Goal: Task Accomplishment & Management: Use online tool/utility

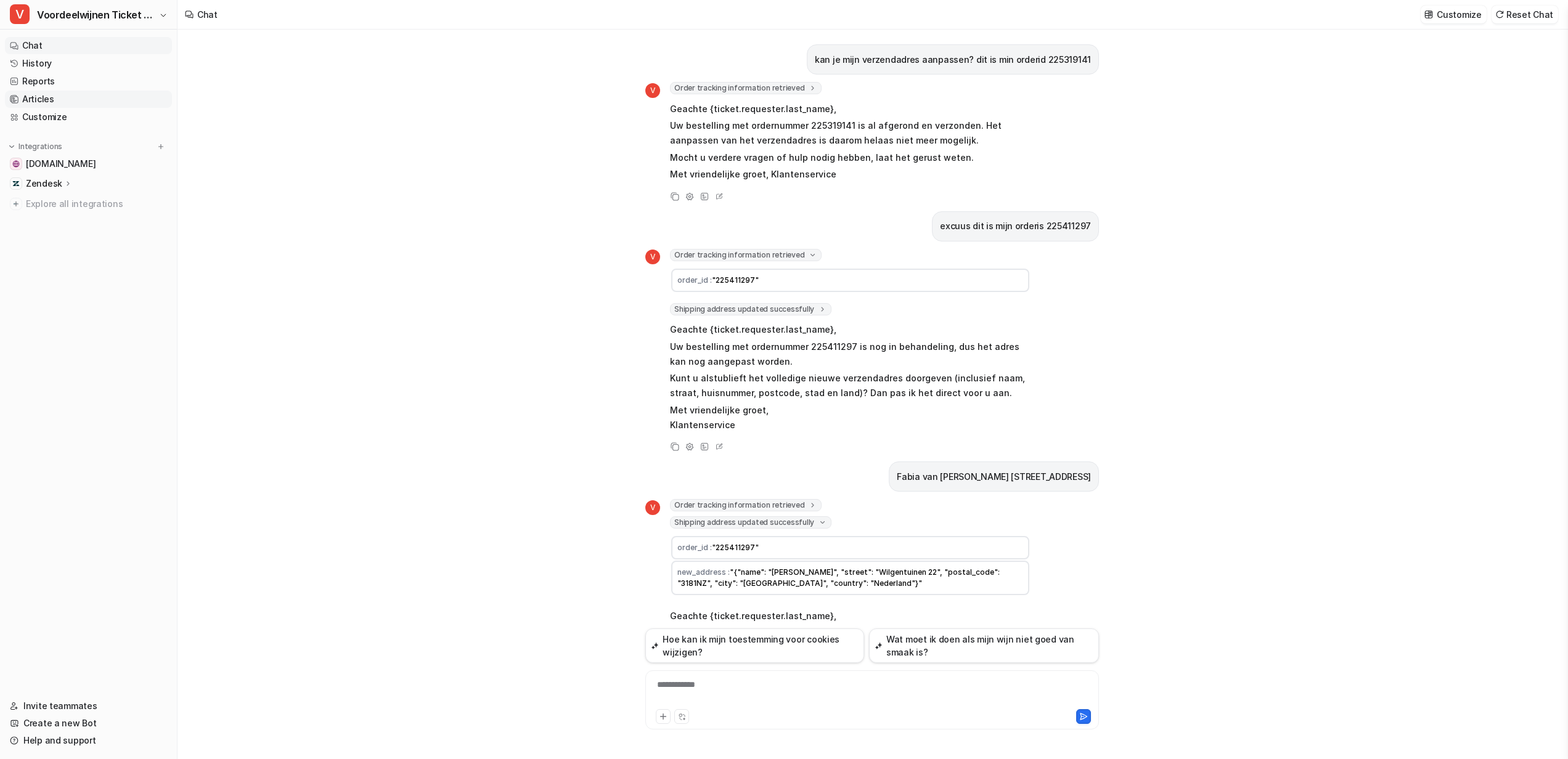
scroll to position [159, 0]
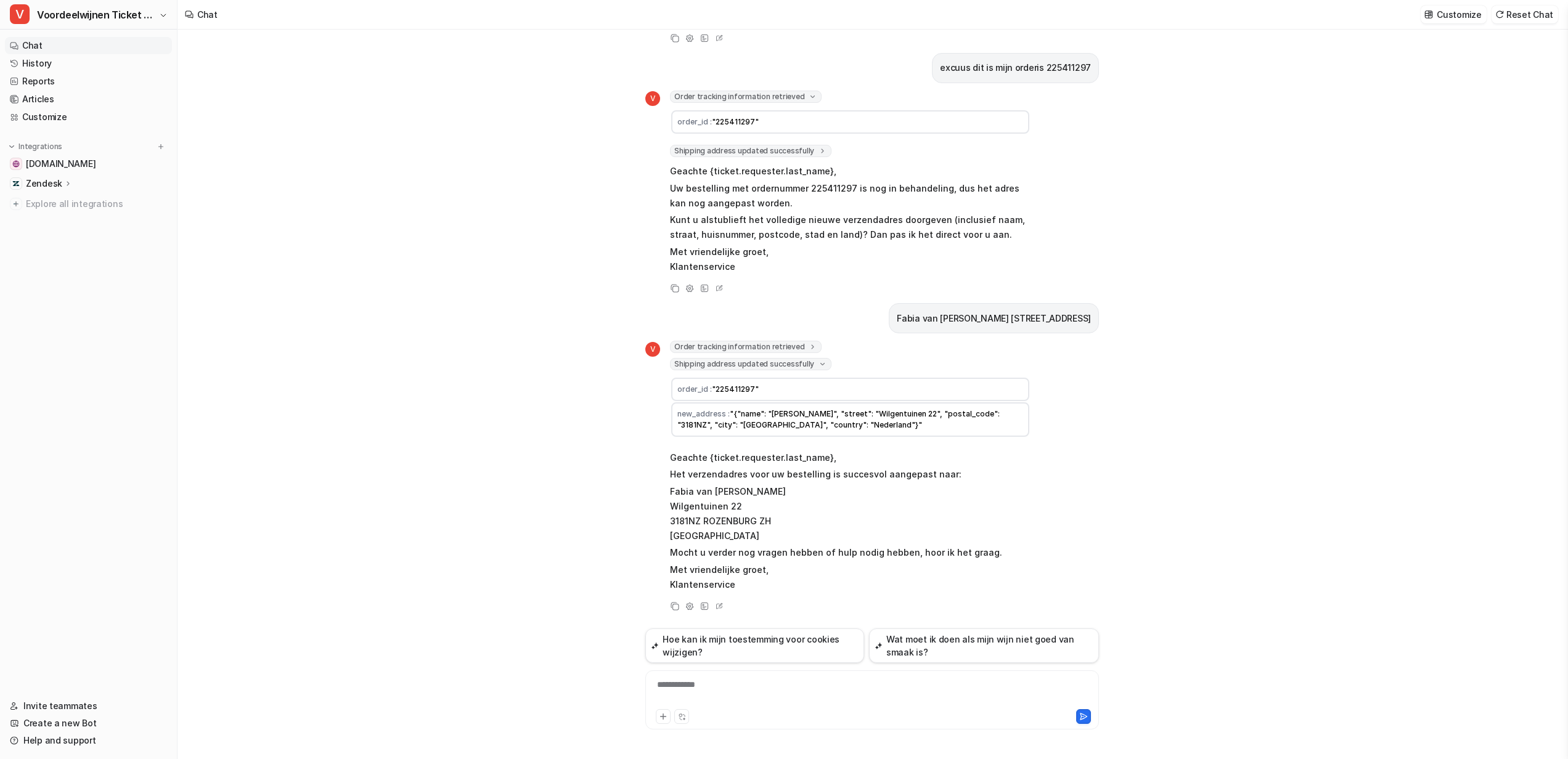
click at [47, 180] on p "Zendesk" at bounding box center [44, 184] width 36 height 13
click at [38, 234] on p "AI Agent" at bounding box center [54, 237] width 36 height 13
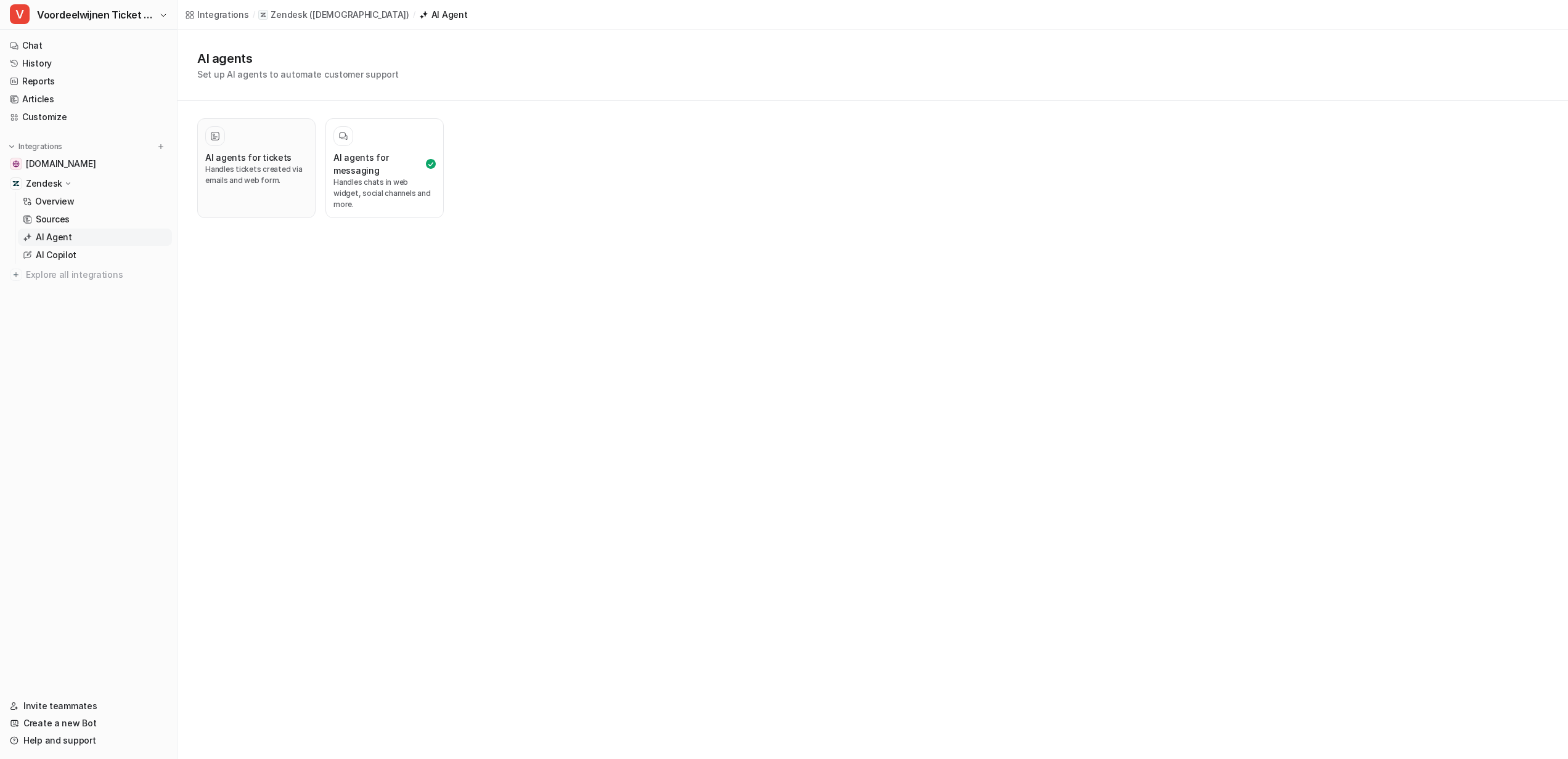
click at [286, 156] on div "AI agents for tickets" at bounding box center [256, 157] width 102 height 13
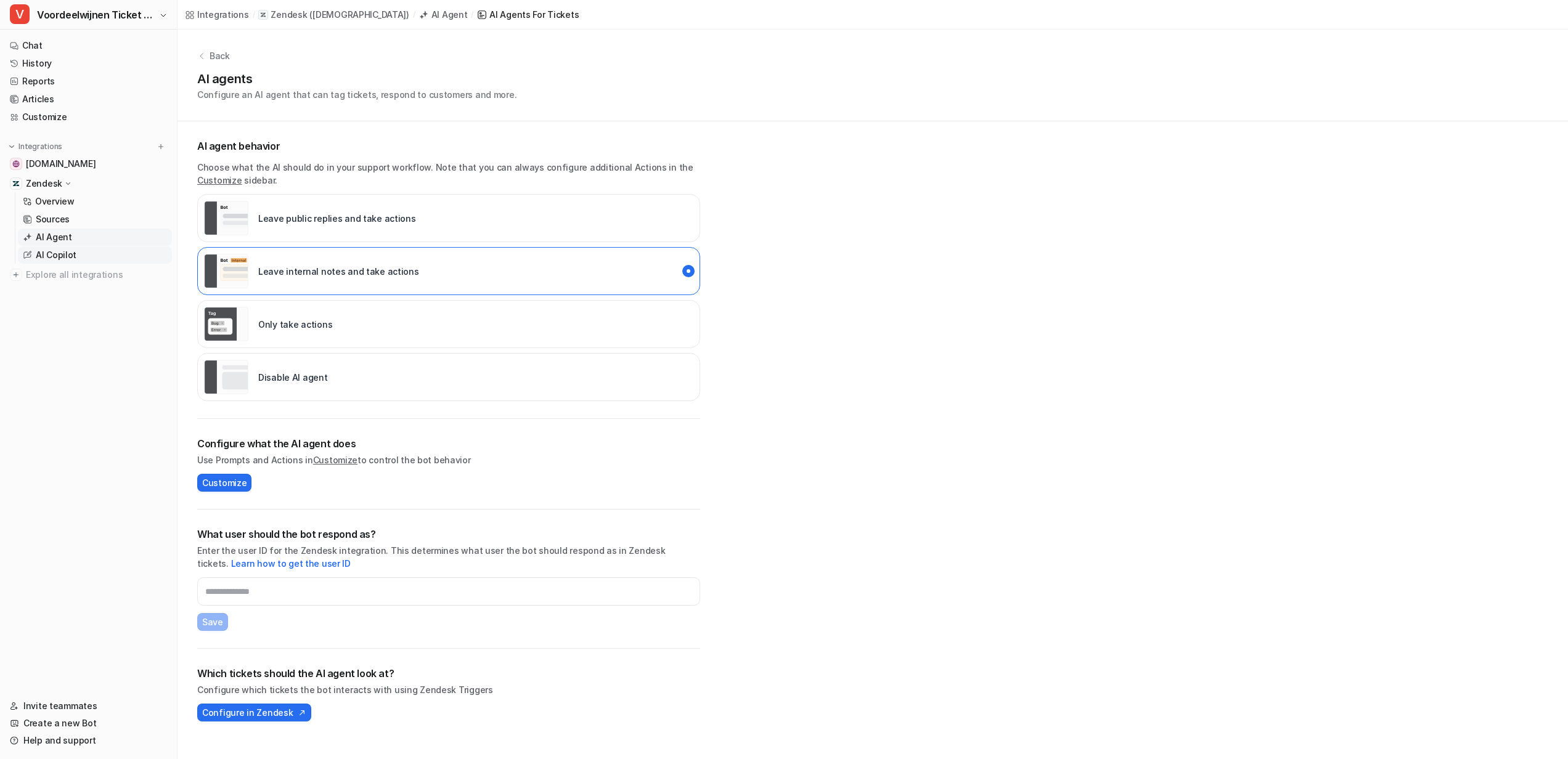
click at [88, 257] on link "AI Copilot" at bounding box center [95, 255] width 154 height 18
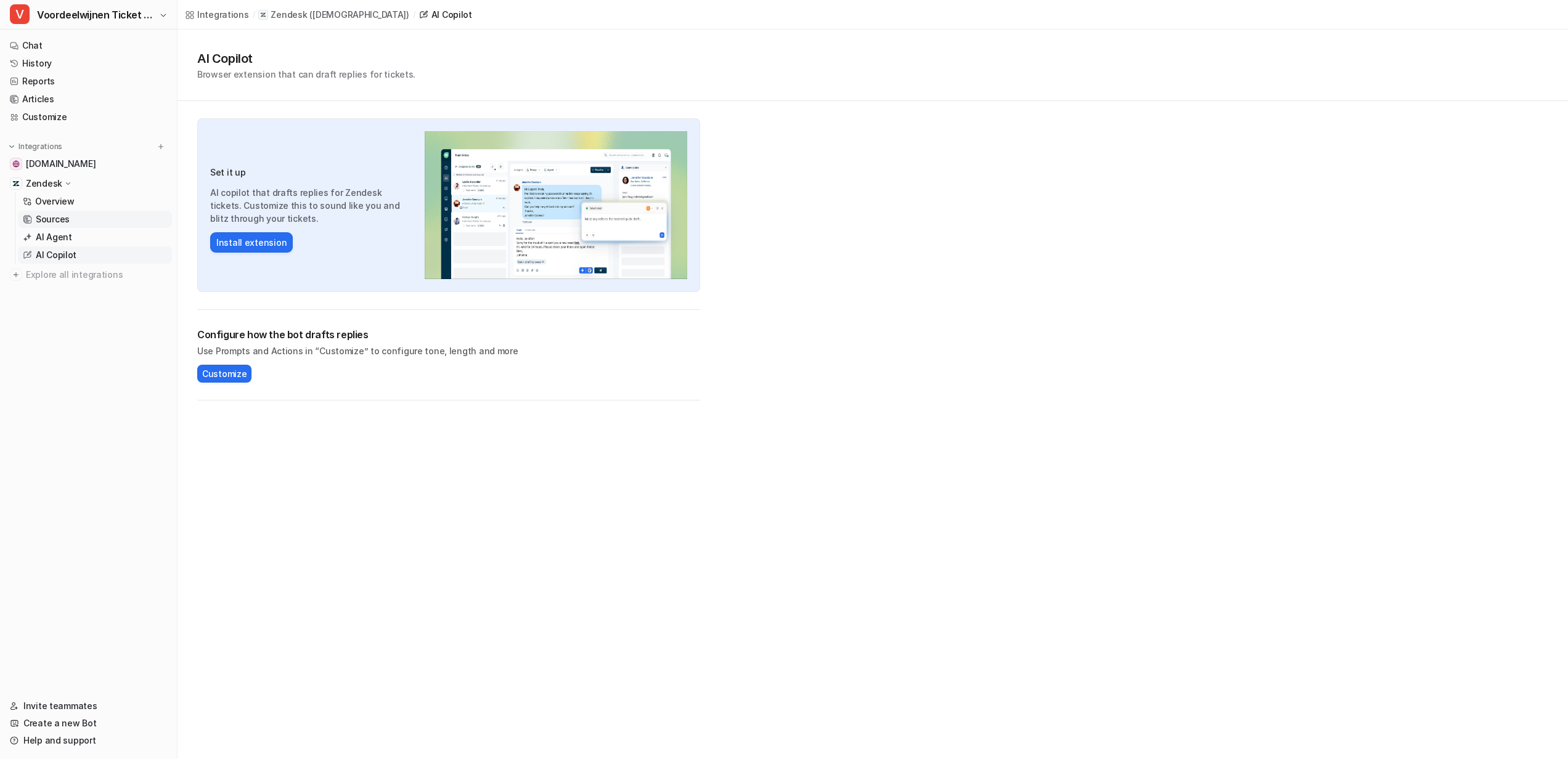
click at [60, 220] on p "Sources" at bounding box center [53, 220] width 34 height 13
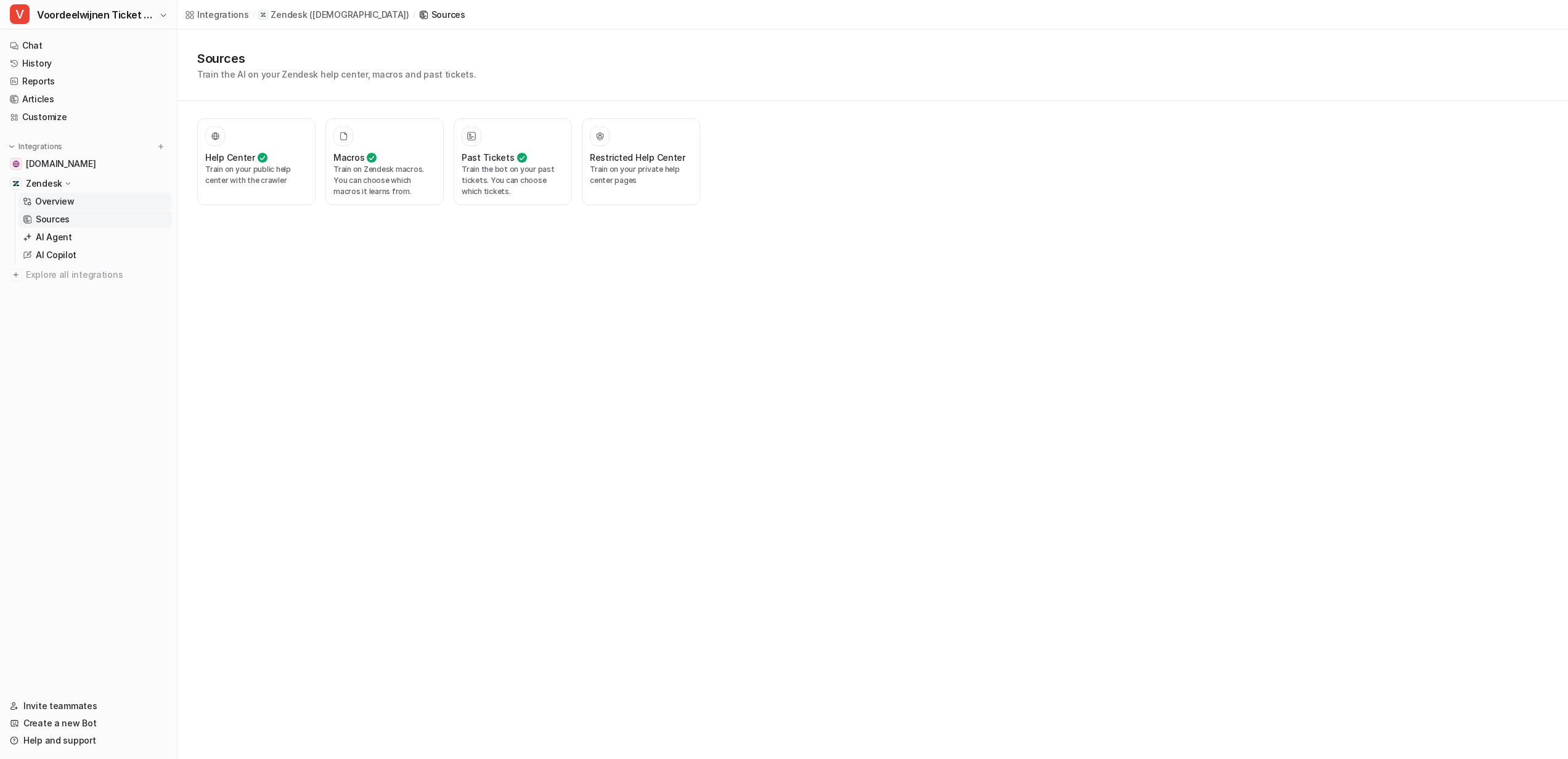
click at [67, 203] on p "Overview" at bounding box center [55, 201] width 39 height 13
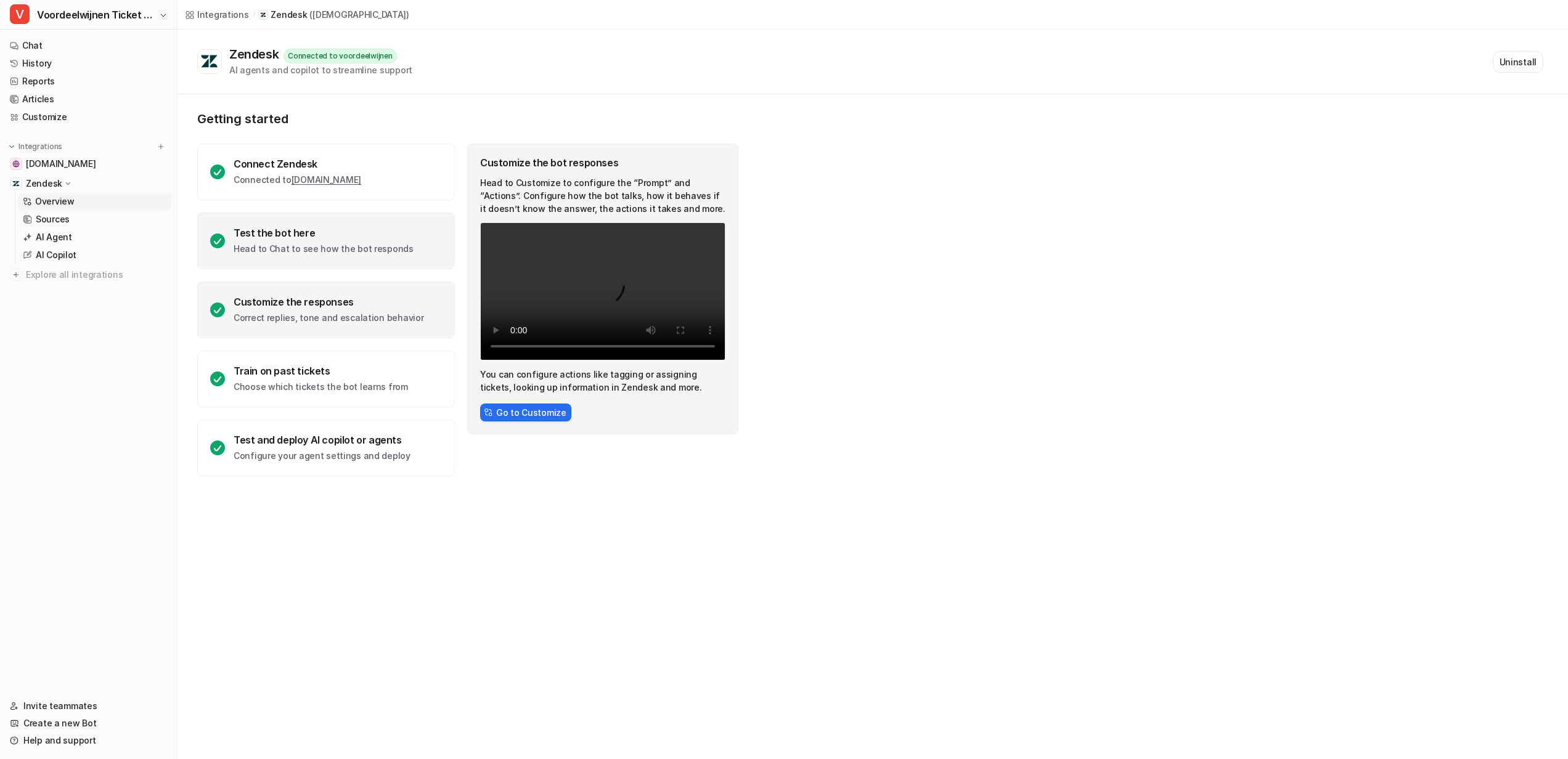
click at [314, 243] on p "Head to Chat to see how the bot responds" at bounding box center [324, 249] width 180 height 13
click at [357, 310] on div "Customize the responses Correct replies, tone and escalation behavior" at bounding box center [328, 310] width 190 height 28
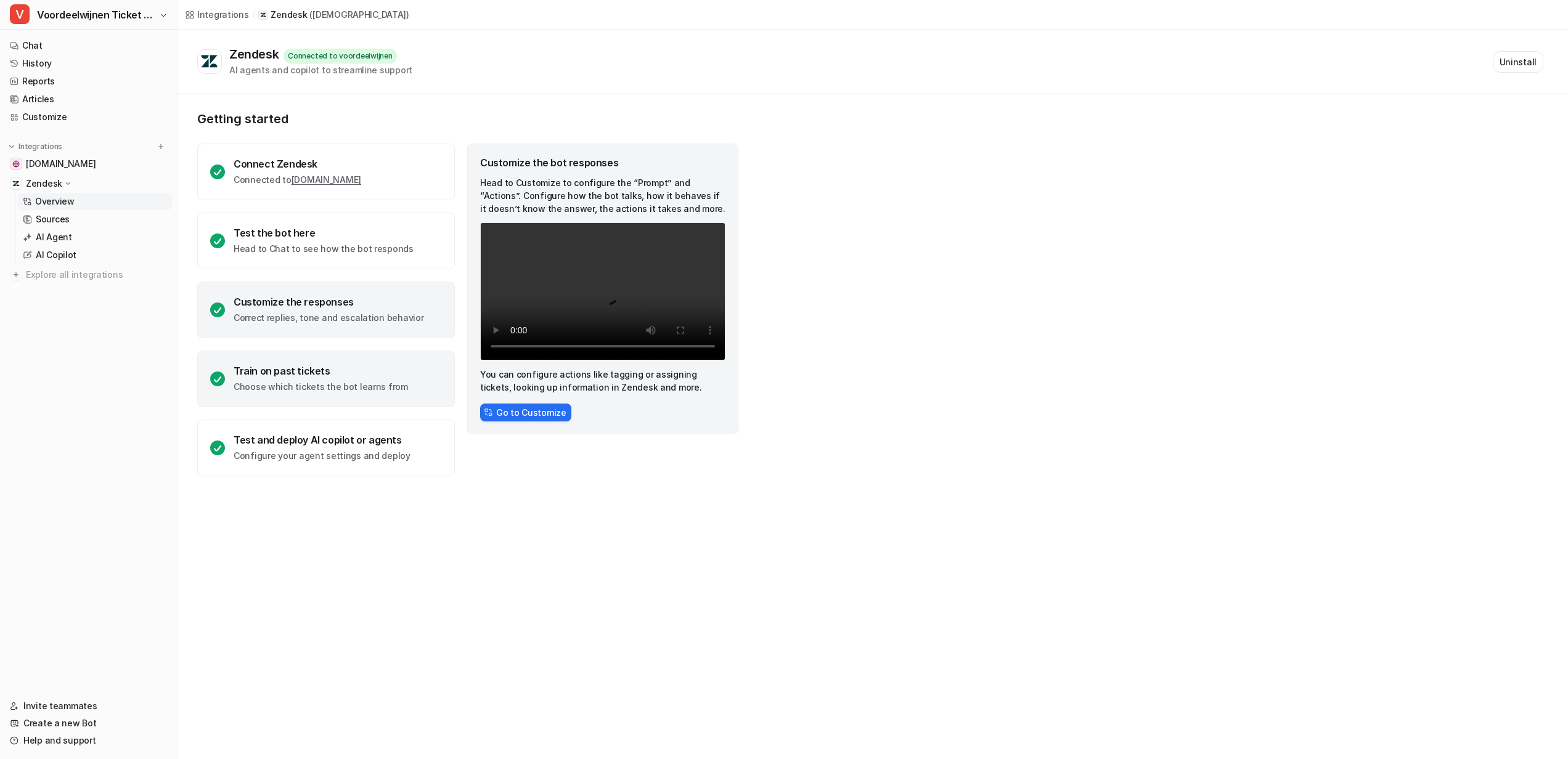
click at [341, 390] on p "Choose which tickets the bot learns from" at bounding box center [321, 387] width 175 height 13
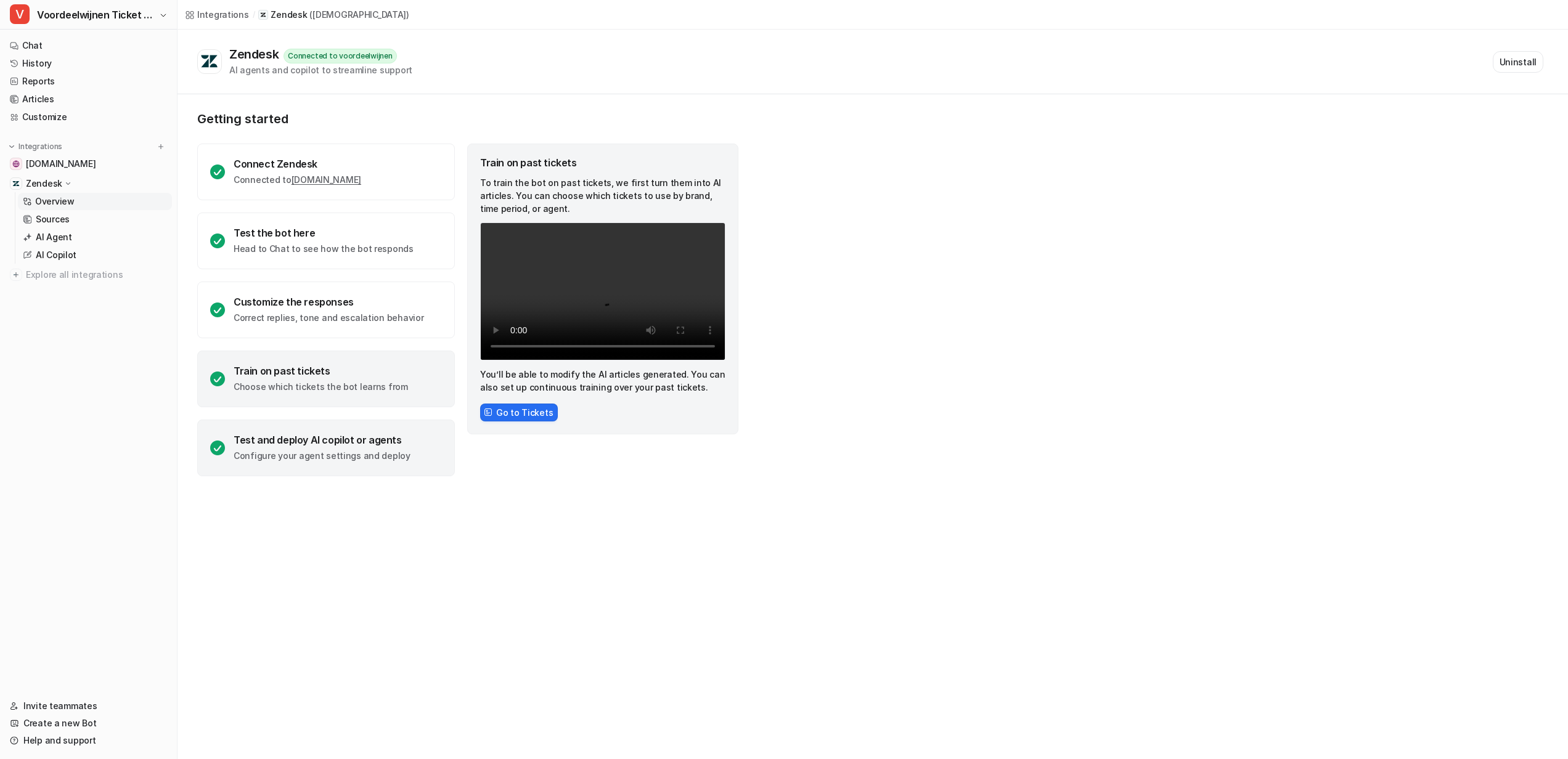
click at [340, 452] on p "Configure your agent settings and deploy" at bounding box center [322, 456] width 177 height 13
click at [670, 347] on video "Your browser does not support the video tag." at bounding box center [603, 291] width 246 height 138
click at [669, 347] on video "Your browser does not support the video tag." at bounding box center [603, 291] width 246 height 138
click at [34, 62] on link "History" at bounding box center [88, 63] width 167 height 18
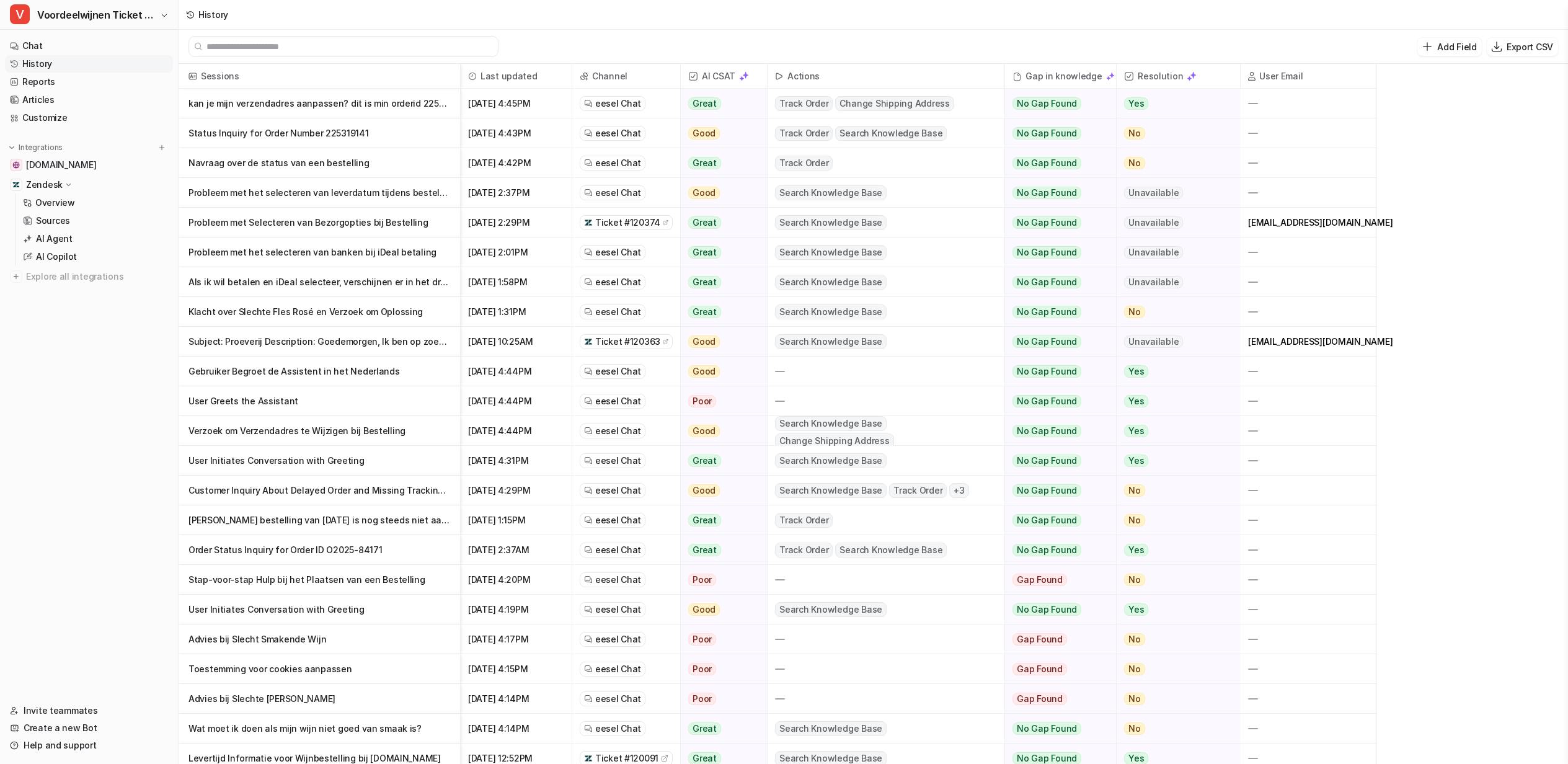
click at [372, 230] on p "Probleem met Selecteren van Bezorgopties bij Bestelling" at bounding box center [319, 222] width 262 height 30
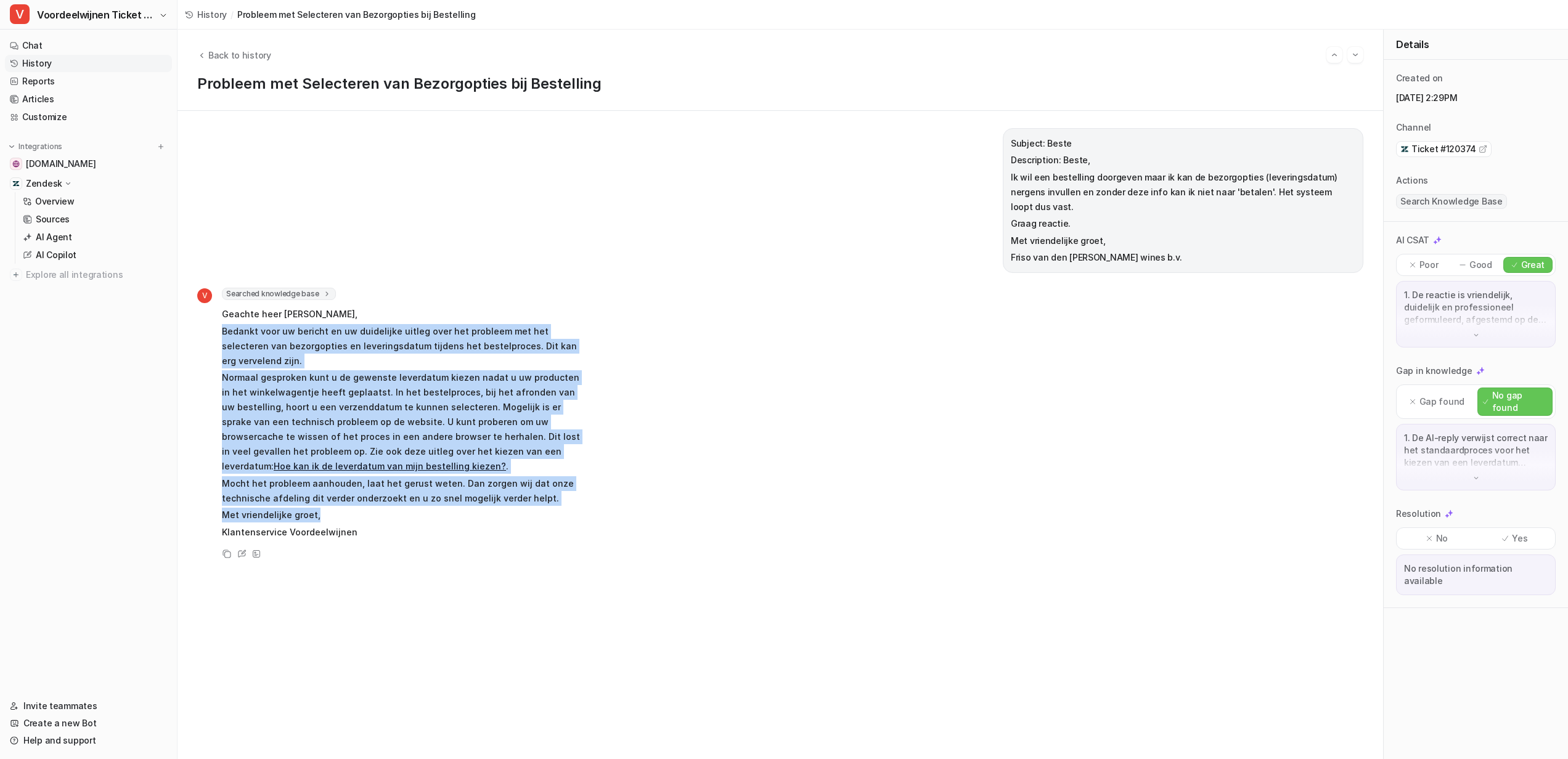
drag, startPoint x: 213, startPoint y: 315, endPoint x: 370, endPoint y: 501, distance: 243.4
click at [370, 501] on div "V Searched knowledge base search_queries : [ "bezorgopties niet invulbaar", "le…" at bounding box center [390, 415] width 385 height 255
click at [350, 508] on p "Met vriendelijke groet," at bounding box center [402, 515] width 361 height 15
drag, startPoint x: 346, startPoint y: 498, endPoint x: 215, endPoint y: 296, distance: 240.8
click at [215, 296] on div "V Searched knowledge base search_queries : [ "bezorgopties niet invulbaar", "le…" at bounding box center [390, 415] width 385 height 255
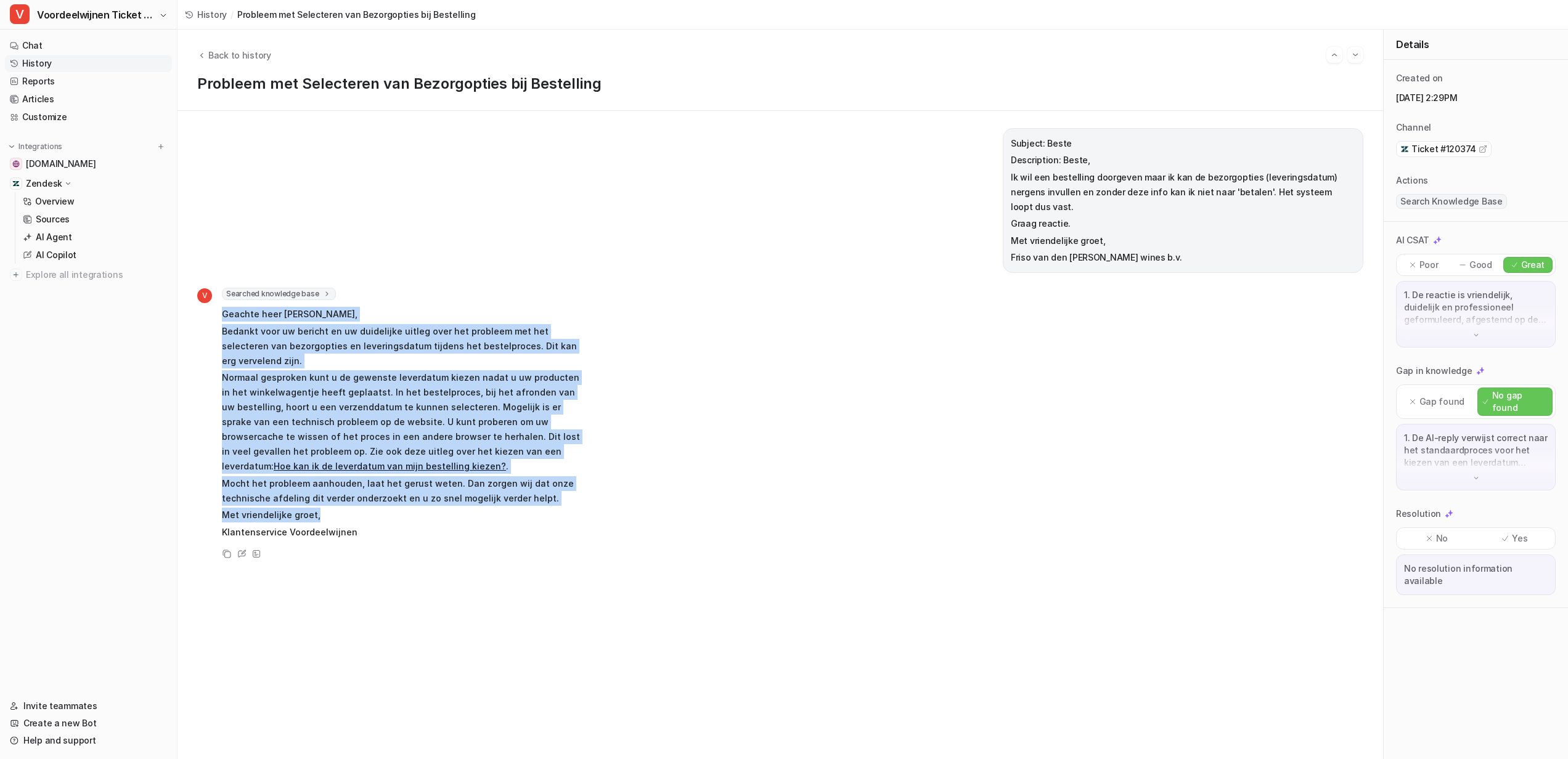
click at [218, 302] on div "V Searched knowledge base search_queries : [ "bezorgopties niet invulbaar", "le…" at bounding box center [390, 415] width 385 height 255
drag, startPoint x: 222, startPoint y: 297, endPoint x: 365, endPoint y: 521, distance: 265.8
click at [364, 522] on span "Geachte heer Van den Dries, Bedankt voor uw bericht en uw duidelijke uitleg ove…" at bounding box center [402, 424] width 361 height 237
click at [379, 525] on p "Klantenservice Voordeelwijnen" at bounding box center [402, 532] width 361 height 15
drag, startPoint x: 379, startPoint y: 513, endPoint x: 201, endPoint y: 311, distance: 269.2
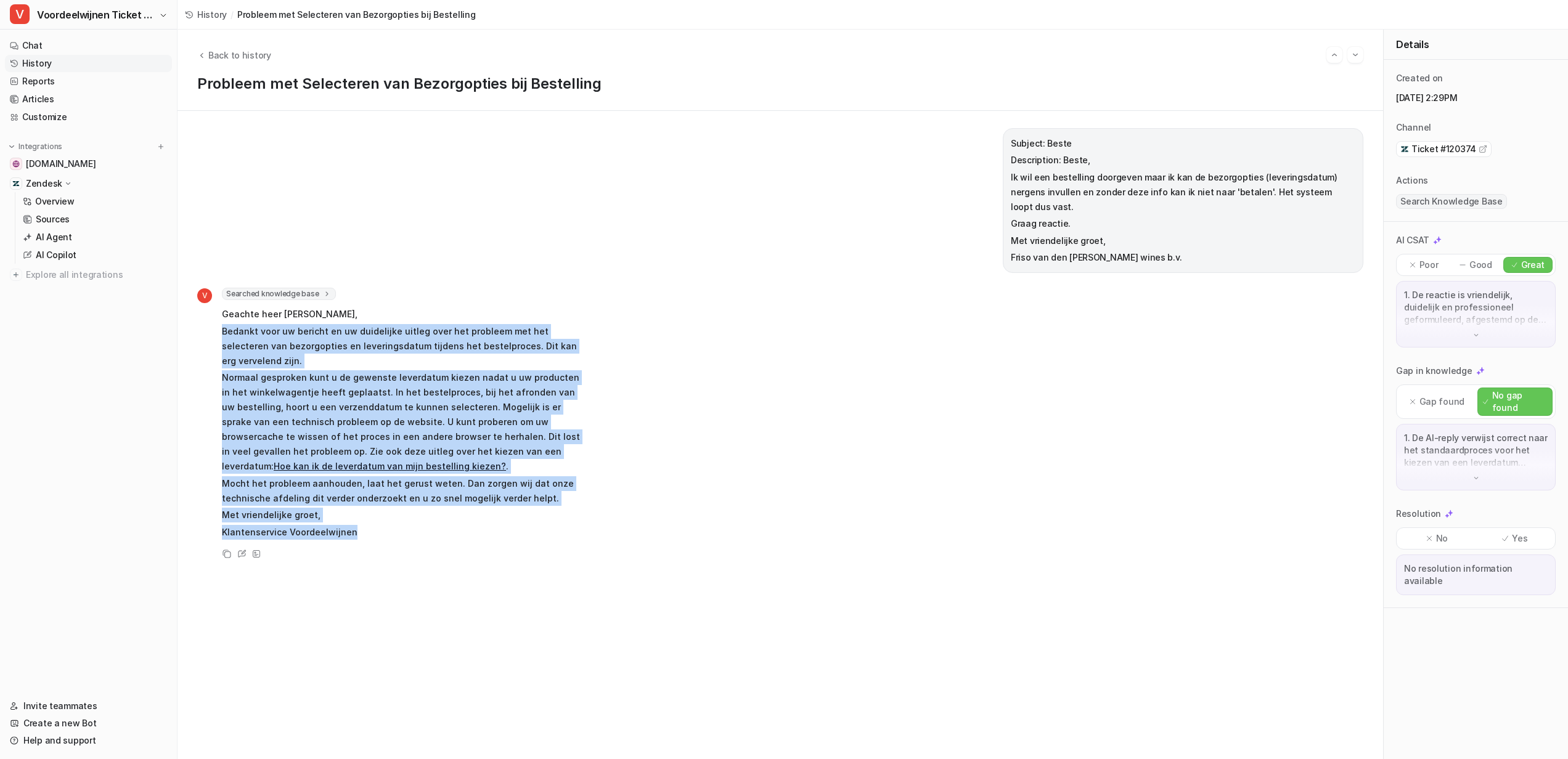
click at [201, 311] on div "V Searched knowledge base search_queries : [ "bezorgopties niet invulbaar", "le…" at bounding box center [390, 415] width 385 height 255
click at [1179, 312] on div "V Searched knowledge base search_queries : [ "bezorgopties niet invulbaar", "le…" at bounding box center [780, 424] width 1166 height 274
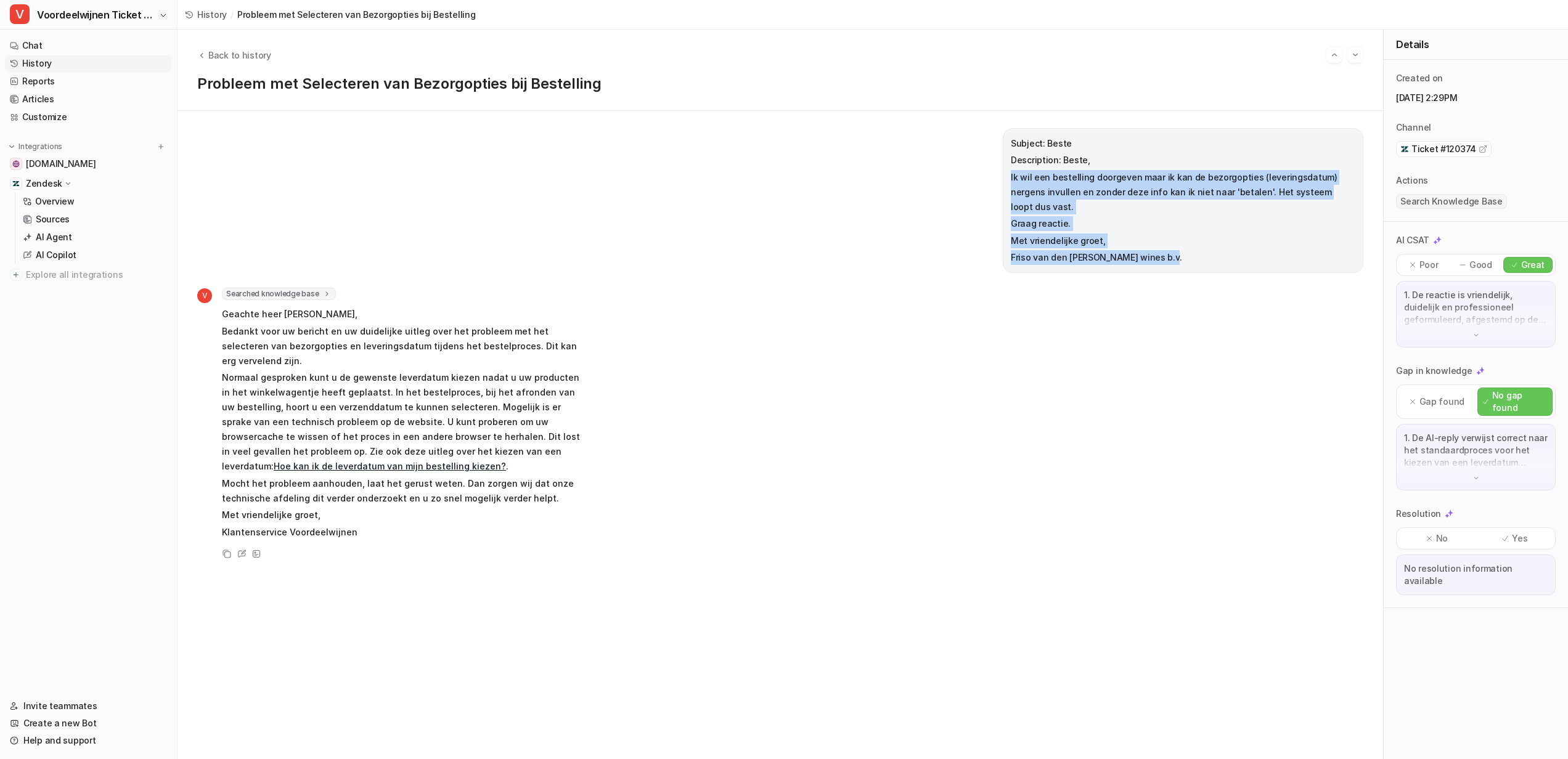
drag, startPoint x: 999, startPoint y: 181, endPoint x: 1150, endPoint y: 253, distance: 167.3
click at [1150, 253] on div "Subject: Beste Description: Beste, Ik wil een bestelling doorgeven maar ik kan …" at bounding box center [1183, 201] width 361 height 145
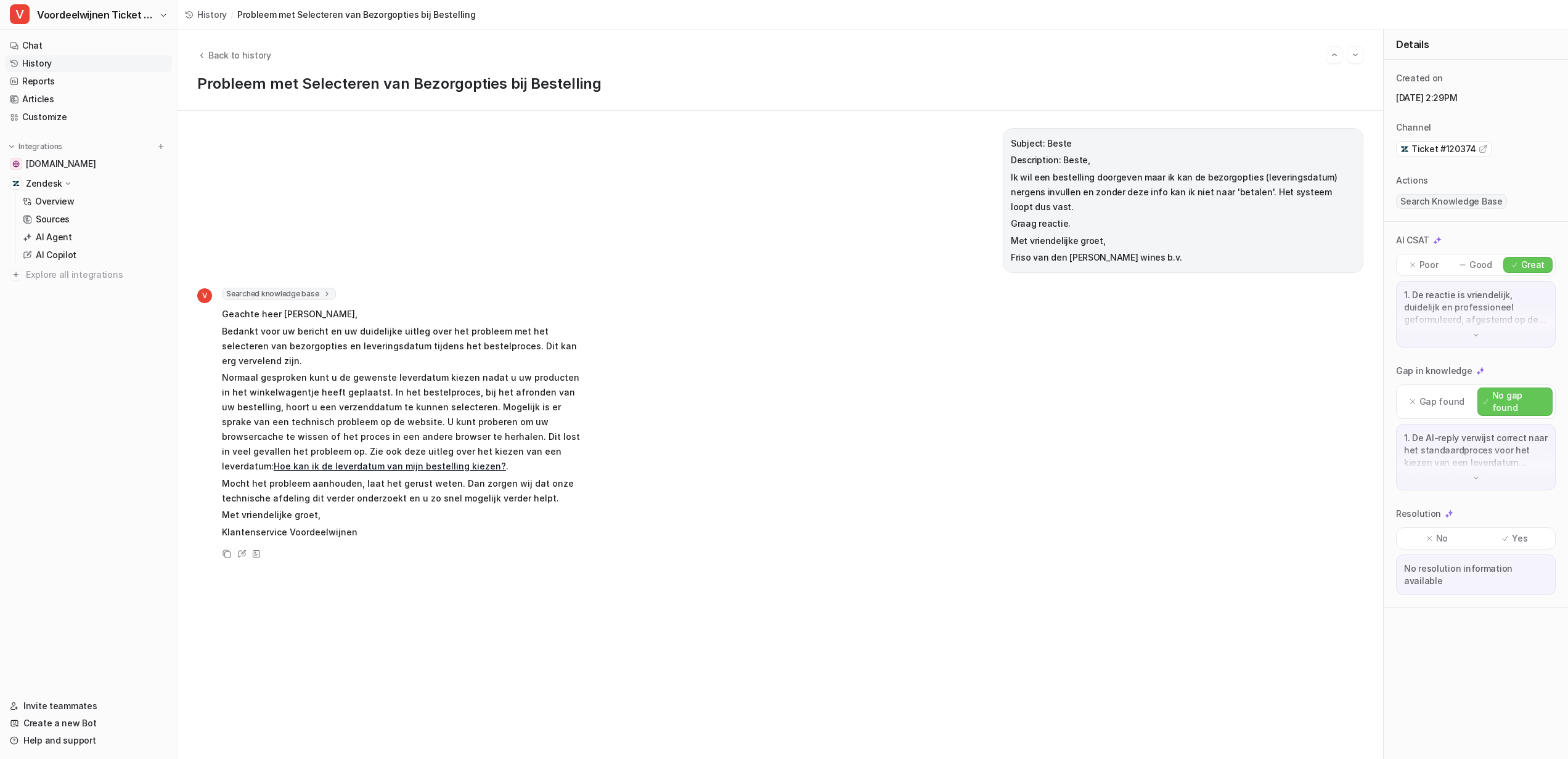
click at [1491, 457] on div "1. De AI-reply verwijst correct naar het standaardproces voor het kiezen van ee…" at bounding box center [1475, 457] width 159 height 67
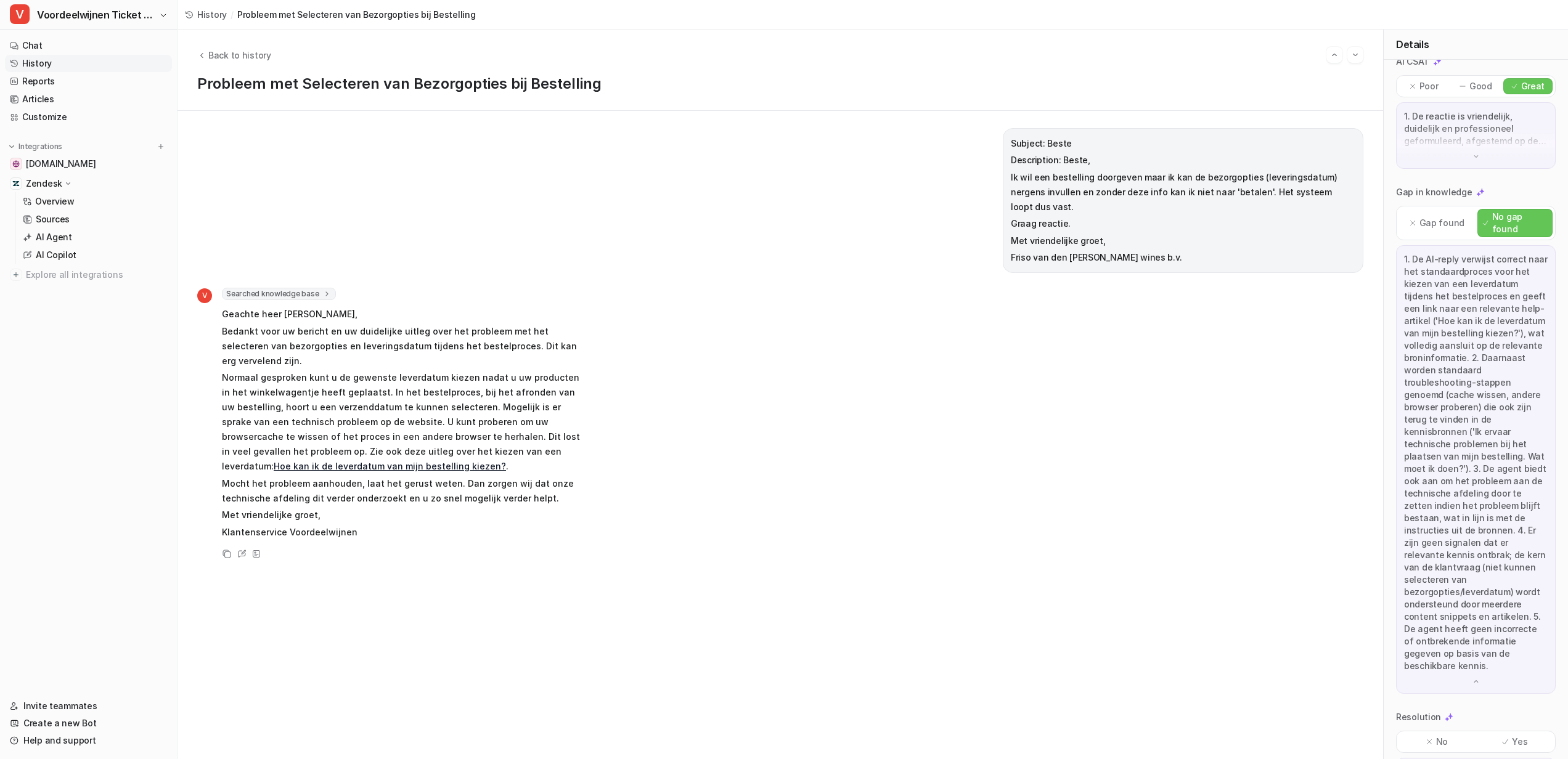
scroll to position [231, 0]
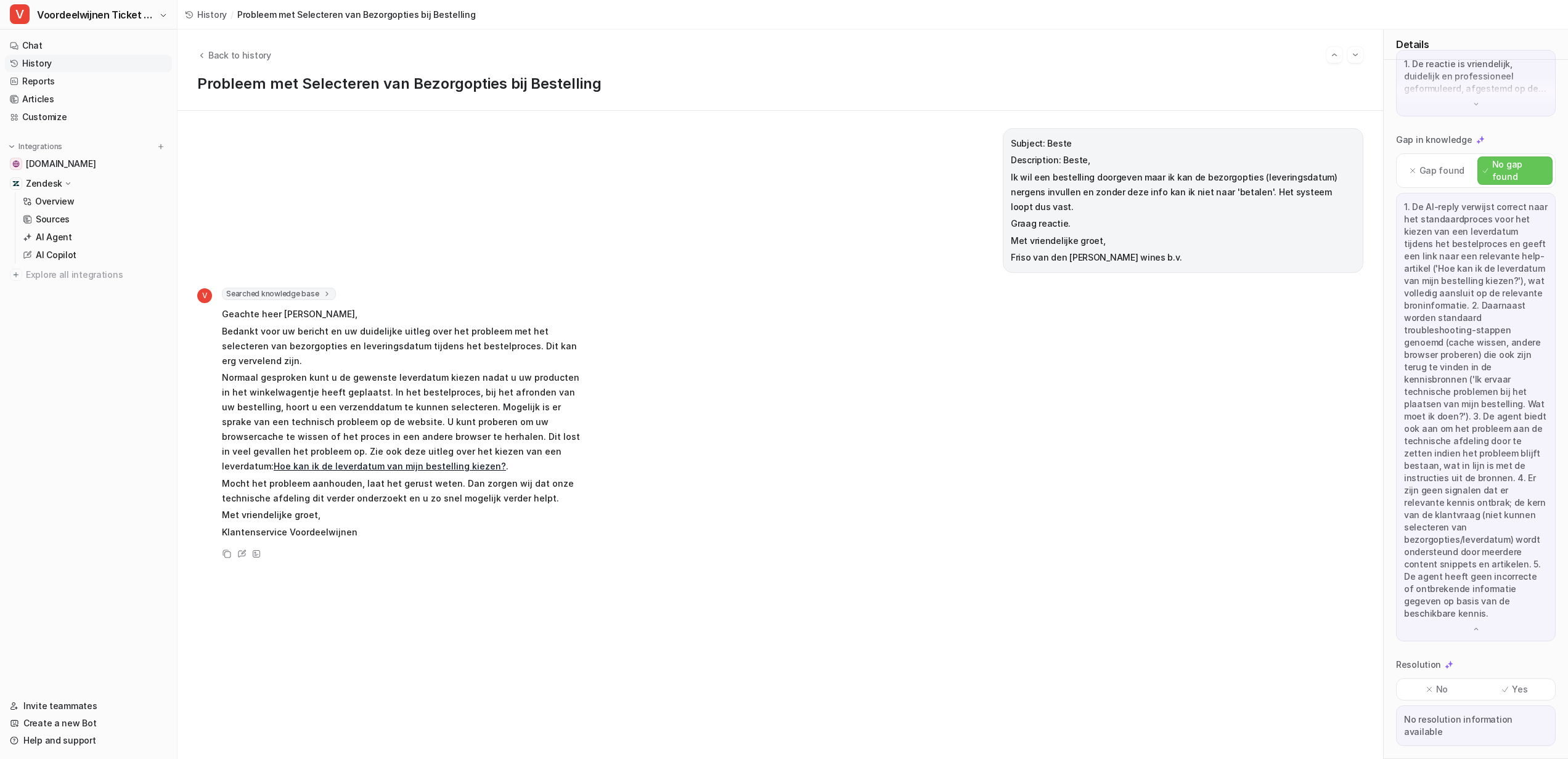
click at [1512, 692] on p "Yes" at bounding box center [1520, 690] width 15 height 13
click at [201, 48] on div "Back to history" at bounding box center [780, 55] width 1166 height 16
click at [202, 51] on icon "Back to history" at bounding box center [201, 55] width 8 height 9
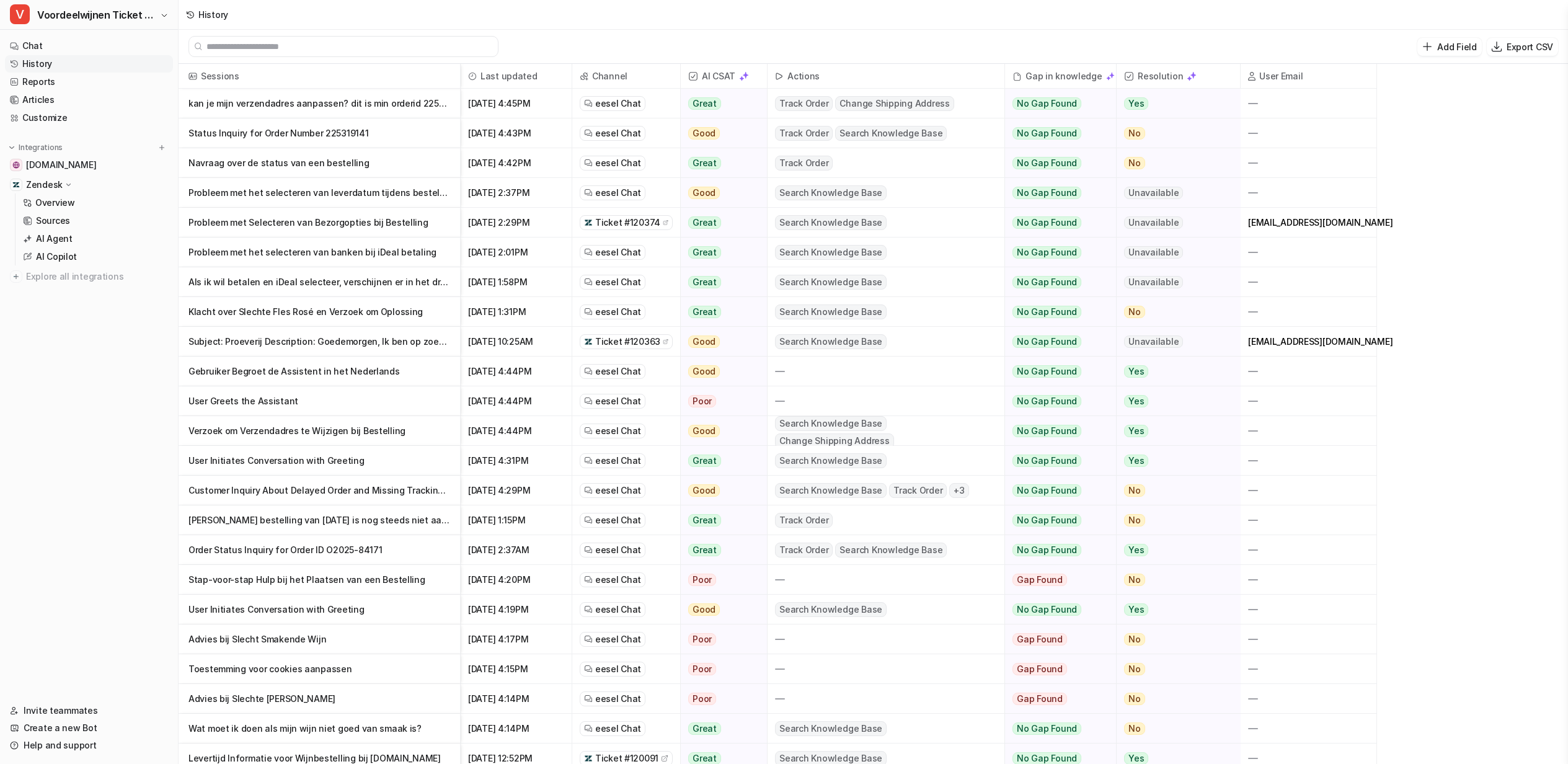
click at [621, 108] on span "eesel Chat" at bounding box center [618, 104] width 46 height 13
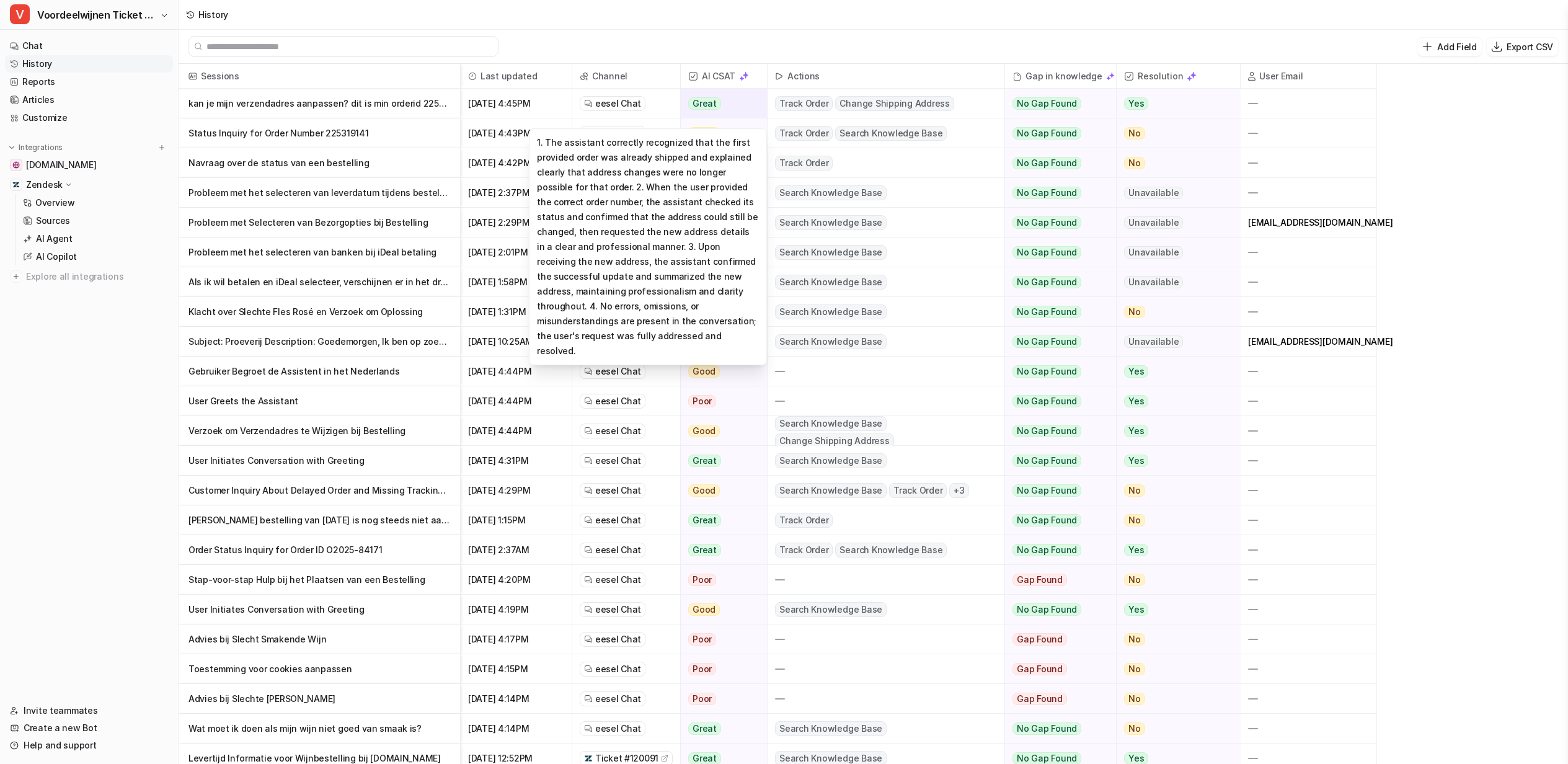
click at [749, 102] on div "Great" at bounding box center [720, 104] width 79 height 30
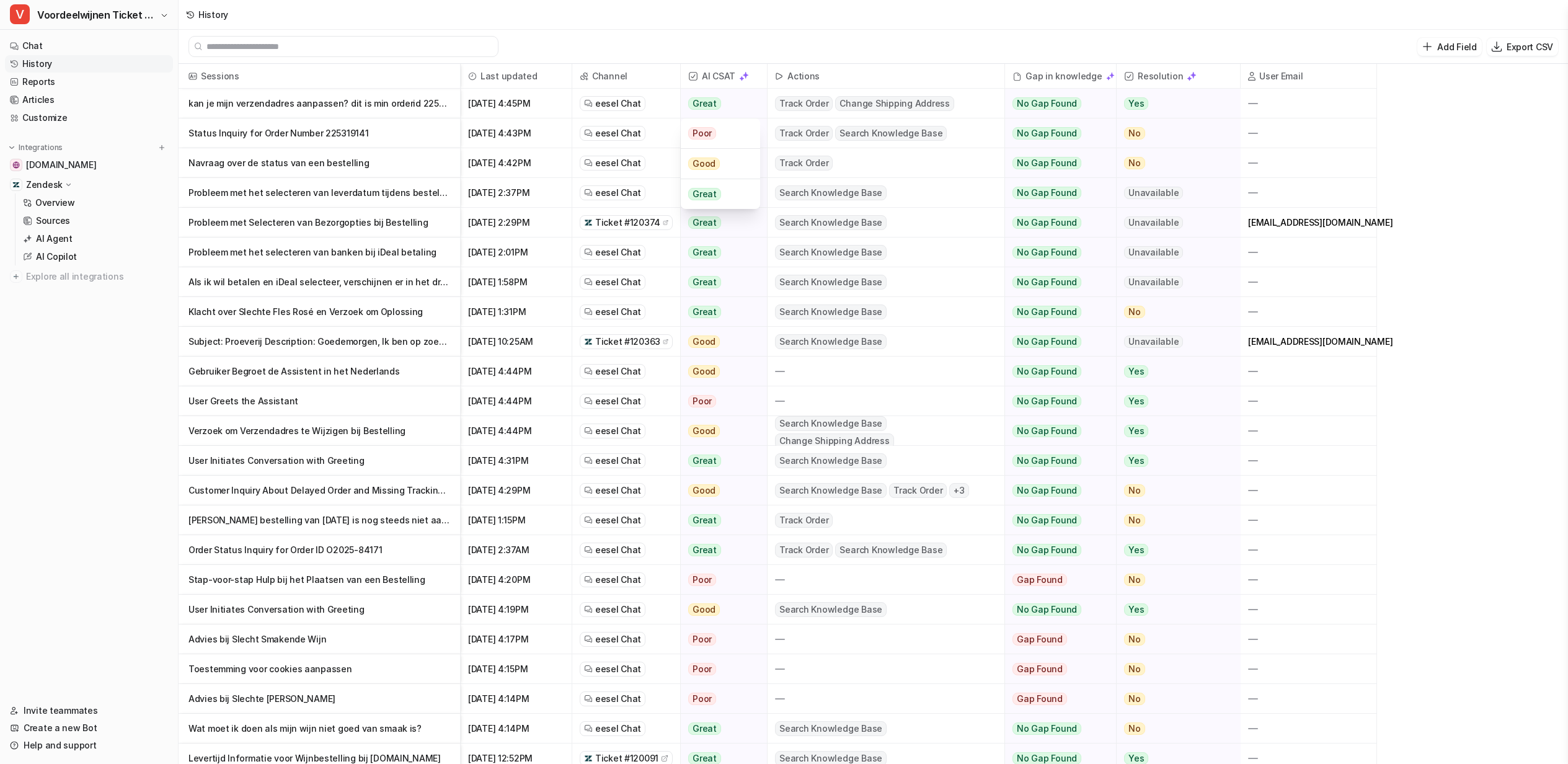
click at [438, 101] on p "kan je mijn verzendadres aanpassen? dit is min orderid 225319141" at bounding box center [319, 104] width 262 height 30
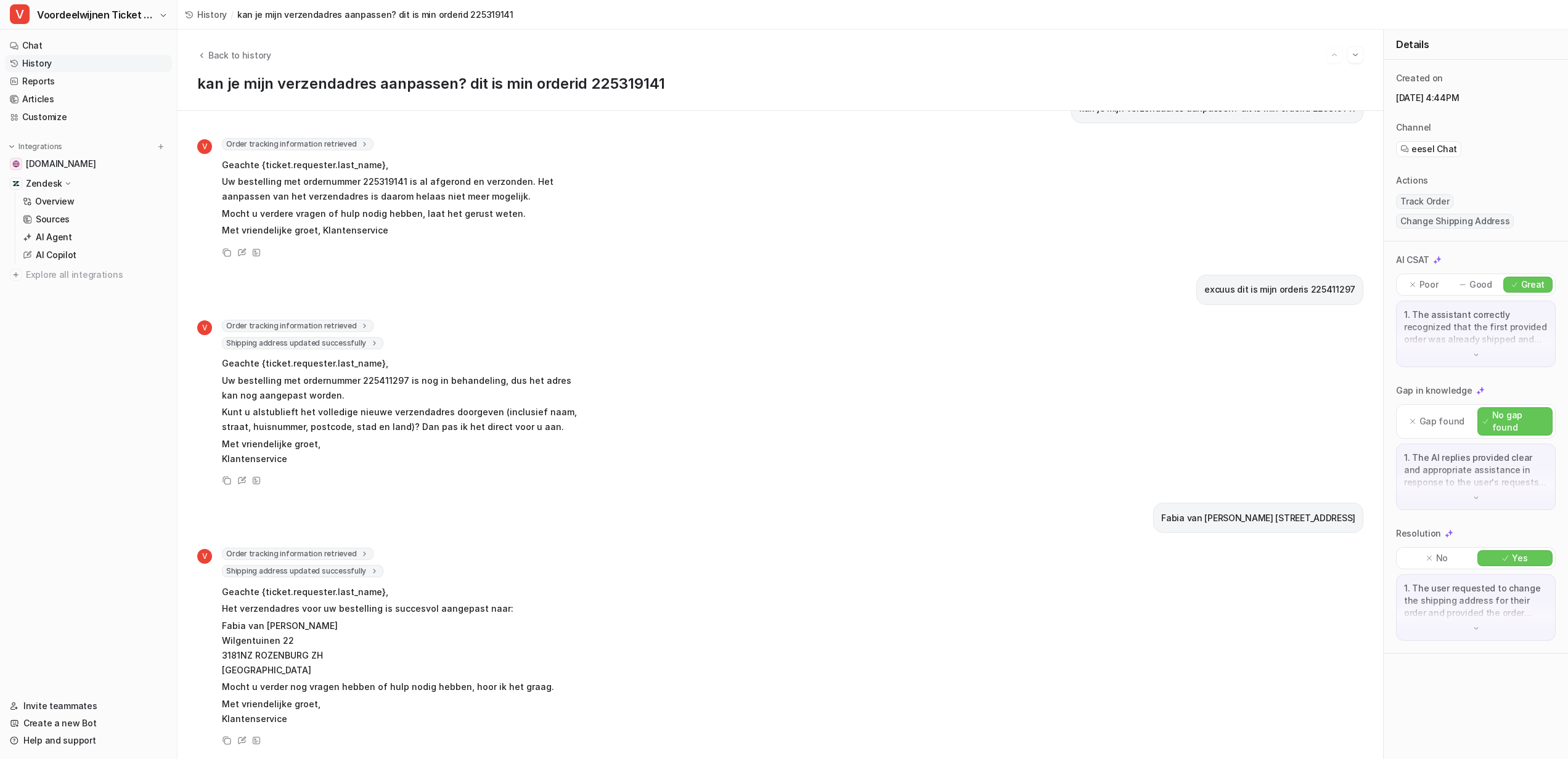
scroll to position [44, 0]
drag, startPoint x: 1040, startPoint y: 509, endPoint x: 1348, endPoint y: 511, distance: 308.0
click at [1348, 511] on div "Fabia van Vliet Janssen Wilgentuinen 22 3181NZ ROZENBURG ZH Nederland" at bounding box center [1258, 518] width 210 height 30
drag, startPoint x: 1348, startPoint y: 511, endPoint x: 1025, endPoint y: 511, distance: 323.0
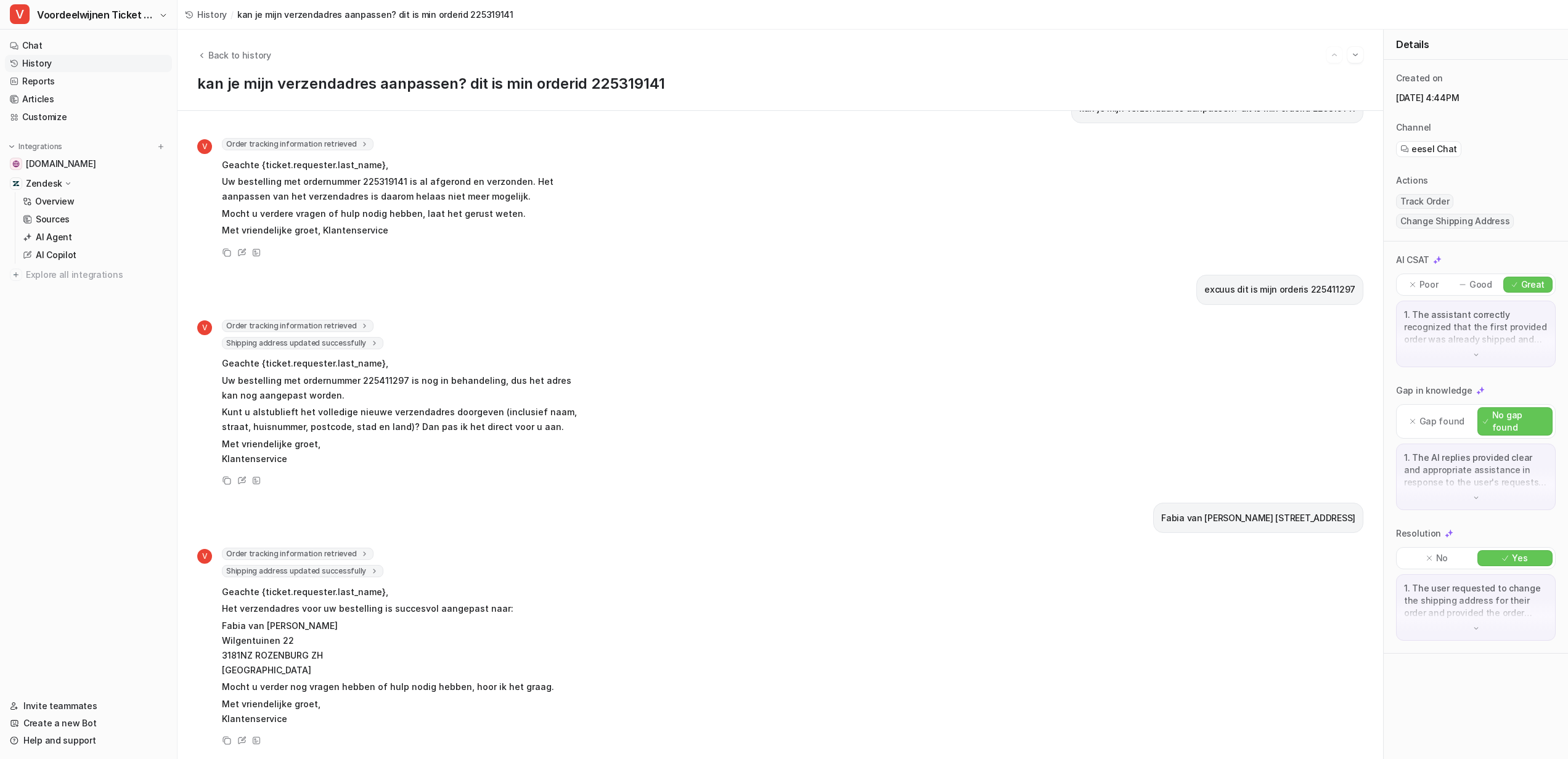
click at [1025, 511] on div "Fabia van Vliet Janssen Wilgentuinen 22 3181NZ ROZENBURG ZH Nederland" at bounding box center [780, 518] width 1166 height 30
click at [988, 528] on div "kan je mijn verzendadres aanpassen? dit is min orderid 225319141 V Order tracki…" at bounding box center [780, 400] width 1166 height 614
drag, startPoint x: 226, startPoint y: 402, endPoint x: 529, endPoint y: 419, distance: 303.5
click at [529, 419] on p "Kunt u alstublieft het volledige nieuwe verzendadres doorgeven (inclusief naam,…" at bounding box center [402, 419] width 361 height 29
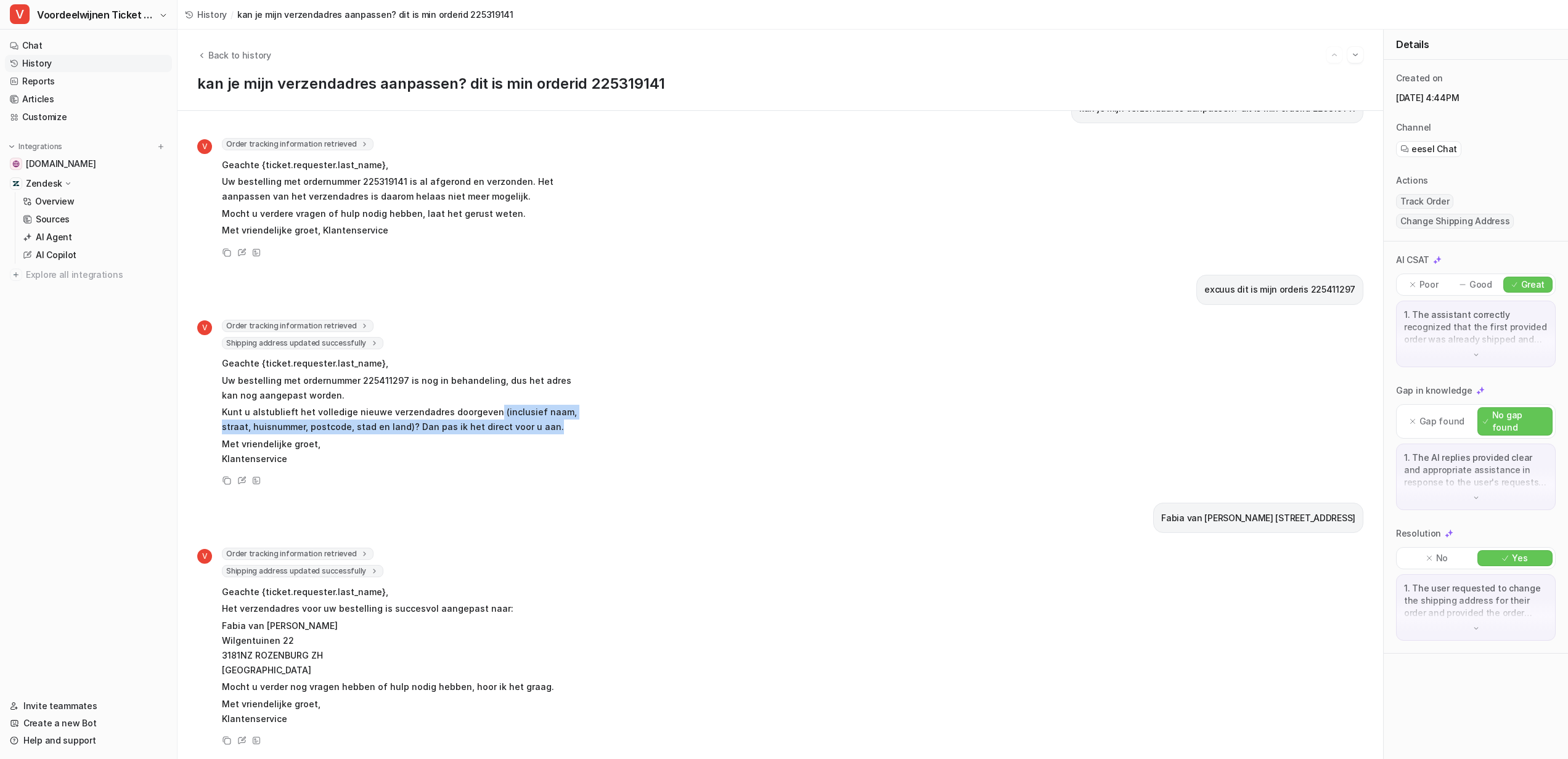
drag, startPoint x: 482, startPoint y: 402, endPoint x: 522, endPoint y: 420, distance: 43.9
click at [522, 420] on p "Kunt u alstublieft het volledige nieuwe verzendadres doorgeven (inclusief naam,…" at bounding box center [402, 419] width 361 height 29
drag, startPoint x: 521, startPoint y: 419, endPoint x: 486, endPoint y: 398, distance: 40.8
click at [486, 405] on p "Kunt u alstublieft het volledige nieuwe verzendadres doorgeven (inclusief naam,…" at bounding box center [402, 419] width 361 height 29
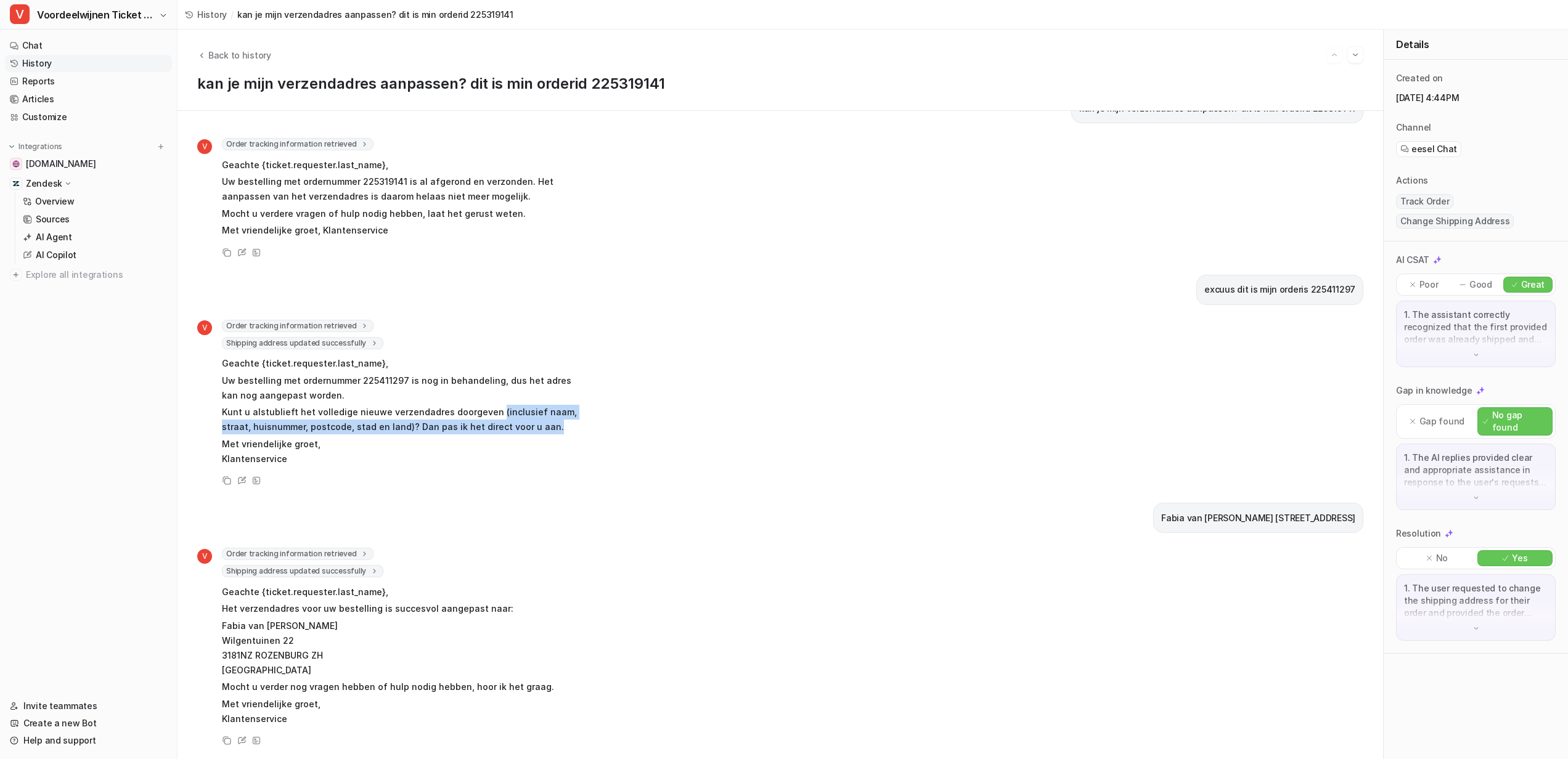
click at [486, 405] on p "Kunt u alstublieft het volledige nieuwe verzendadres doorgeven (inclusief naam,…" at bounding box center [402, 419] width 361 height 29
drag, startPoint x: 486, startPoint y: 398, endPoint x: 514, endPoint y: 419, distance: 35.0
click at [514, 419] on p "Kunt u alstublieft het volledige nieuwe verzendadres doorgeven (inclusief naam,…" at bounding box center [402, 419] width 361 height 29
drag, startPoint x: 514, startPoint y: 419, endPoint x: 487, endPoint y: 401, distance: 32.4
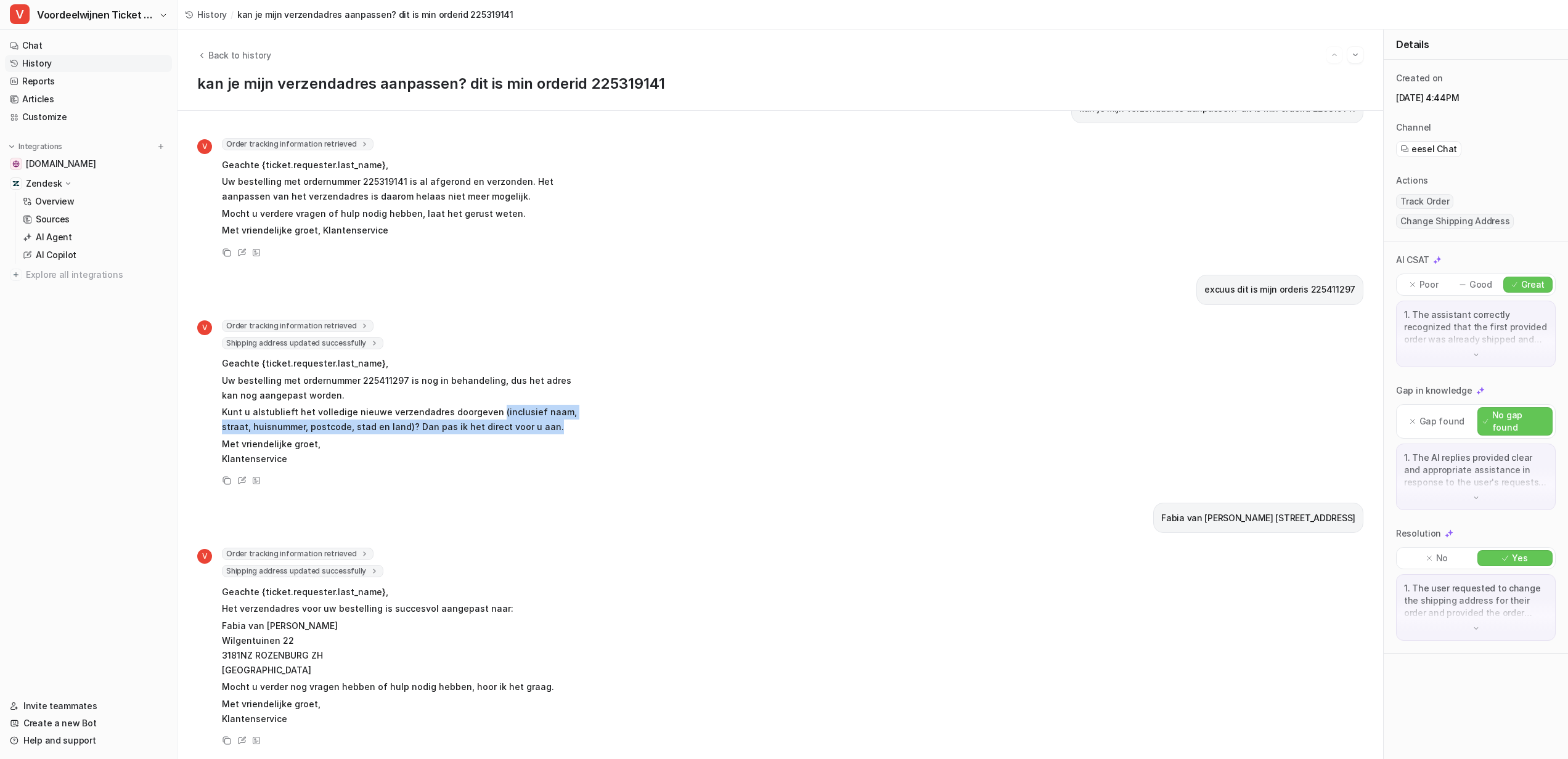
click at [487, 405] on p "Kunt u alstublieft het volledige nieuwe verzendadres doorgeven (inclusief naam,…" at bounding box center [402, 419] width 361 height 29
drag, startPoint x: 487, startPoint y: 401, endPoint x: 519, endPoint y: 414, distance: 34.5
click at [519, 414] on p "Kunt u alstublieft het volledige nieuwe verzendadres doorgeven (inclusief naam,…" at bounding box center [402, 419] width 361 height 29
click at [518, 417] on p "Kunt u alstublieft het volledige nieuwe verzendadres doorgeven (inclusief naam,…" at bounding box center [402, 419] width 361 height 29
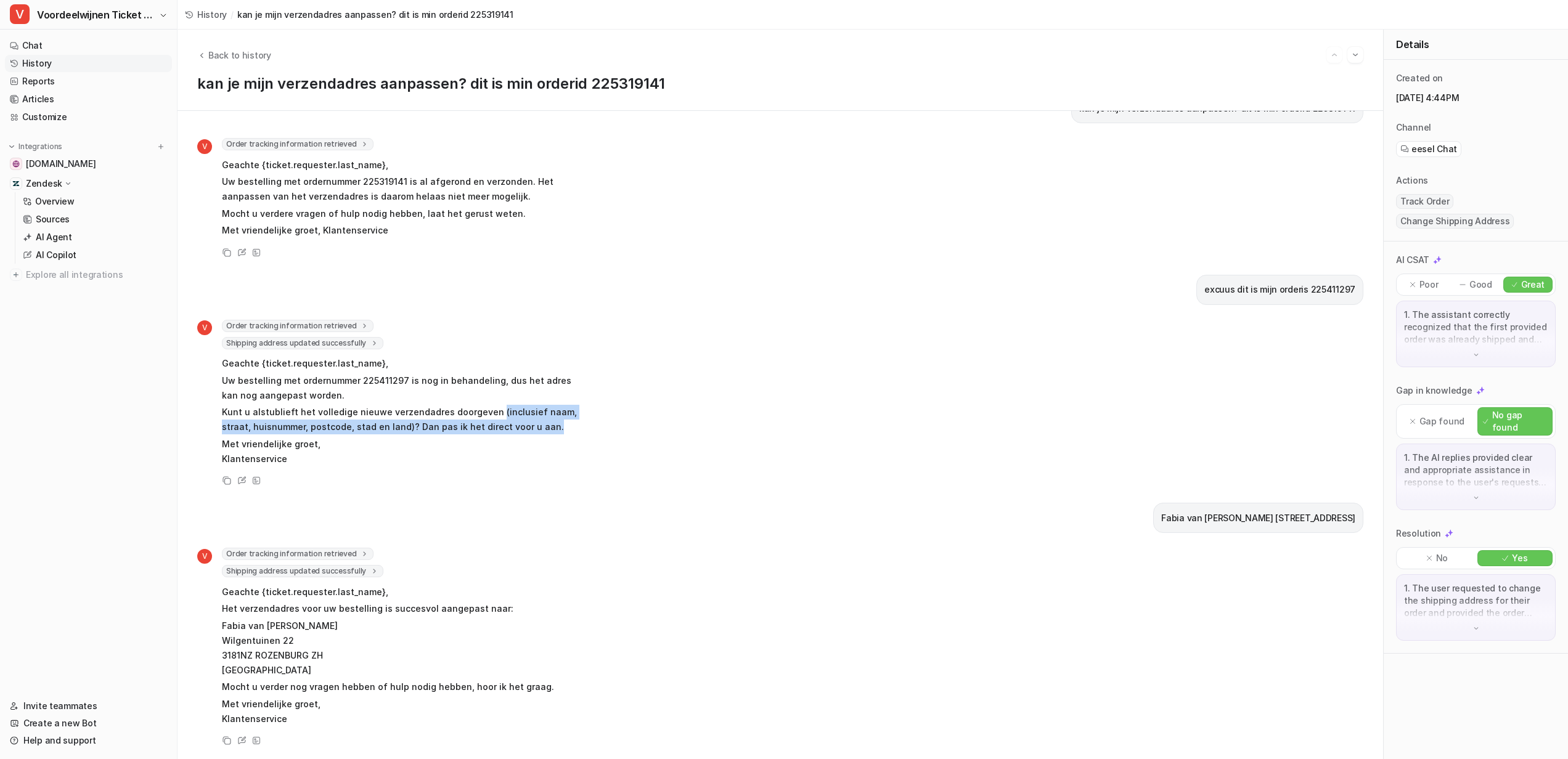
drag, startPoint x: 518, startPoint y: 417, endPoint x: 486, endPoint y: 401, distance: 35.8
click at [486, 405] on p "Kunt u alstublieft het volledige nieuwe verzendadres doorgeven (inclusief naam,…" at bounding box center [402, 419] width 361 height 29
click at [489, 405] on p "Kunt u alstublieft het volledige nieuwe verzendadres doorgeven (inclusief naam,…" at bounding box center [402, 419] width 361 height 29
drag, startPoint x: 486, startPoint y: 402, endPoint x: 513, endPoint y: 417, distance: 30.9
click at [513, 417] on p "Kunt u alstublieft het volledige nieuwe verzendadres doorgeven (inclusief naam,…" at bounding box center [402, 419] width 361 height 29
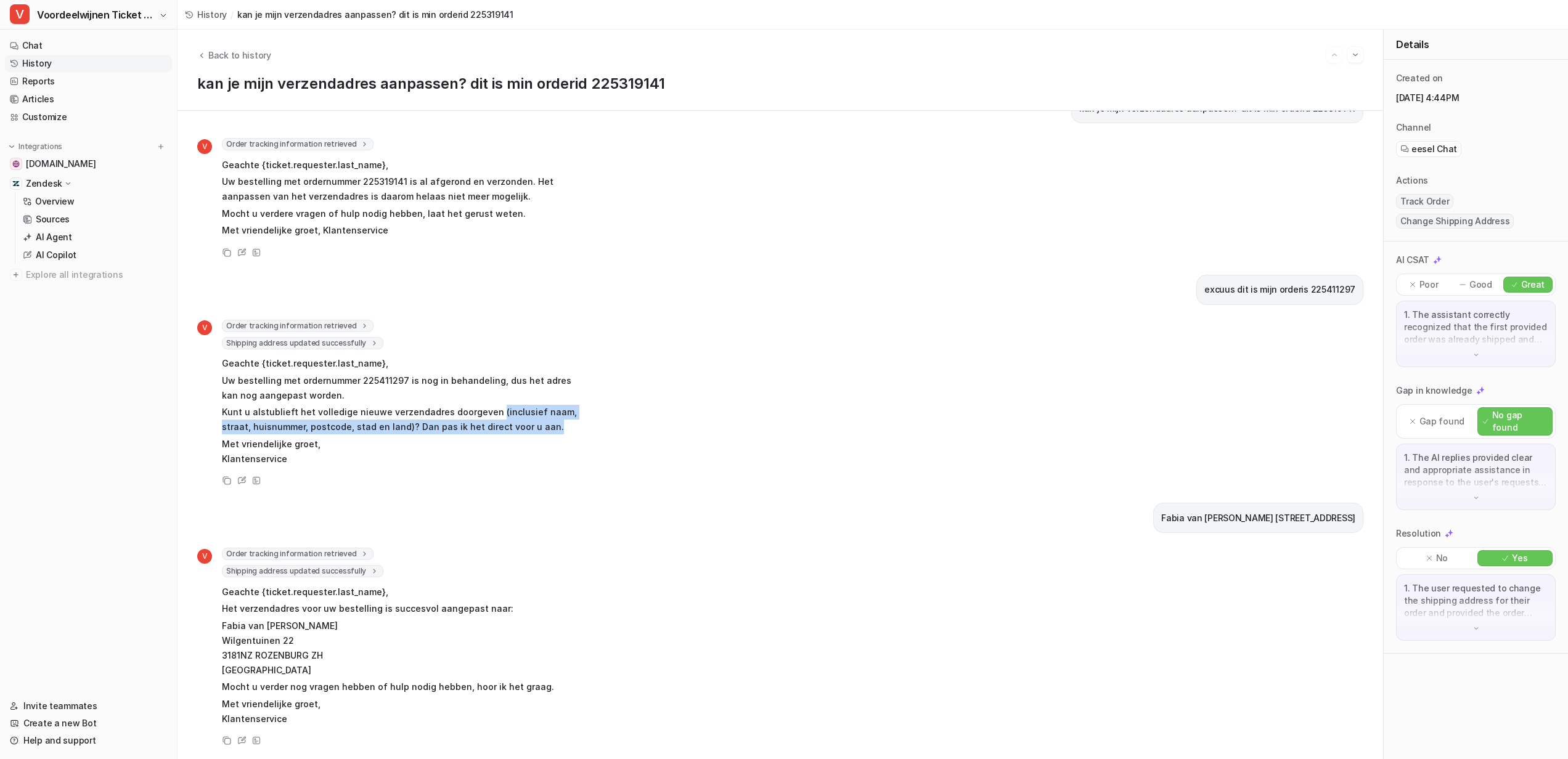
click at [513, 417] on p "Kunt u alstublieft het volledige nieuwe verzendadres doorgeven (inclusief naam,…" at bounding box center [402, 419] width 361 height 29
drag, startPoint x: 513, startPoint y: 417, endPoint x: 486, endPoint y: 396, distance: 34.2
click at [486, 405] on p "Kunt u alstublieft het volledige nieuwe verzendadres doorgeven (inclusief naam,…" at bounding box center [402, 419] width 361 height 29
drag, startPoint x: 486, startPoint y: 403, endPoint x: 519, endPoint y: 415, distance: 35.1
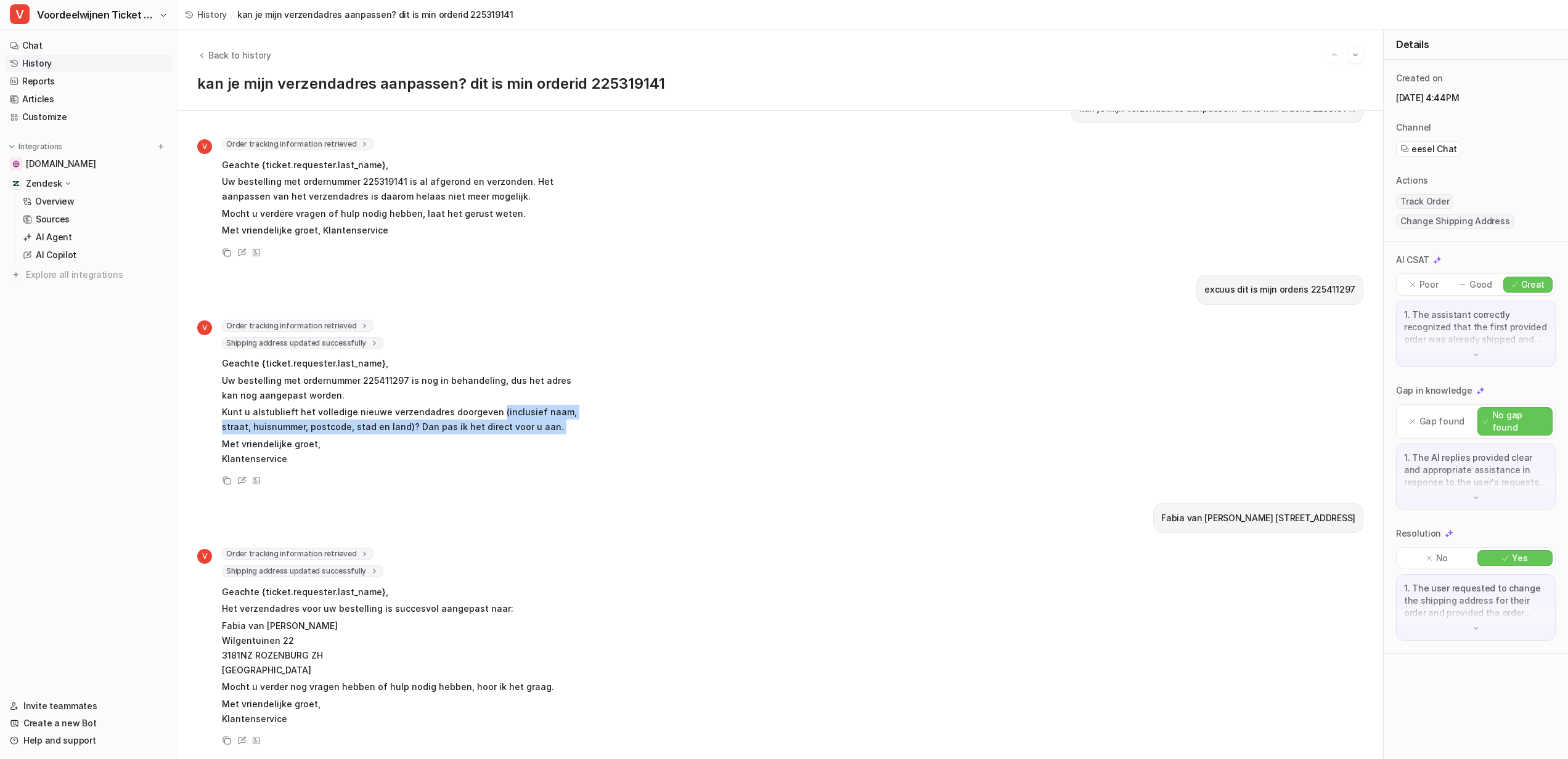
click at [519, 415] on p "Kunt u alstublieft het volledige nieuwe verzendadres doorgeven (inclusief naam,…" at bounding box center [402, 419] width 361 height 29
click at [517, 417] on p "Kunt u alstublieft het volledige nieuwe verzendadres doorgeven (inclusief naam,…" at bounding box center [402, 419] width 361 height 29
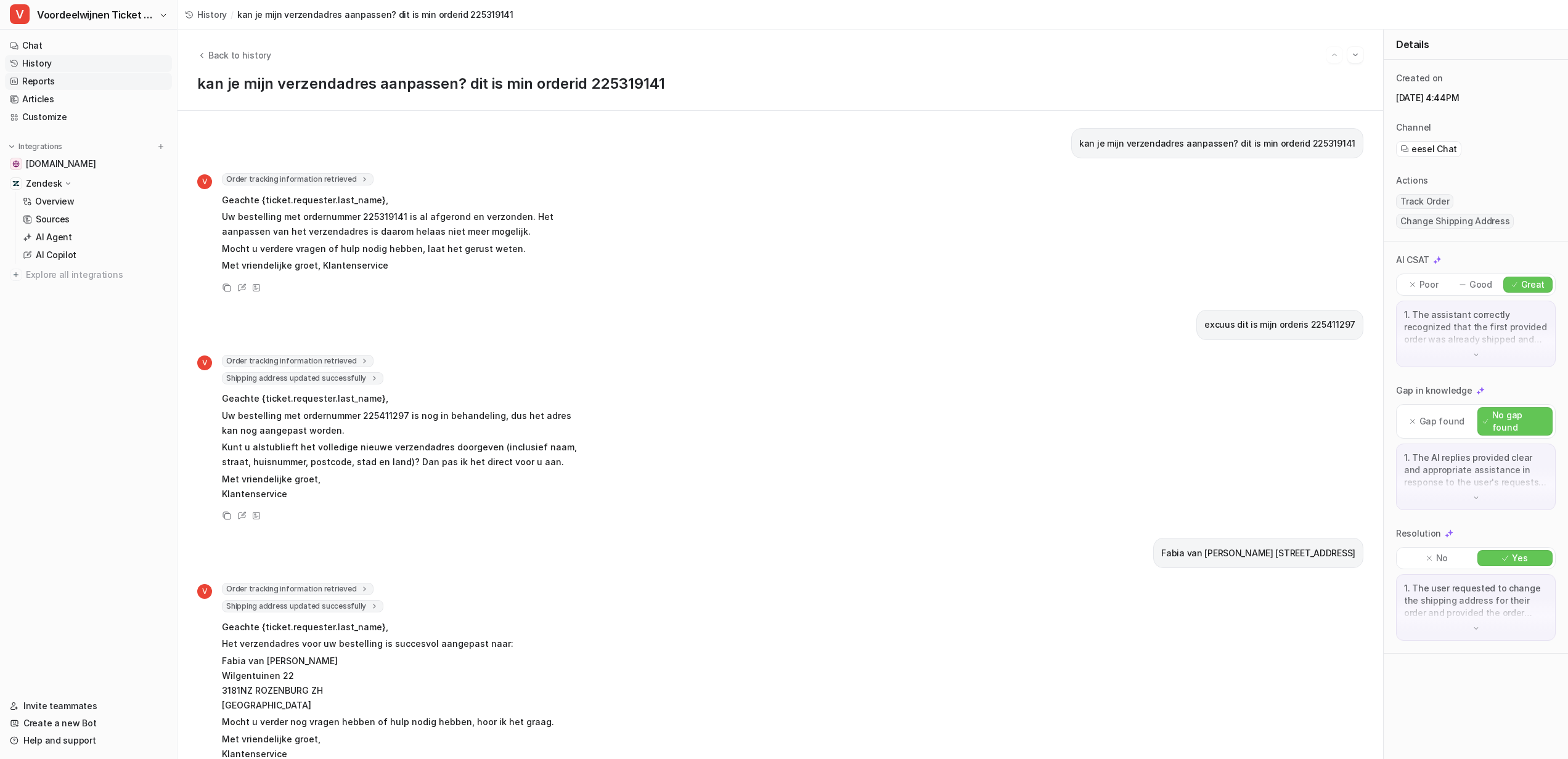
click at [55, 83] on link "Reports" at bounding box center [88, 81] width 167 height 18
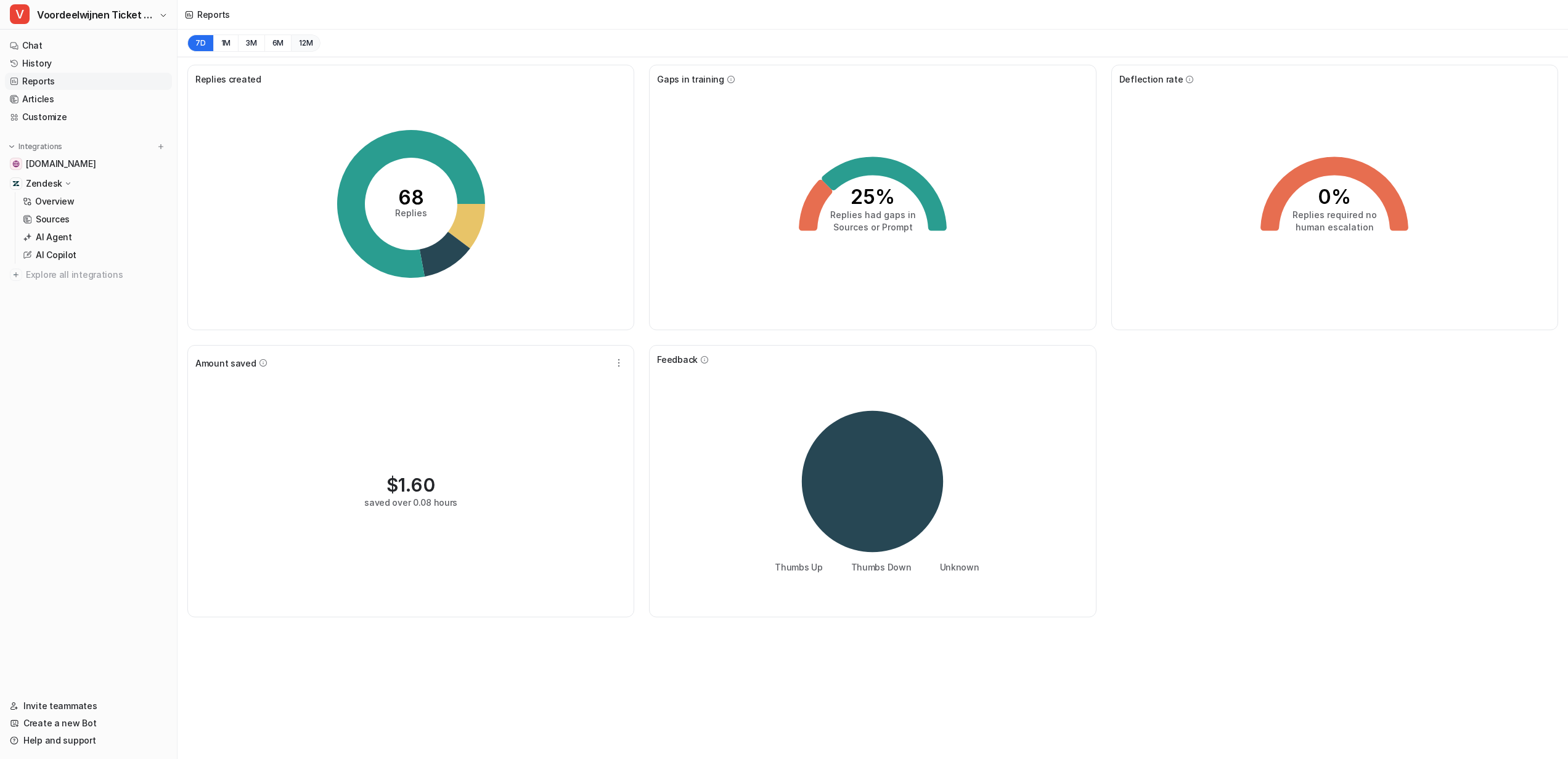
click at [302, 48] on button "12M" at bounding box center [305, 43] width 29 height 18
click at [195, 43] on button "7D" at bounding box center [200, 43] width 26 height 18
click at [47, 104] on link "Articles" at bounding box center [88, 99] width 167 height 18
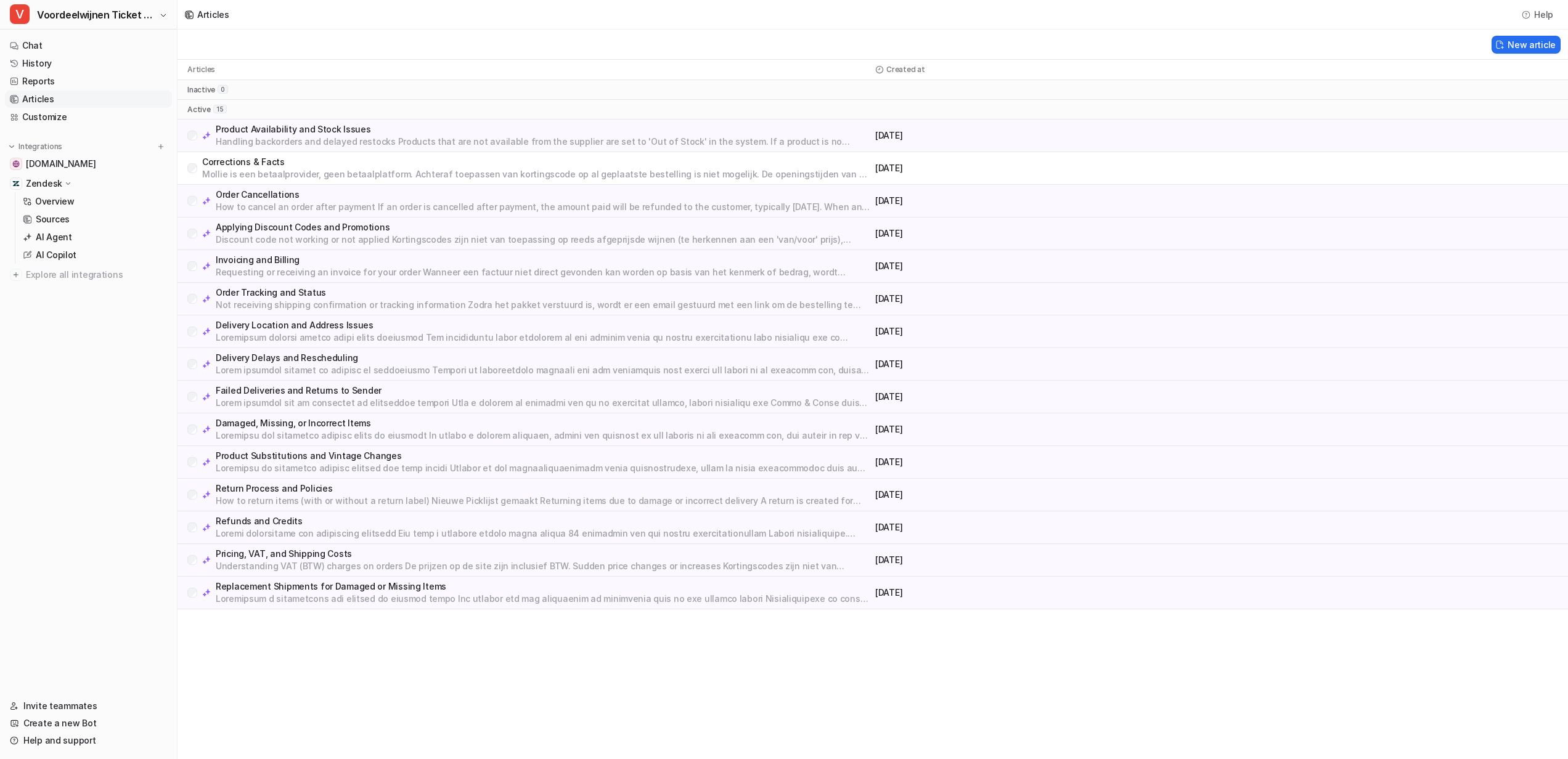
click at [314, 453] on p "Product Substitutions and Vintage Changes" at bounding box center [543, 456] width 655 height 13
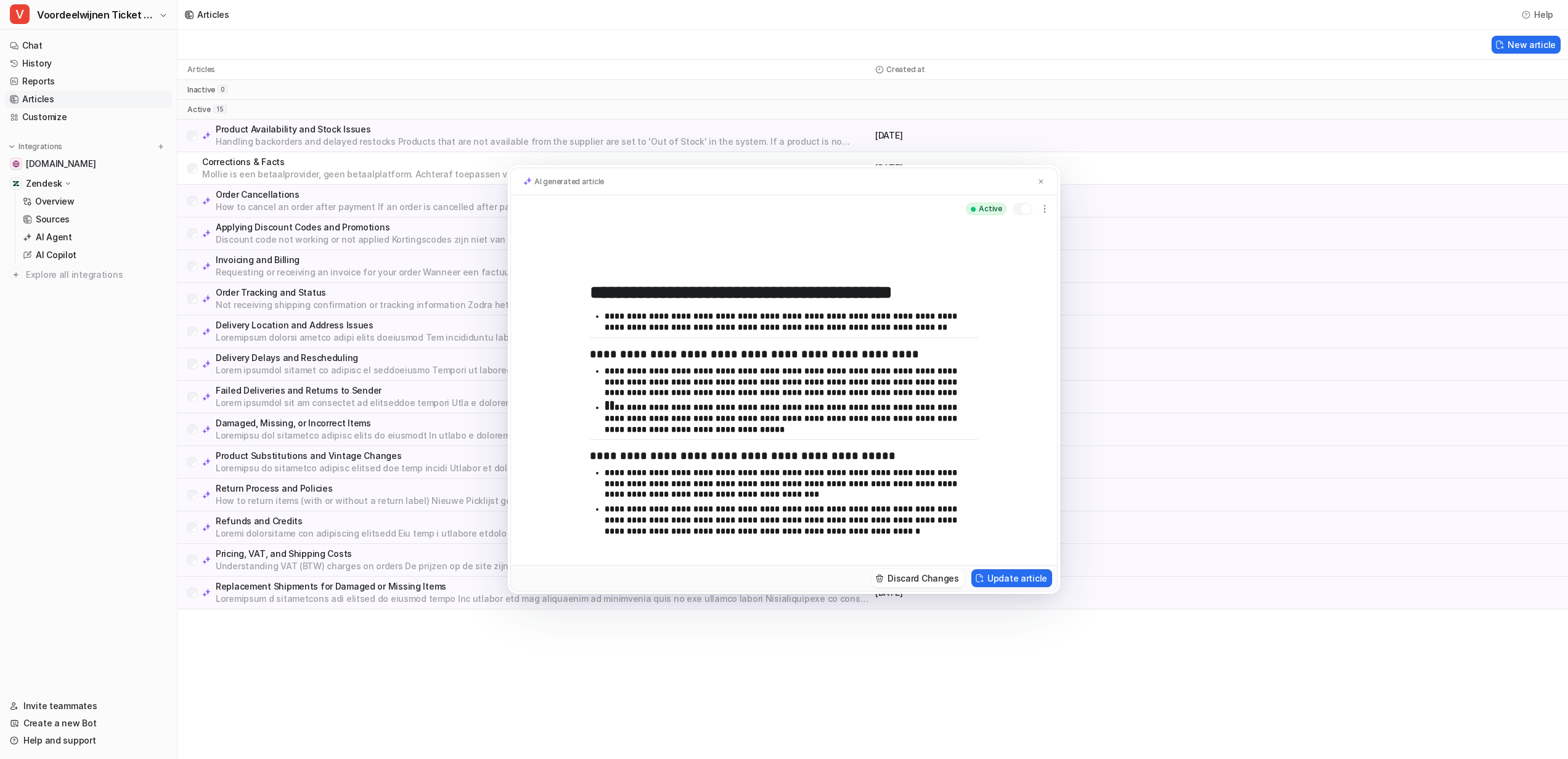
scroll to position [104, 0]
drag, startPoint x: 608, startPoint y: 509, endPoint x: 879, endPoint y: 535, distance: 272.2
click at [879, 535] on p "**********" at bounding box center [786, 519] width 364 height 32
click at [741, 645] on div "**********" at bounding box center [784, 380] width 1568 height 759
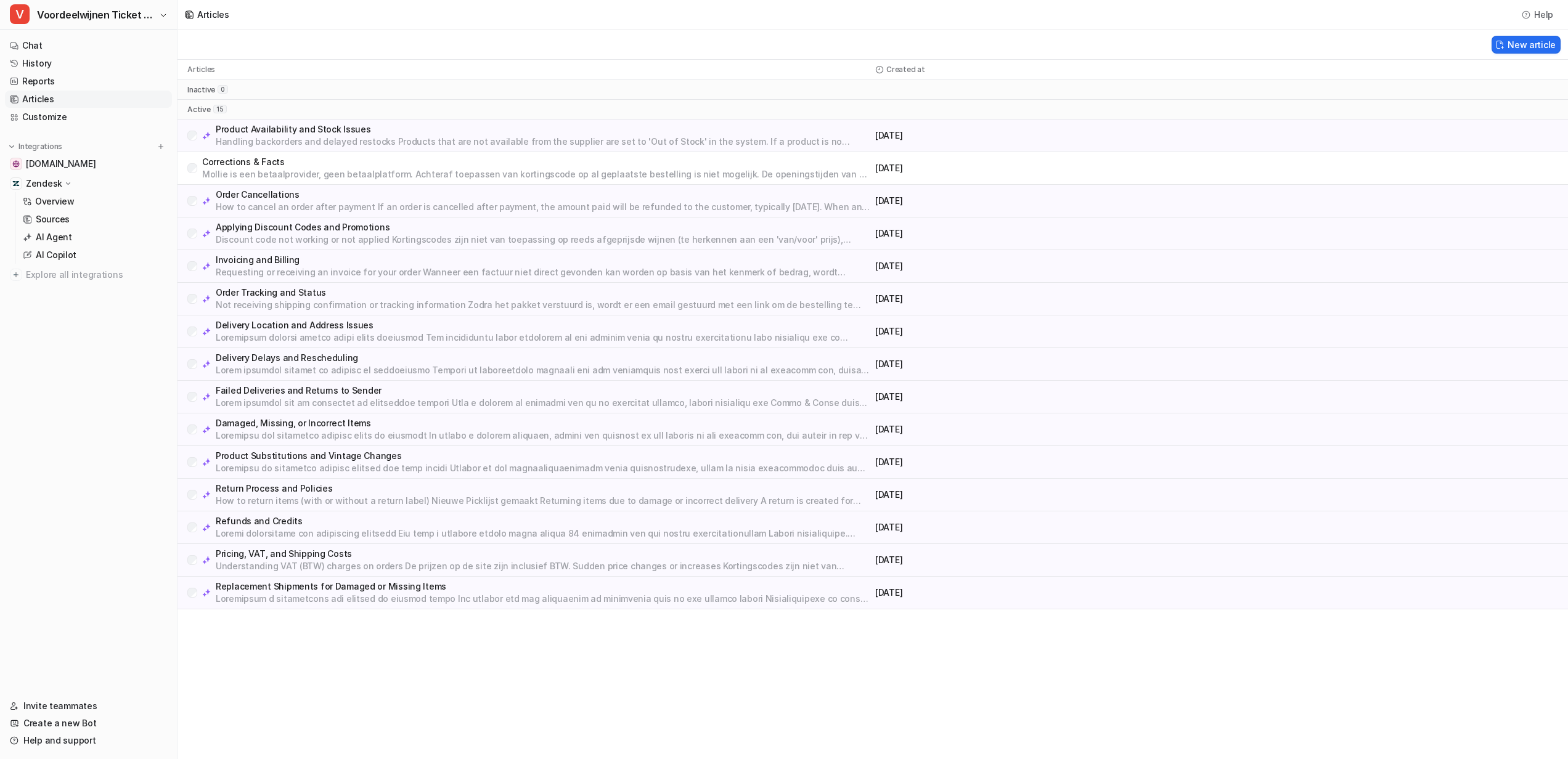
click at [289, 170] on p "Mollie is een betaalprovider, geen betaalplatform. Achteraf toepassen van korti…" at bounding box center [536, 175] width 668 height 13
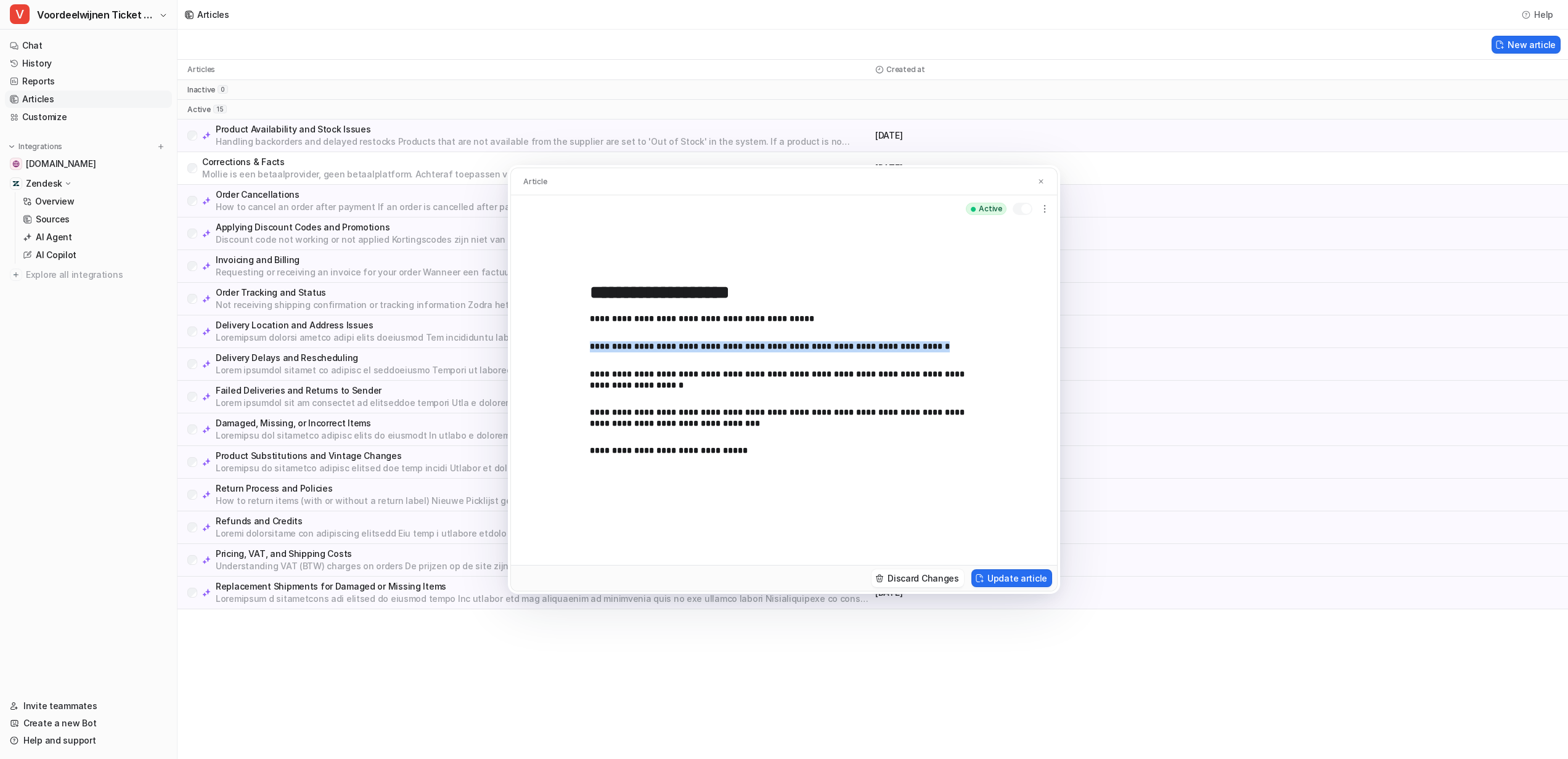
drag, startPoint x: 592, startPoint y: 344, endPoint x: 951, endPoint y: 347, distance: 359.0
click at [951, 347] on p "**********" at bounding box center [783, 346] width 388 height 11
click at [931, 349] on p "**********" at bounding box center [783, 346] width 388 height 11
click at [1035, 184] on button at bounding box center [1041, 181] width 13 height 13
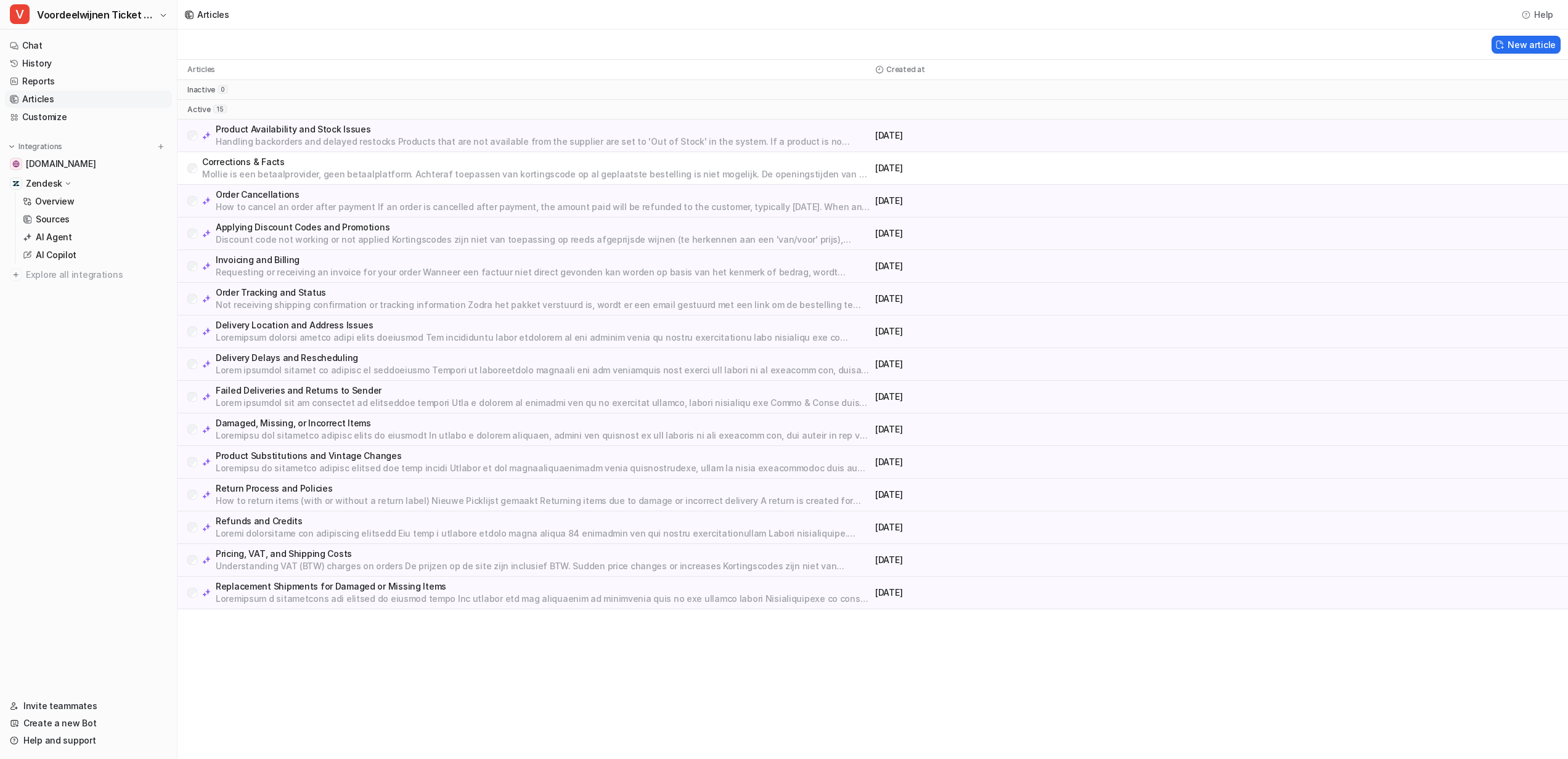
click at [379, 429] on p at bounding box center [543, 436] width 655 height 13
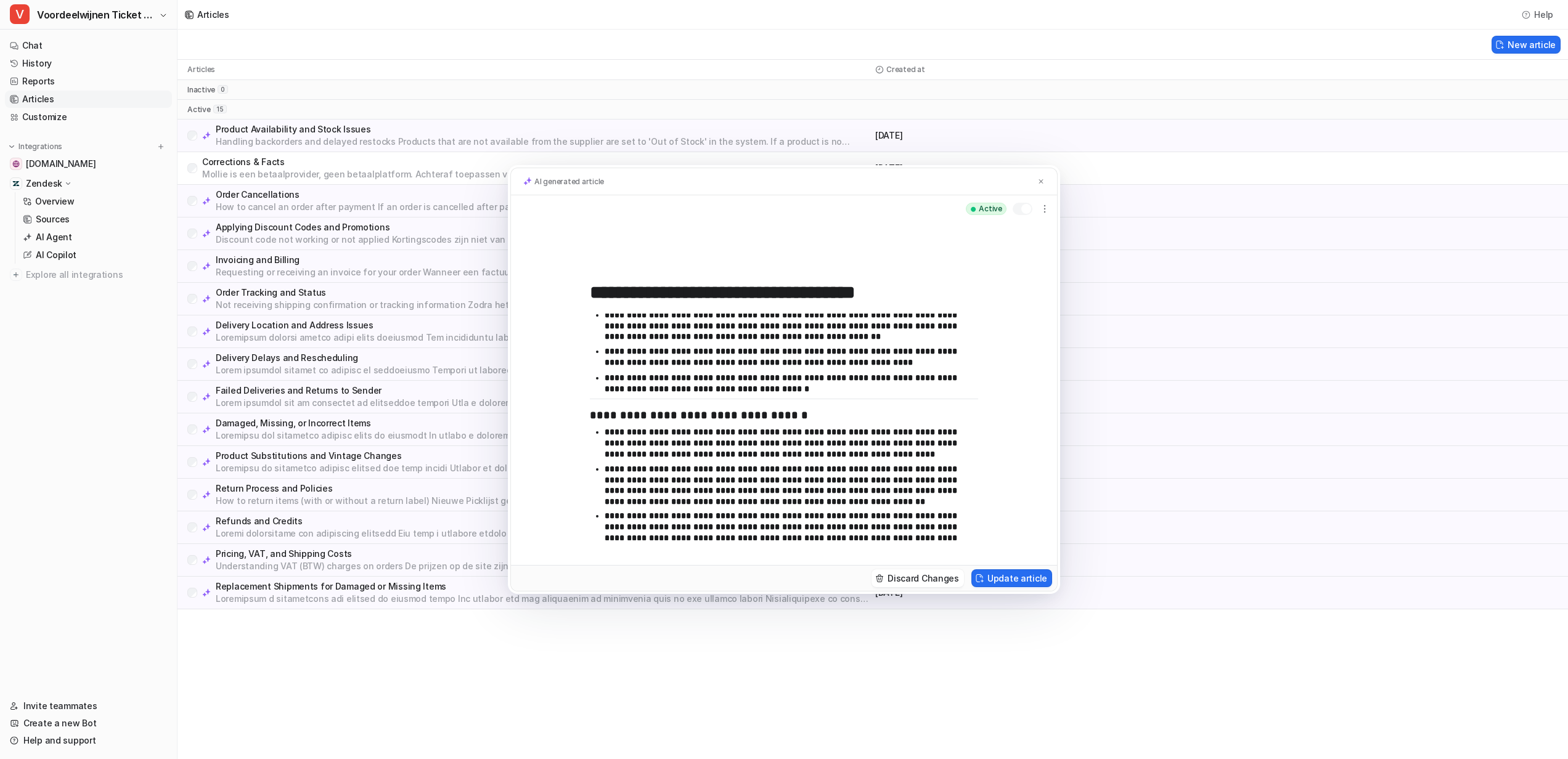
scroll to position [95, 0]
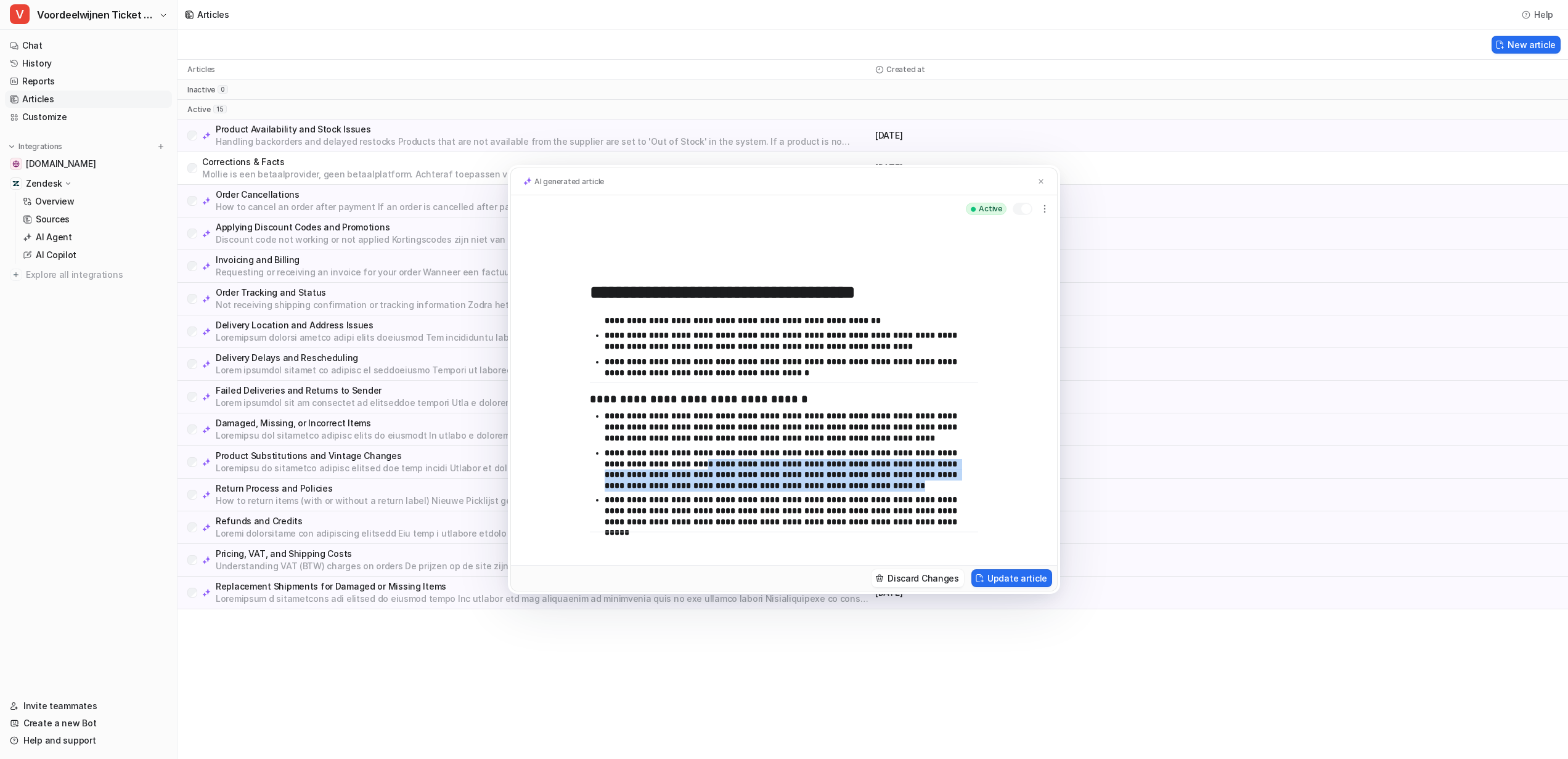
drag, startPoint x: 659, startPoint y: 466, endPoint x: 878, endPoint y: 481, distance: 219.5
click at [878, 481] on p "**********" at bounding box center [786, 469] width 364 height 43
click at [868, 492] on ul "**********" at bounding box center [783, 471] width 388 height 121
drag, startPoint x: 868, startPoint y: 492, endPoint x: 758, endPoint y: 462, distance: 114.0
click at [758, 462] on ul "**********" at bounding box center [783, 471] width 388 height 121
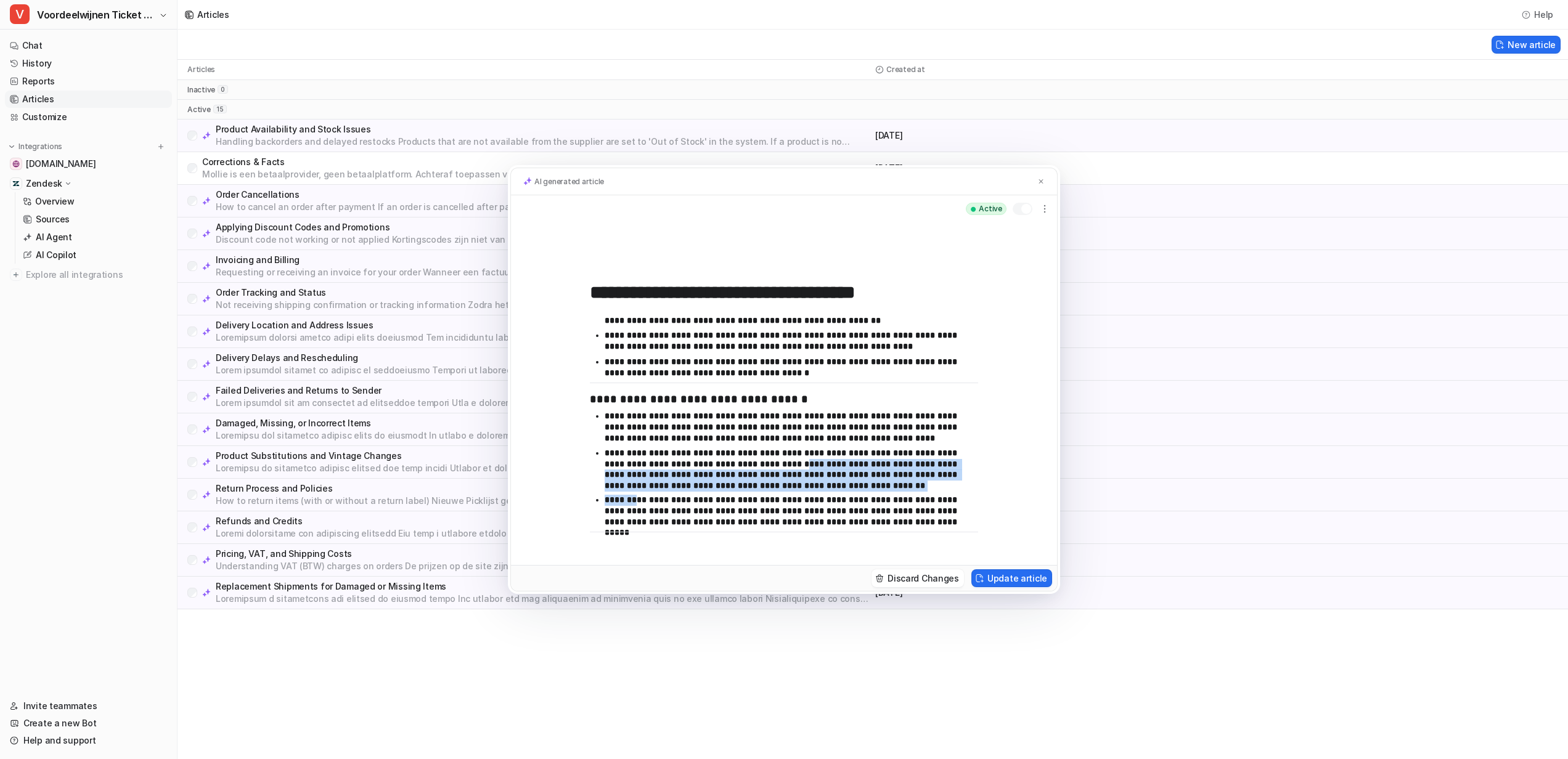
click at [768, 475] on p "**********" at bounding box center [786, 469] width 364 height 43
click at [823, 478] on p "**********" at bounding box center [786, 469] width 364 height 43
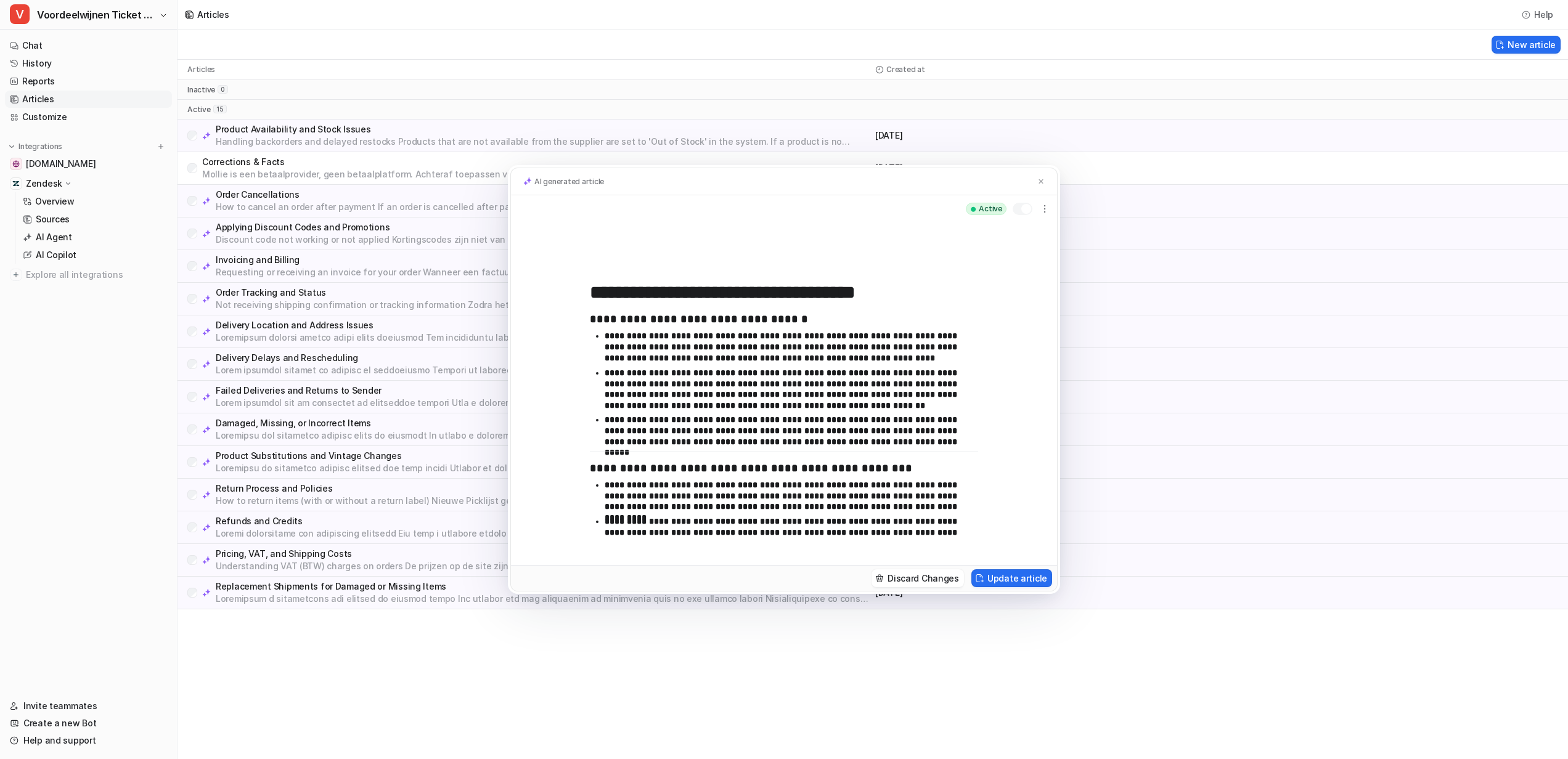
scroll to position [204, 0]
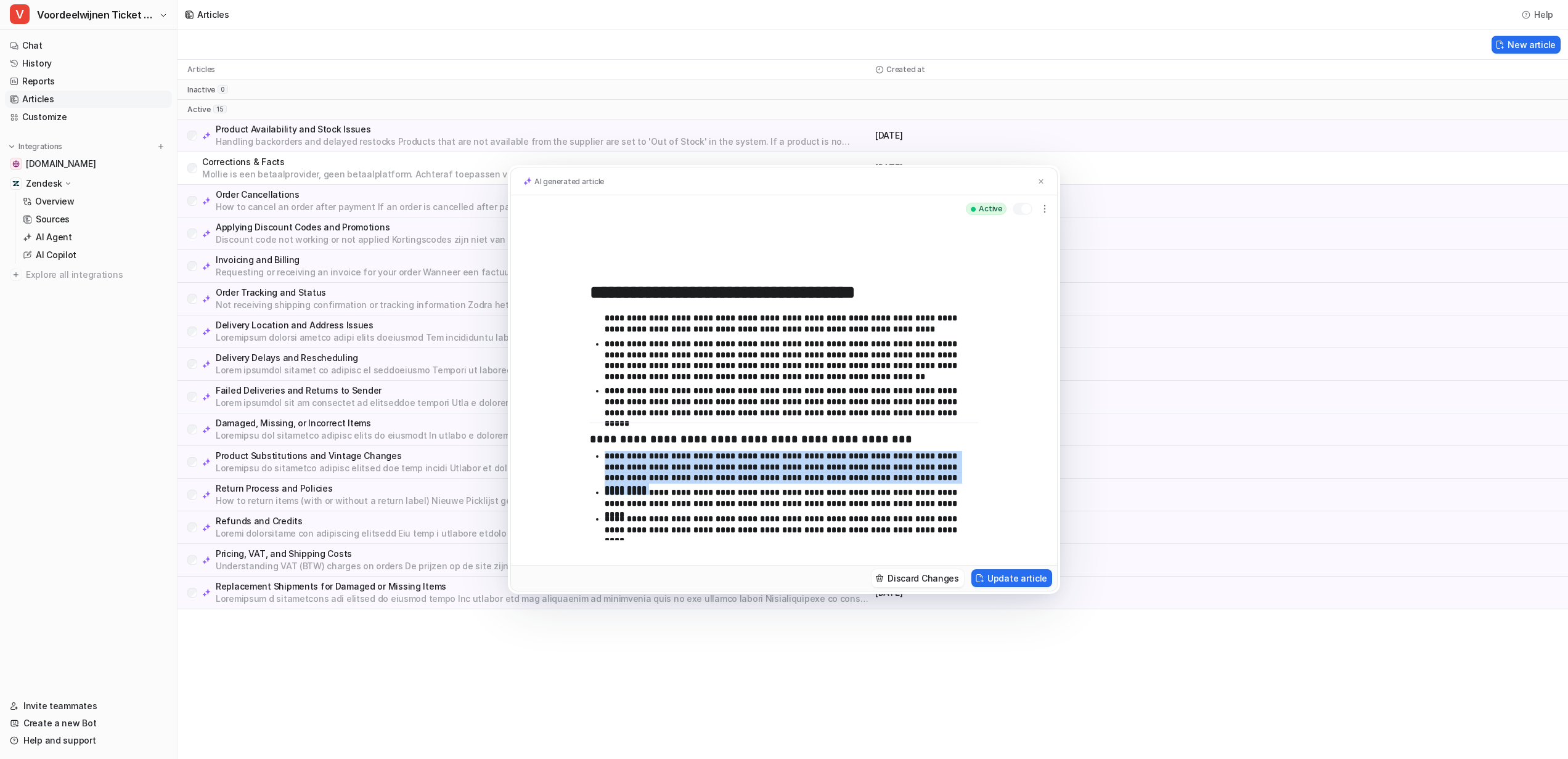
drag, startPoint x: 602, startPoint y: 456, endPoint x: 930, endPoint y: 484, distance: 329.2
click at [930, 484] on ul "**********" at bounding box center [783, 495] width 388 height 89
click at [875, 505] on p "**********" at bounding box center [786, 498] width 364 height 22
click at [1047, 184] on button at bounding box center [1041, 181] width 13 height 13
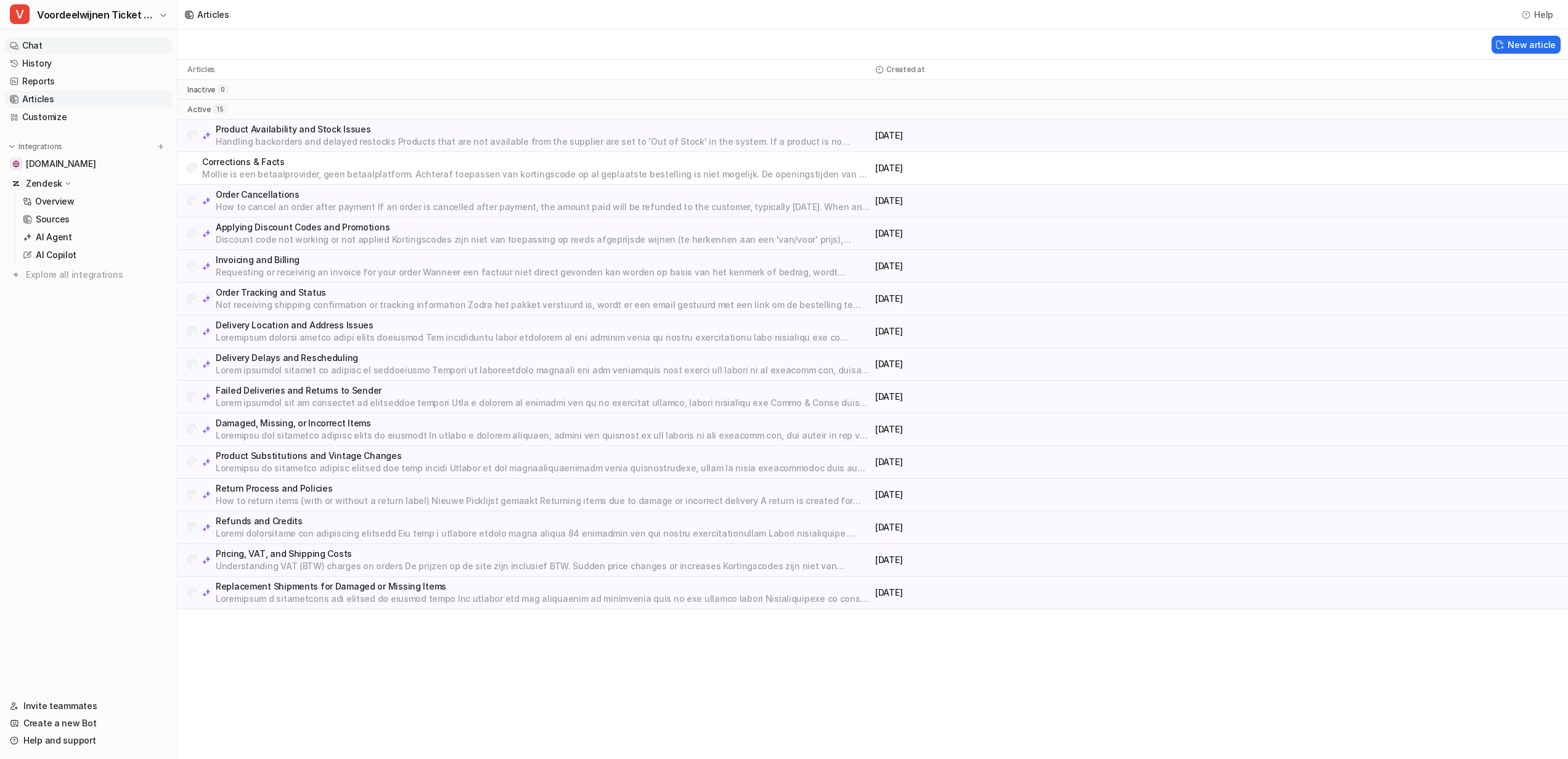
click at [58, 46] on link "Chat" at bounding box center [88, 46] width 167 height 18
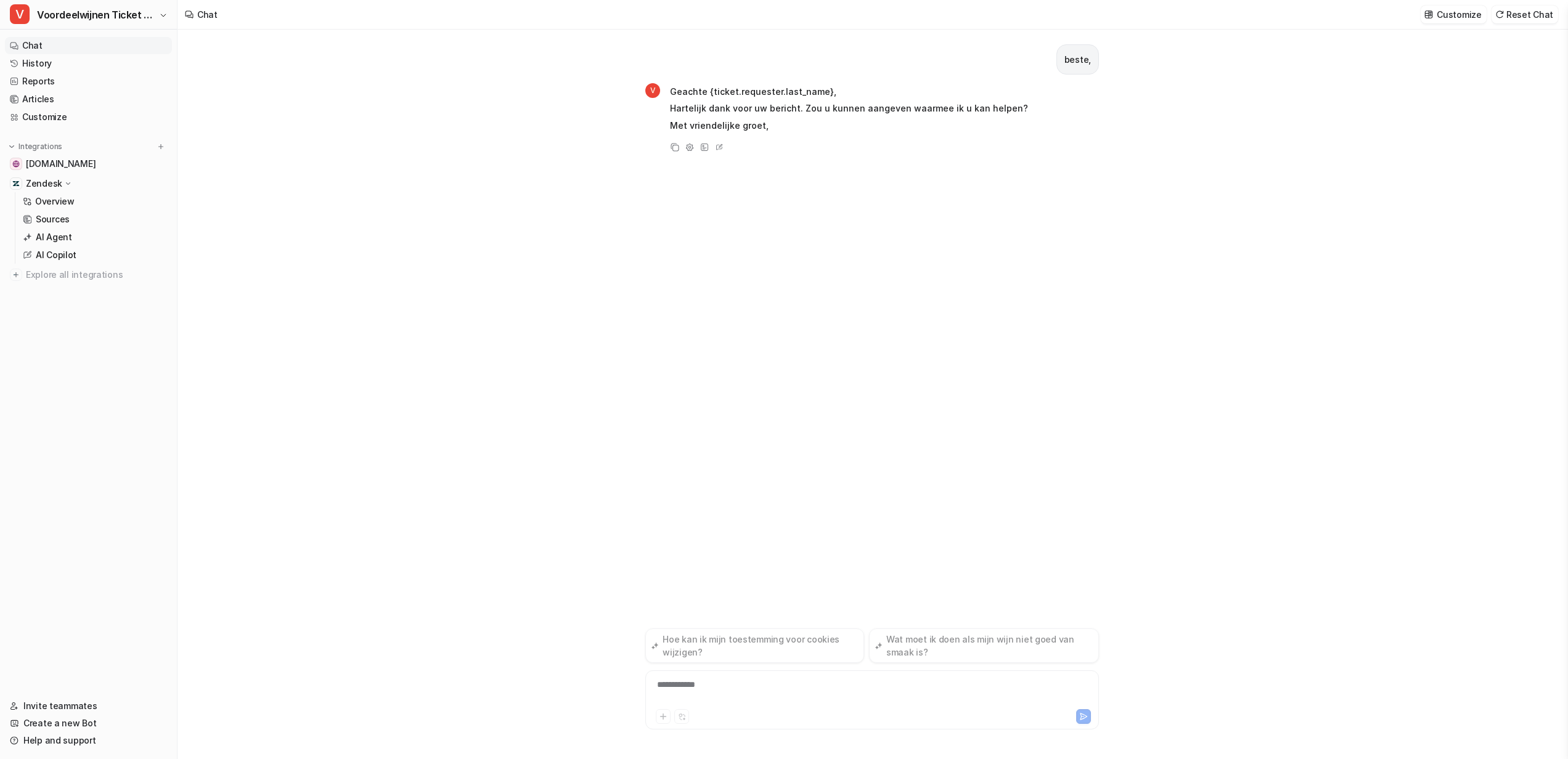
click at [705, 683] on div "**********" at bounding box center [872, 692] width 448 height 28
click at [684, 680] on div "**********" at bounding box center [872, 692] width 448 height 28
click at [772, 107] on p "Hartelijk dank voor uw bericht. Zou u kunnen aangeven waarmee ik u kan helpen?" at bounding box center [849, 108] width 358 height 15
click at [740, 690] on div "**********" at bounding box center [872, 692] width 448 height 28
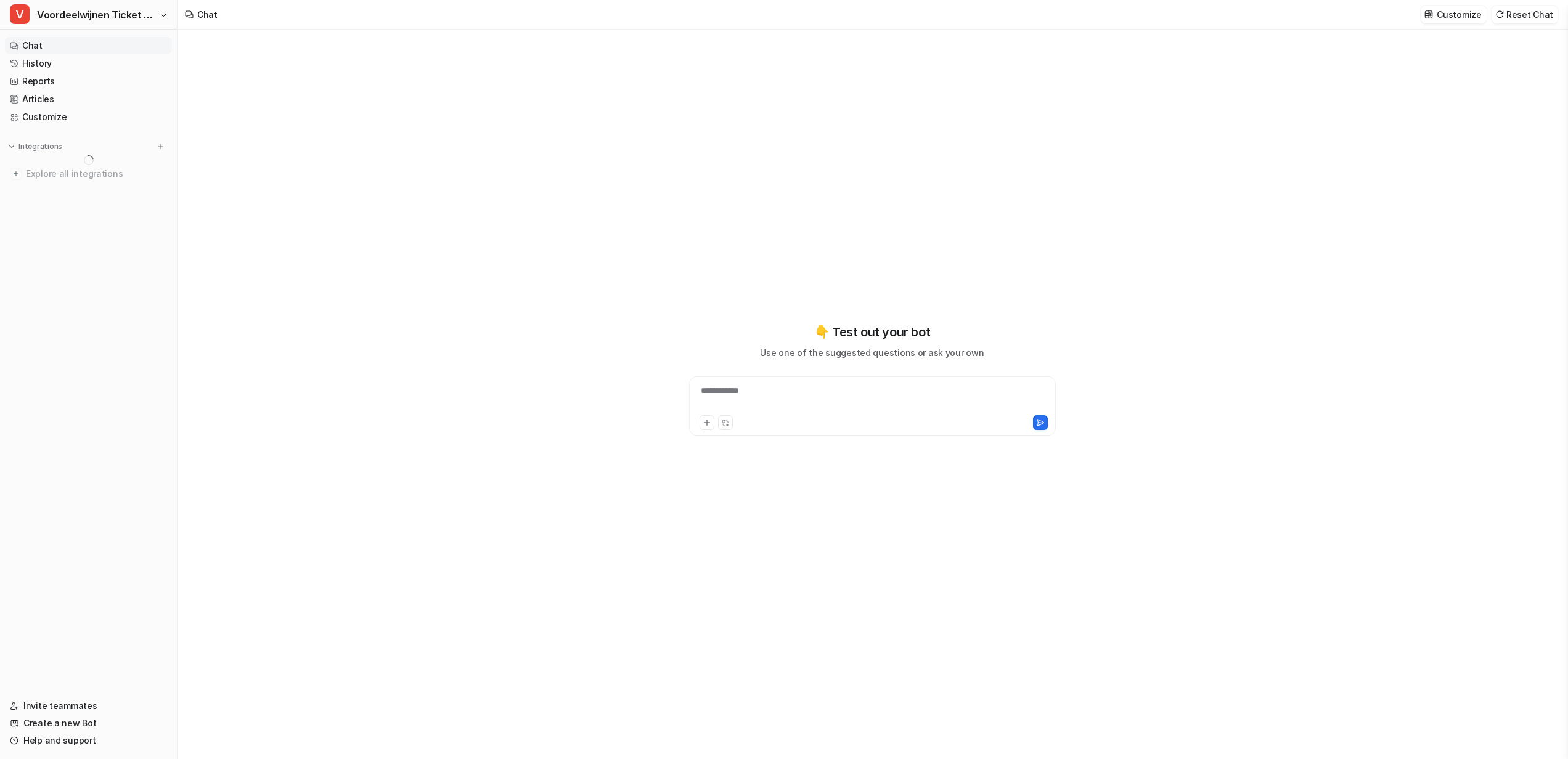
type textarea "**********"
click at [787, 384] on div "**********" at bounding box center [872, 406] width 366 height 59
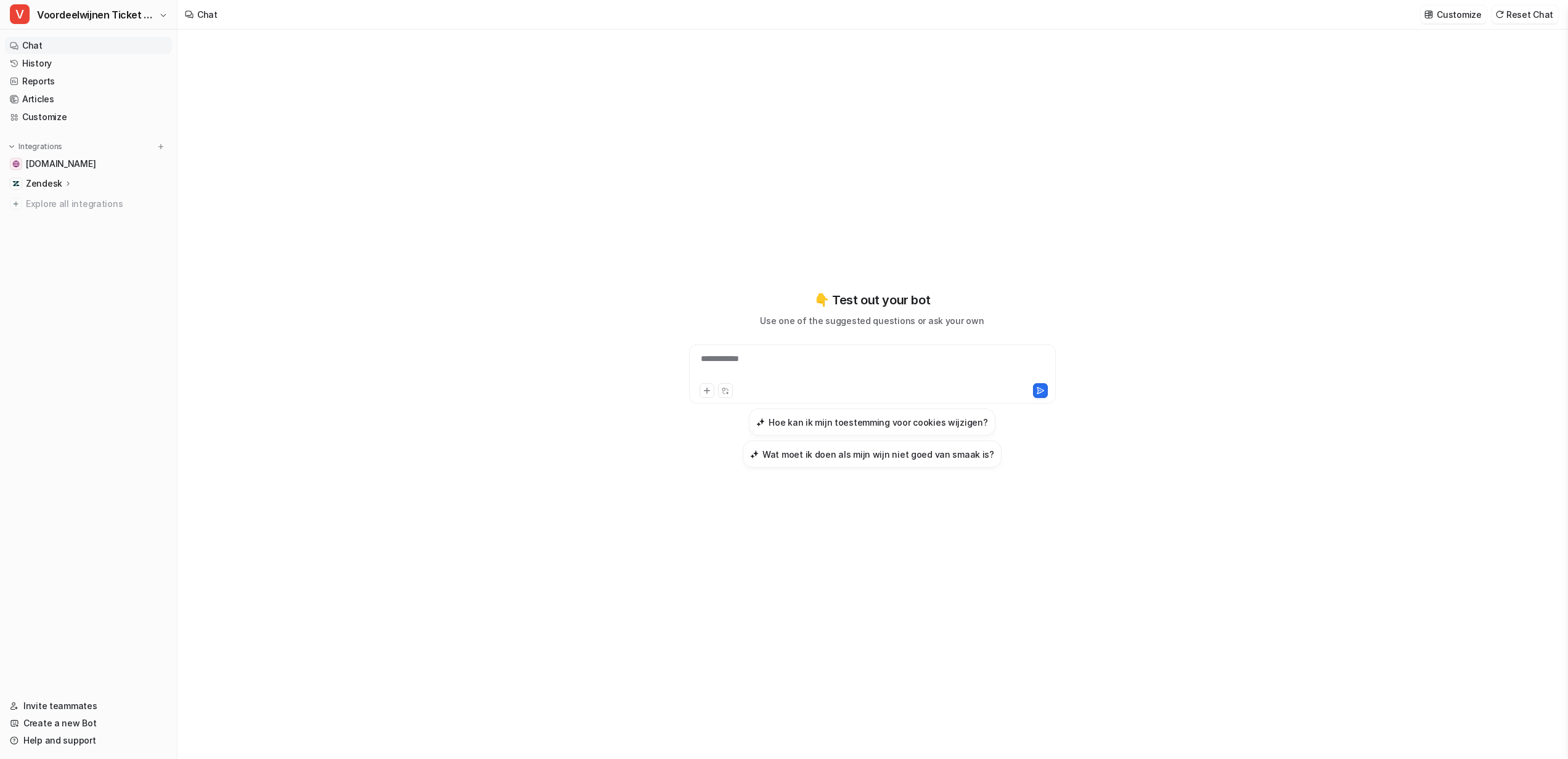
click at [776, 394] on div at bounding box center [787, 390] width 175 height 15
click at [759, 364] on div at bounding box center [872, 366] width 361 height 28
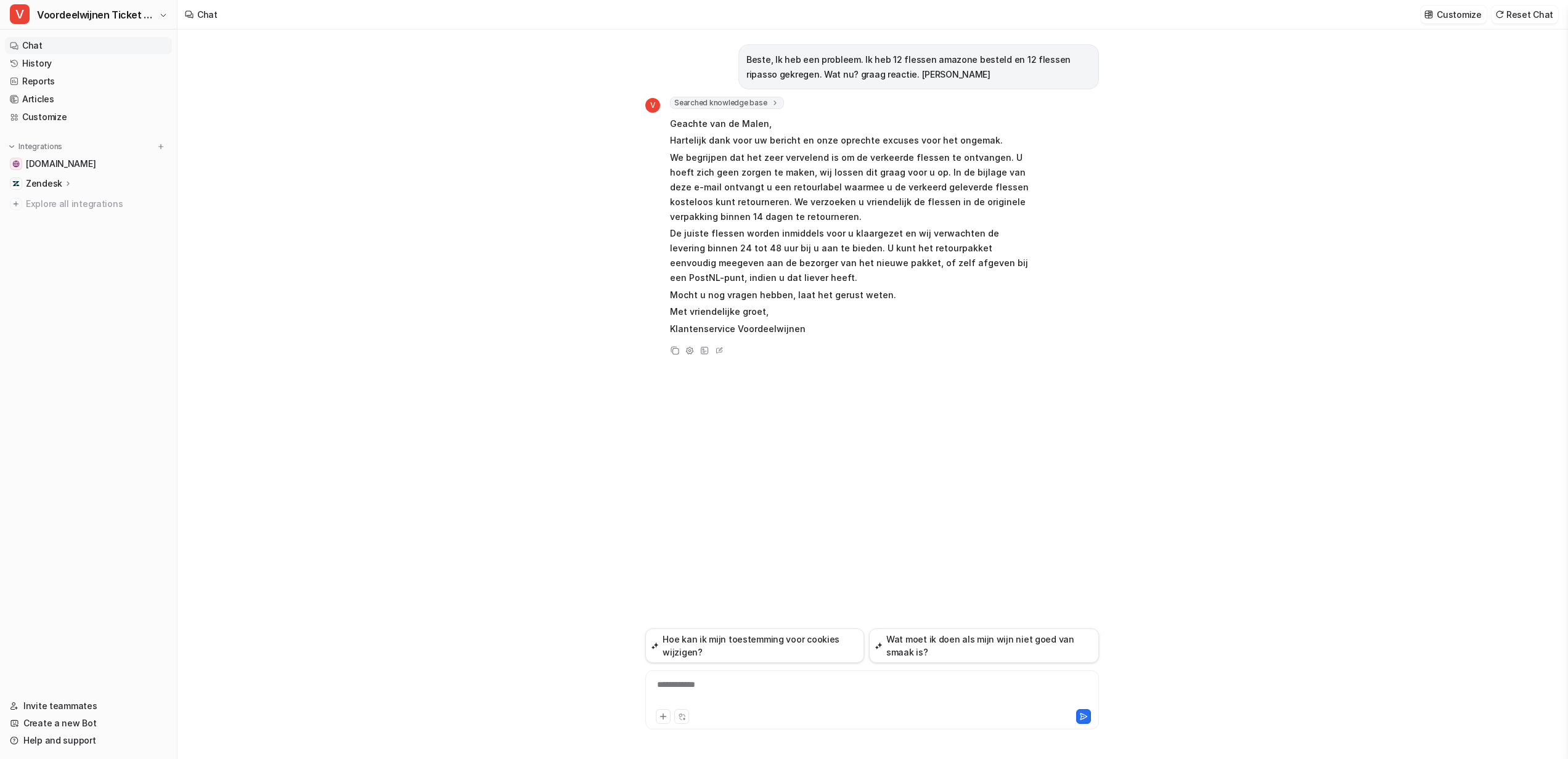
click at [872, 686] on div "**********" at bounding box center [872, 692] width 448 height 28
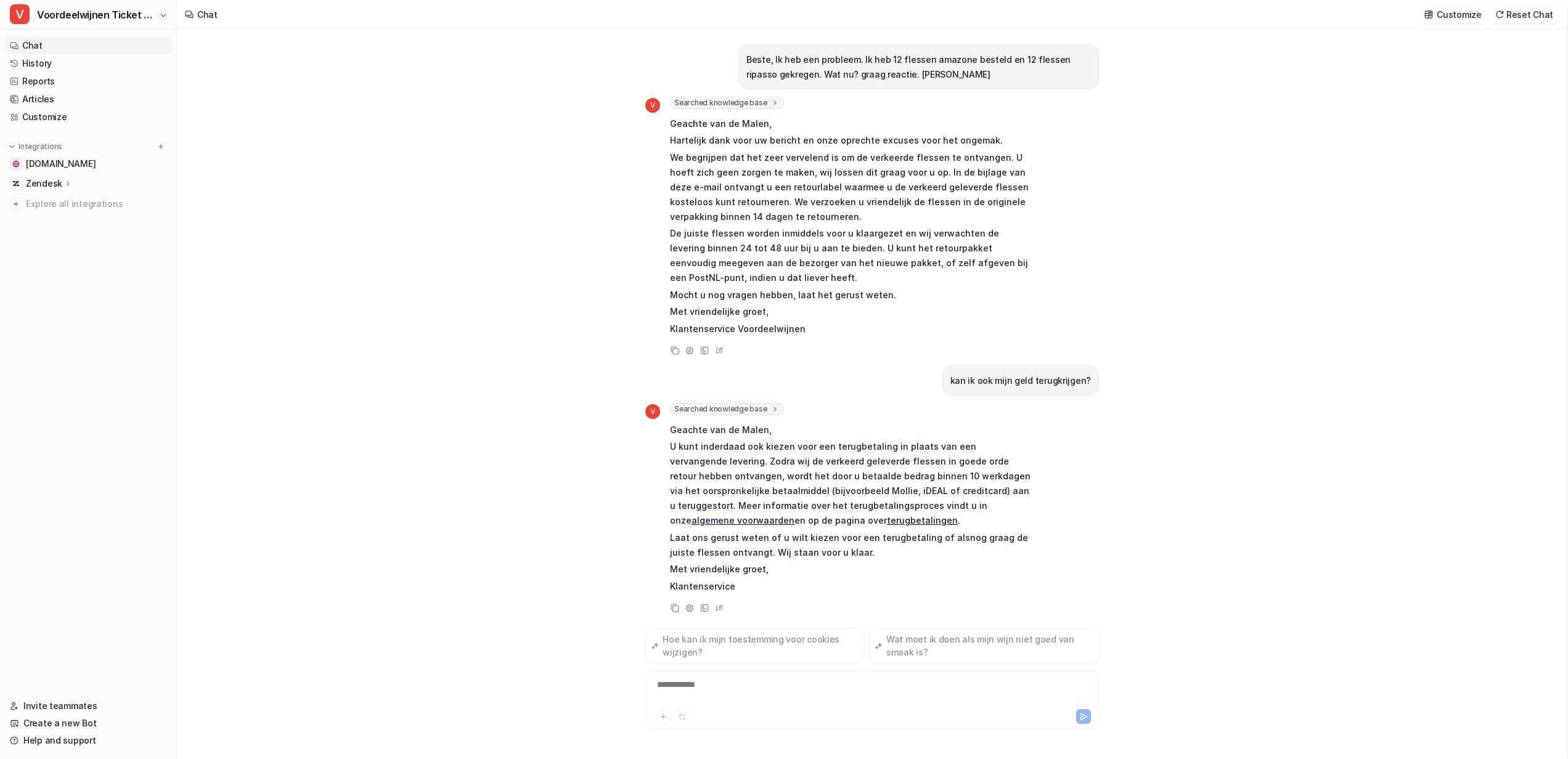
scroll to position [2, 0]
click at [771, 695] on div "**********" at bounding box center [872, 692] width 448 height 28
click at [686, 687] on div "**********" at bounding box center [872, 692] width 448 height 28
click at [761, 404] on span "Searched knowledge base" at bounding box center [727, 408] width 114 height 13
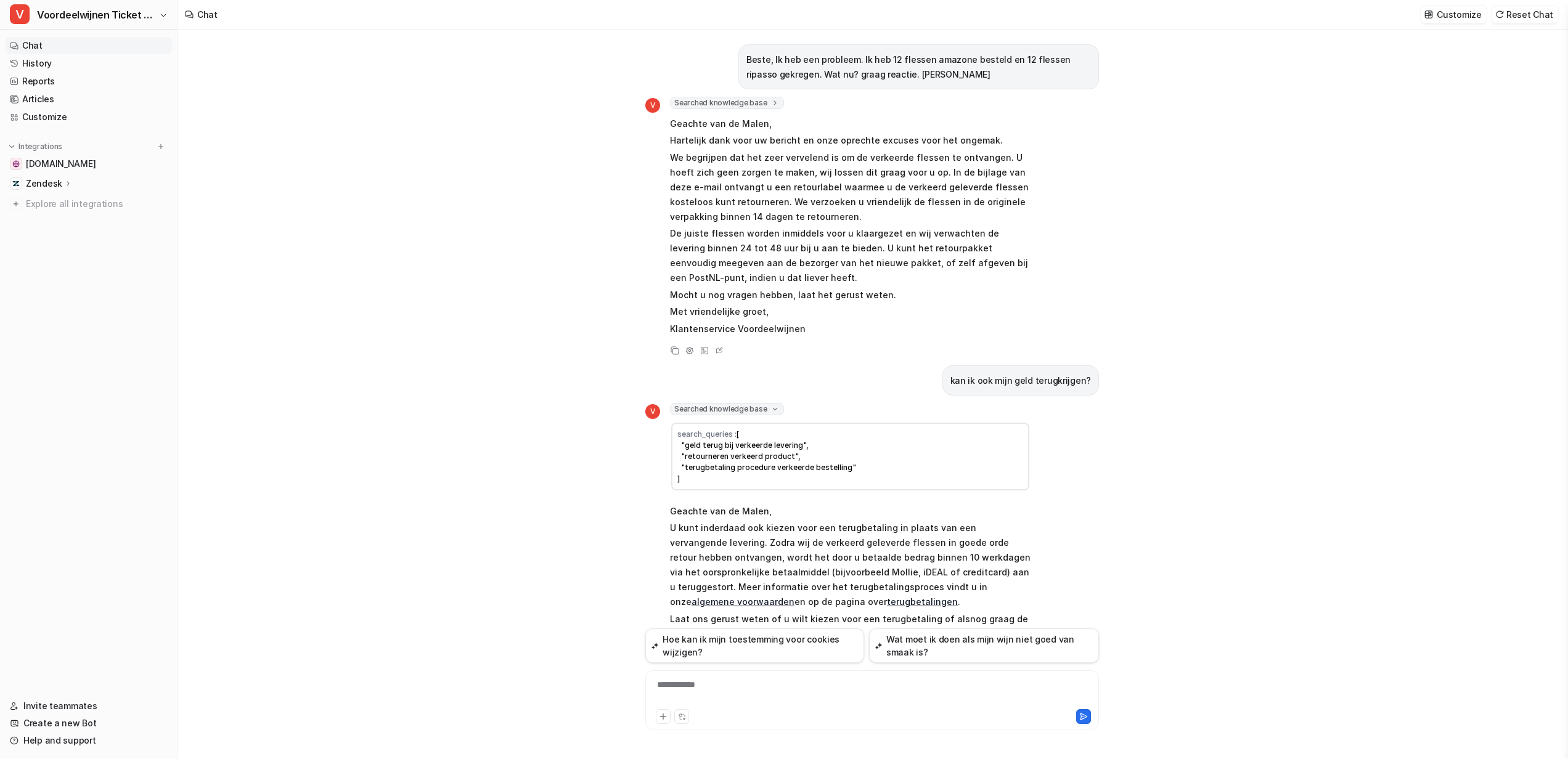
scroll to position [83, 0]
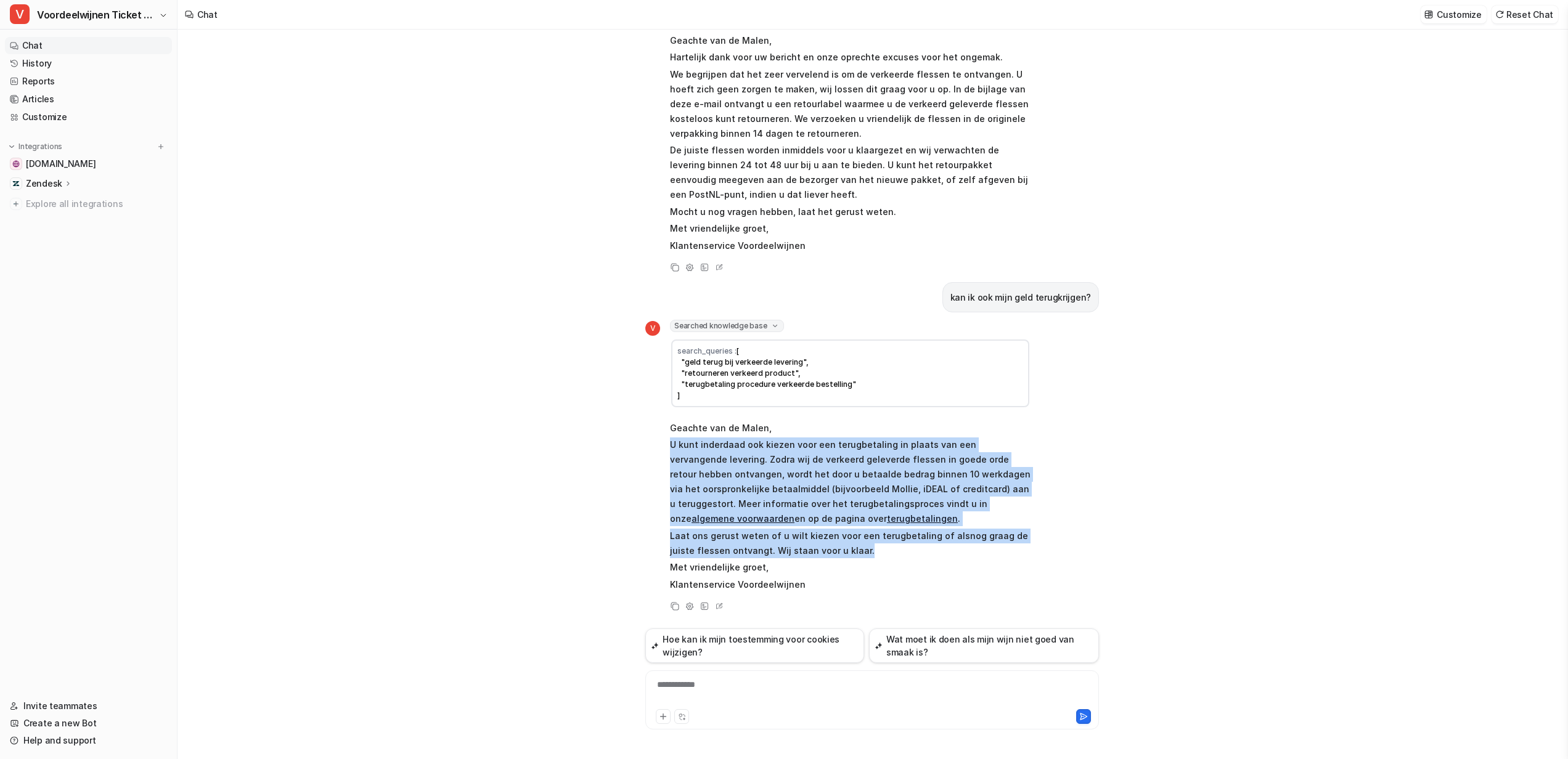
drag, startPoint x: 662, startPoint y: 443, endPoint x: 843, endPoint y: 551, distance: 210.8
click at [843, 551] on div "V Searched knowledge base search_queries : [ "geld terug bij verkeerde levering…" at bounding box center [837, 457] width 385 height 274
click at [843, 551] on p "Laat ons gerust weten of u wilt kiezen voor een terugbetaling of alsnog graag d…" at bounding box center [851, 543] width 361 height 29
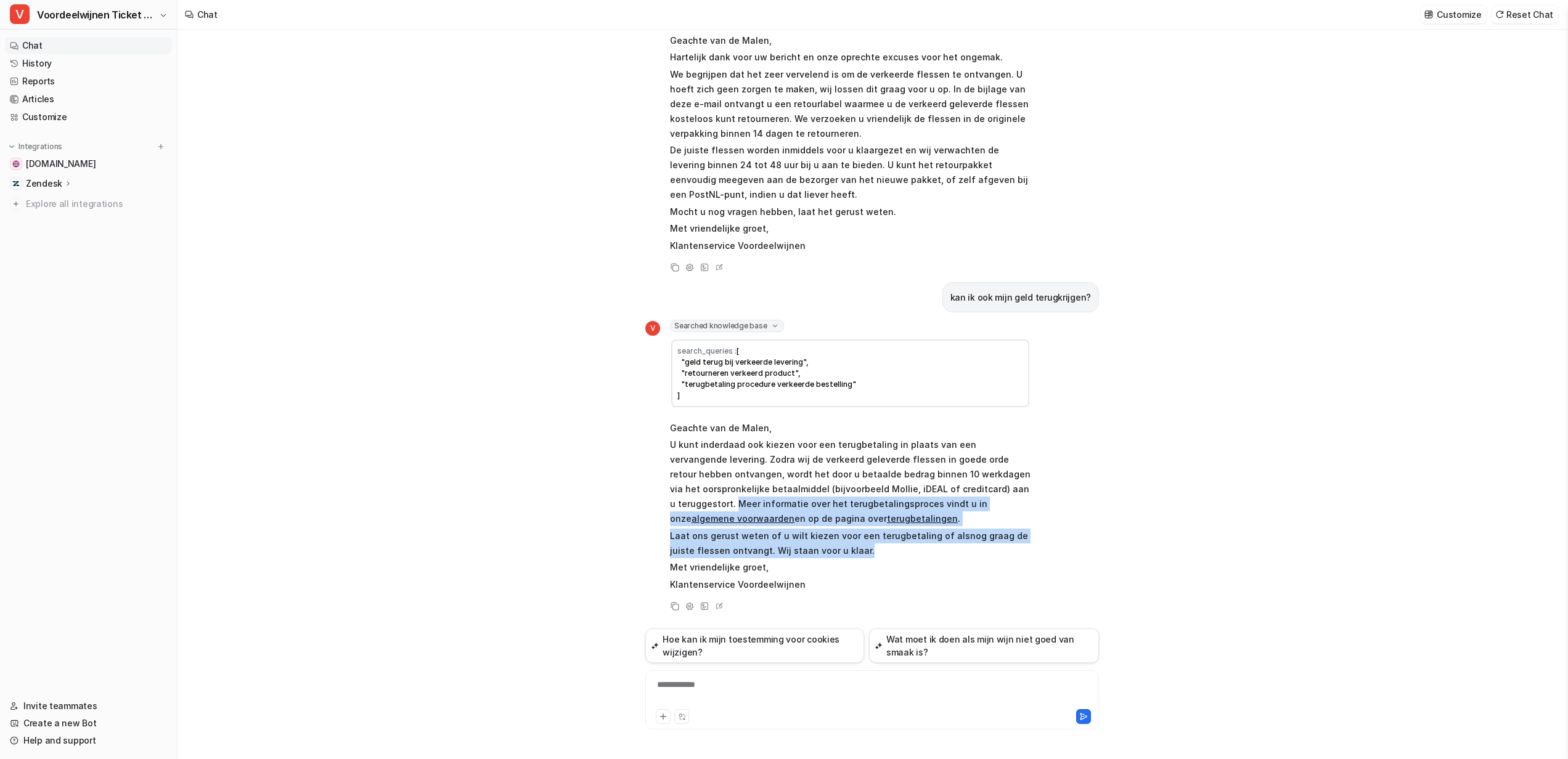
drag, startPoint x: 843, startPoint y: 551, endPoint x: 726, endPoint y: 502, distance: 126.8
click at [726, 502] on span "Geachte van de Malen, U kunt inderdaad ook kiezen voor een terugbetaling in pla…" at bounding box center [851, 506] width 361 height 175
click at [726, 502] on p "U kunt inderdaad ook kiezen voor een terugbetaling in plaats van een vervangend…" at bounding box center [851, 481] width 361 height 88
drag, startPoint x: 726, startPoint y: 502, endPoint x: 912, endPoint y: 558, distance: 194.2
click at [912, 558] on span "Geachte van de Malen, U kunt inderdaad ook kiezen voor een terugbetaling in pla…" at bounding box center [851, 506] width 361 height 175
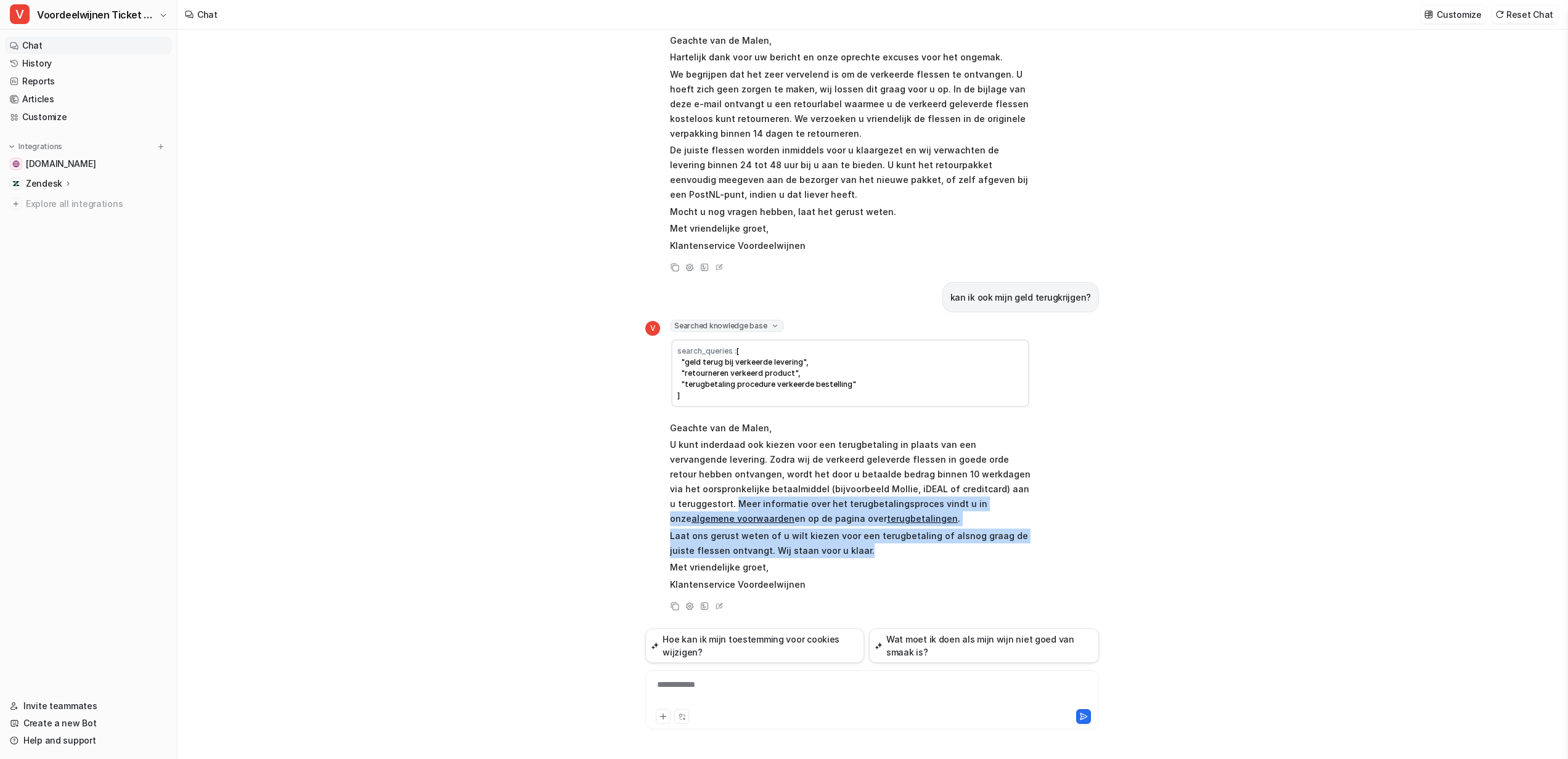
click at [882, 548] on p "Laat ons gerust weten of u wilt kiezen voor een terugbetaling of alsnog graag d…" at bounding box center [851, 543] width 361 height 29
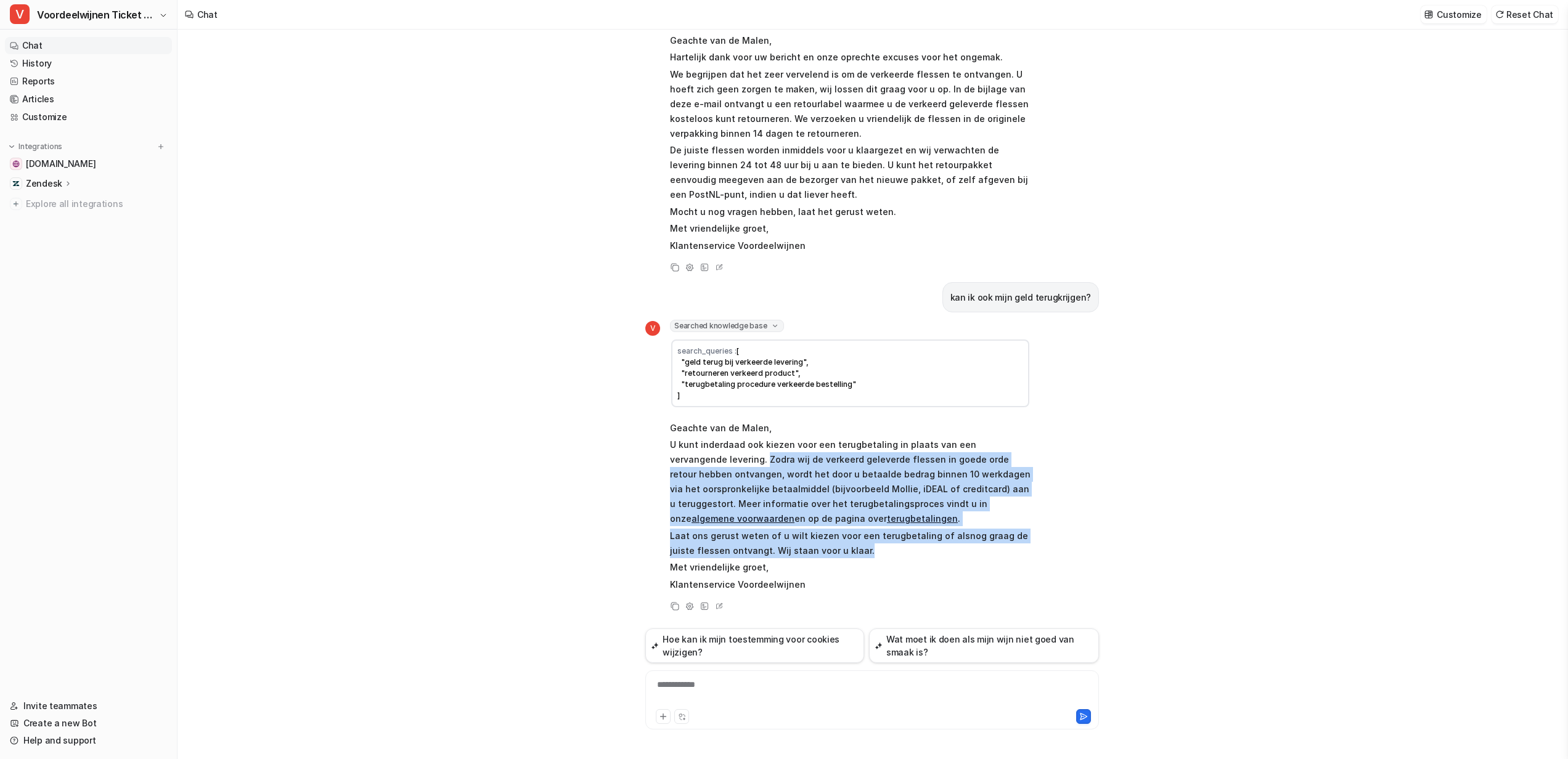
drag, startPoint x: 882, startPoint y: 548, endPoint x: 710, endPoint y: 456, distance: 195.1
click at [710, 456] on span "Geachte van de Malen, U kunt inderdaad ook kiezen voor een terugbetaling in pla…" at bounding box center [851, 506] width 361 height 175
click at [710, 456] on p "U kunt inderdaad ook kiezen voor een terugbetaling in plaats van een vervangend…" at bounding box center [851, 481] width 361 height 88
drag, startPoint x: 710, startPoint y: 456, endPoint x: 858, endPoint y: 557, distance: 179.2
click at [858, 557] on span "Geachte van de Malen, U kunt inderdaad ook kiezen voor een terugbetaling in pla…" at bounding box center [851, 506] width 361 height 175
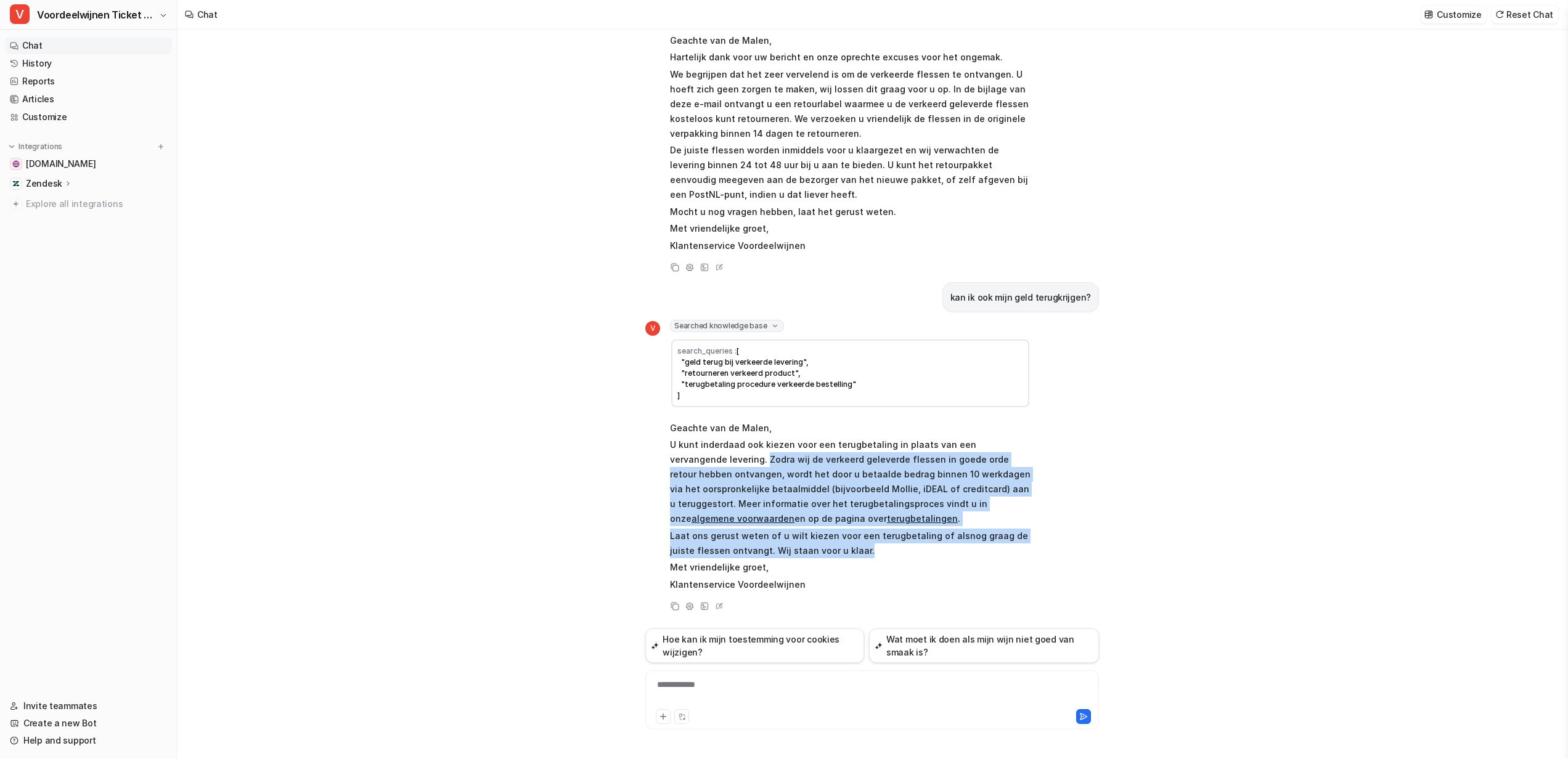
click at [846, 554] on p "Laat ons gerust weten of u wilt kiezen voor een terugbetaling of alsnog graag d…" at bounding box center [851, 543] width 361 height 29
drag, startPoint x: 846, startPoint y: 554, endPoint x: 709, endPoint y: 463, distance: 164.5
click at [709, 463] on span "Geachte van de Malen, U kunt inderdaad ook kiezen voor een terugbetaling in pla…" at bounding box center [851, 506] width 361 height 175
click at [709, 463] on p "U kunt inderdaad ook kiezen voor een terugbetaling in plaats van een vervangend…" at bounding box center [851, 481] width 361 height 88
drag, startPoint x: 706, startPoint y: 458, endPoint x: 847, endPoint y: 555, distance: 171.1
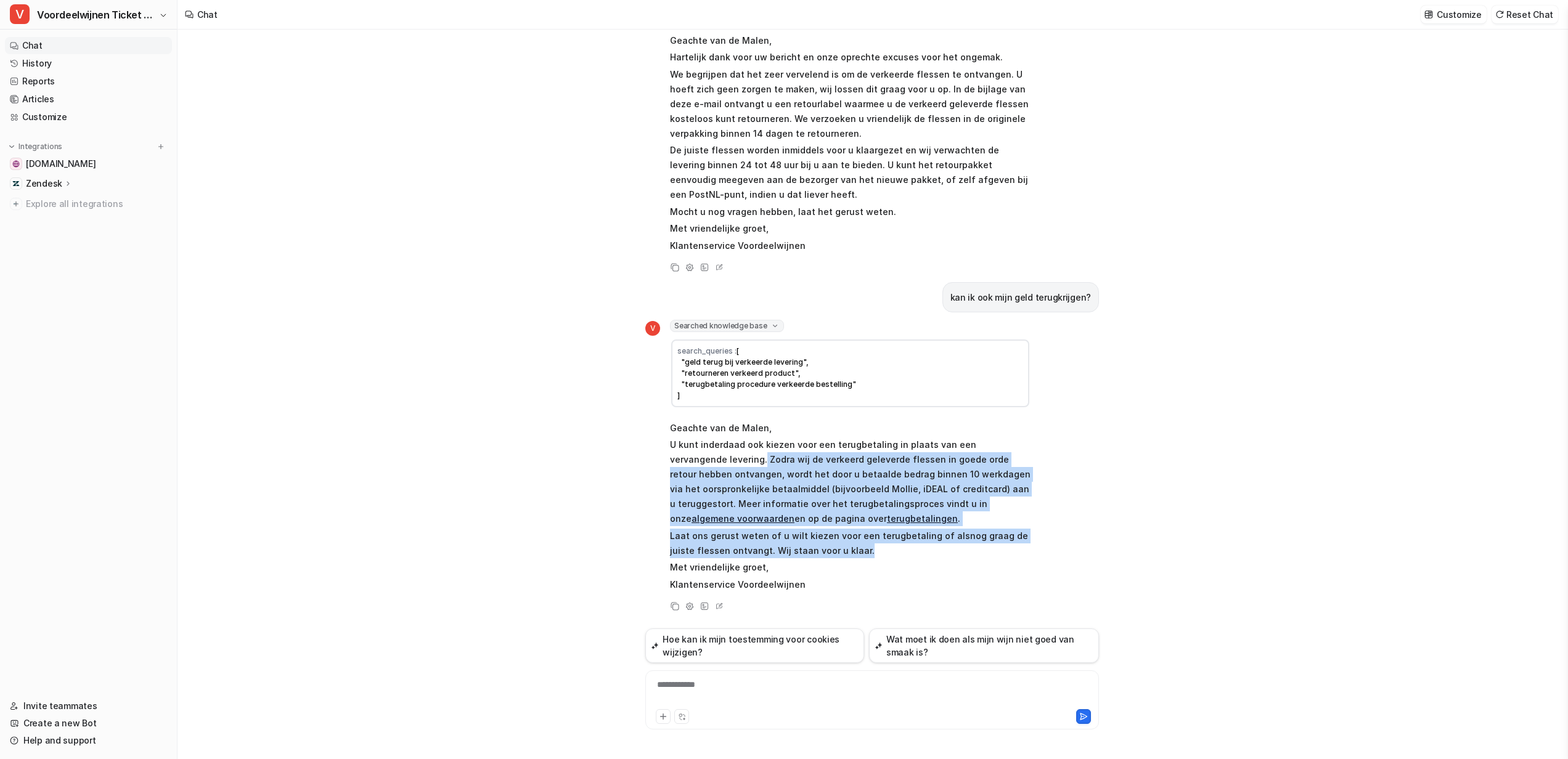
click at [847, 555] on span "Geachte van de Malen, U kunt inderdaad ook kiezen voor een terugbetaling in pla…" at bounding box center [851, 506] width 361 height 175
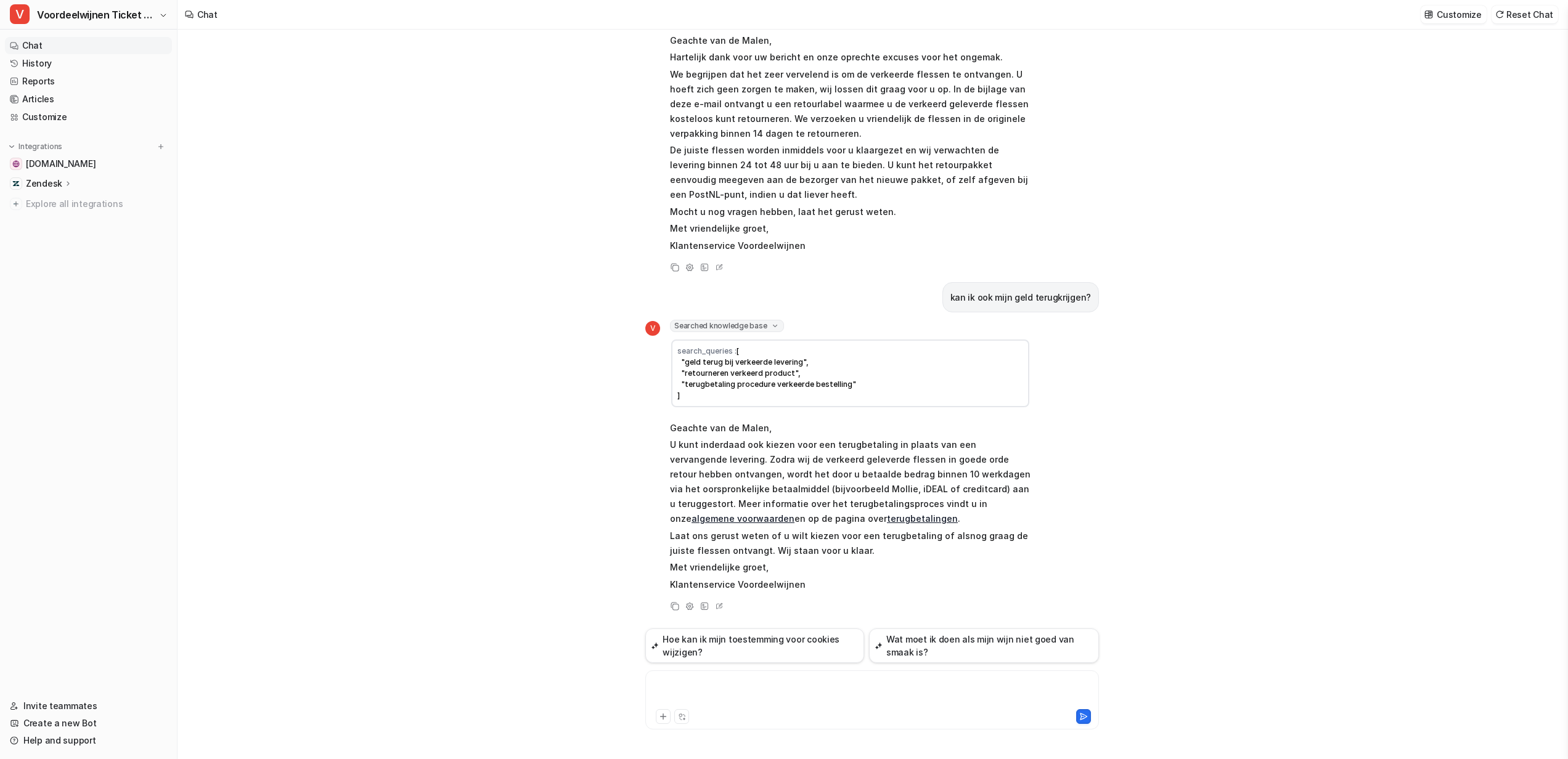
click at [770, 685] on div at bounding box center [872, 692] width 448 height 28
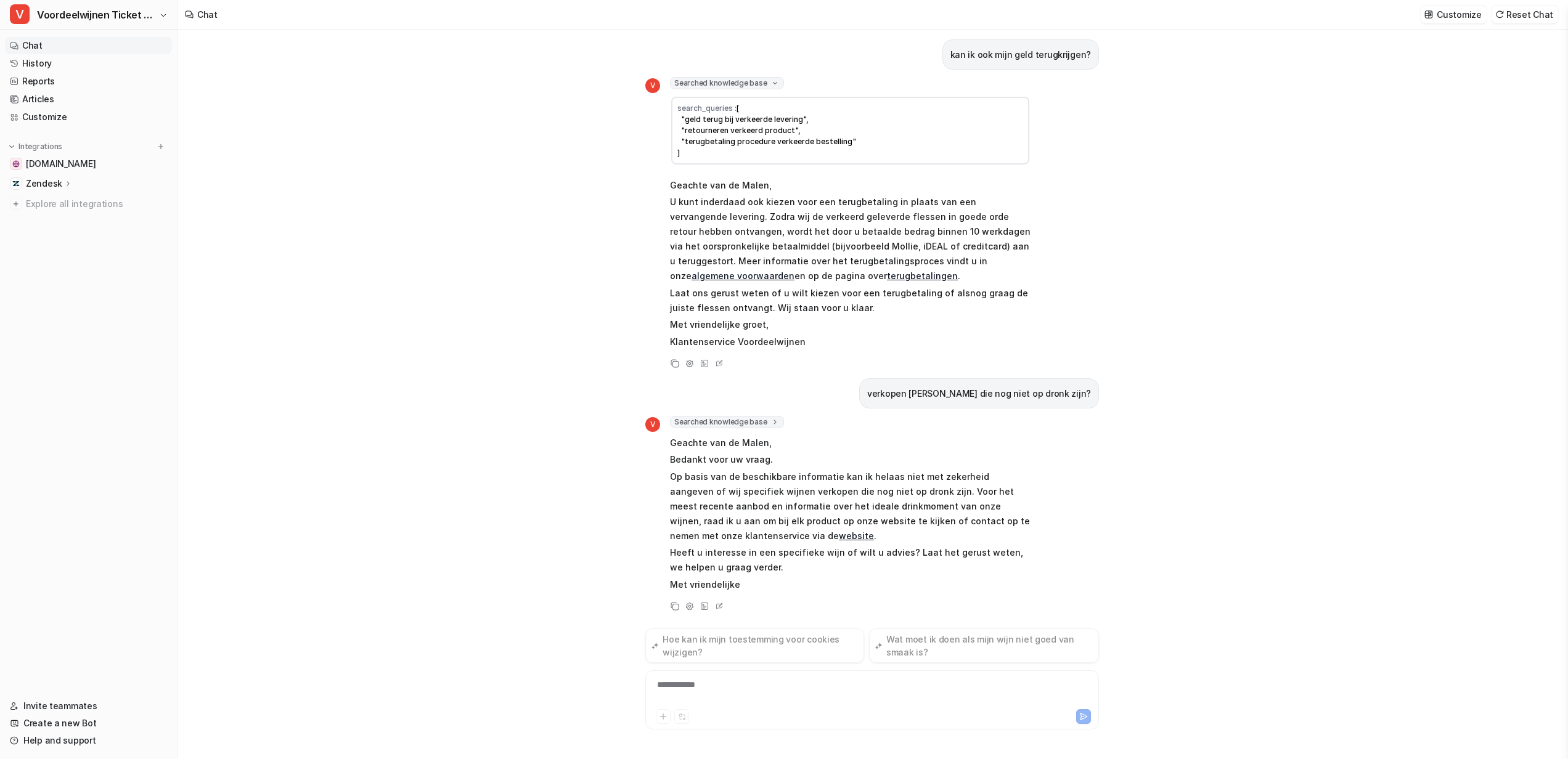
scroll to position [343, 0]
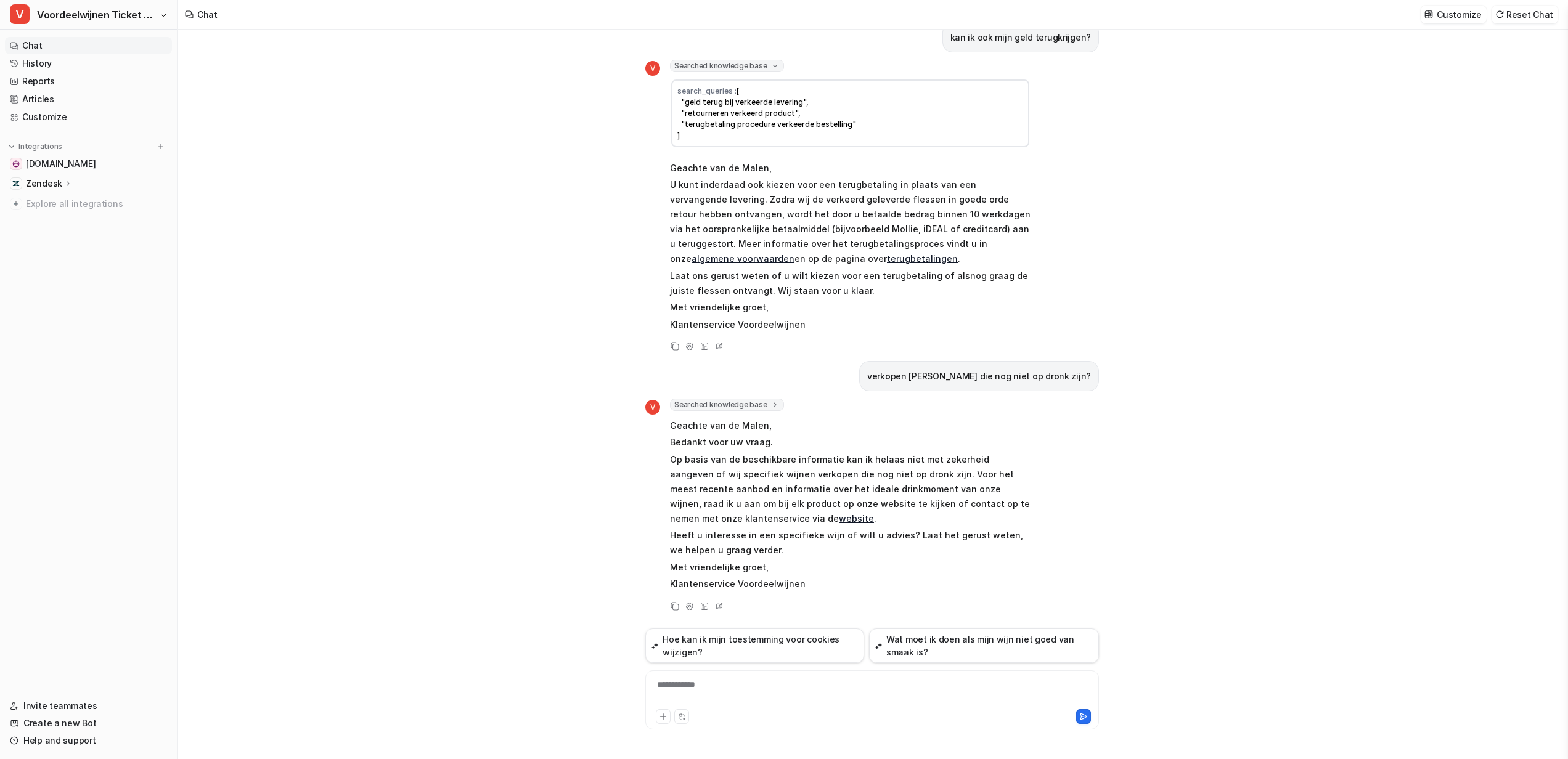
click at [781, 690] on div "**********" at bounding box center [872, 692] width 448 height 28
click at [700, 406] on span "Searched knowledge base" at bounding box center [727, 405] width 114 height 13
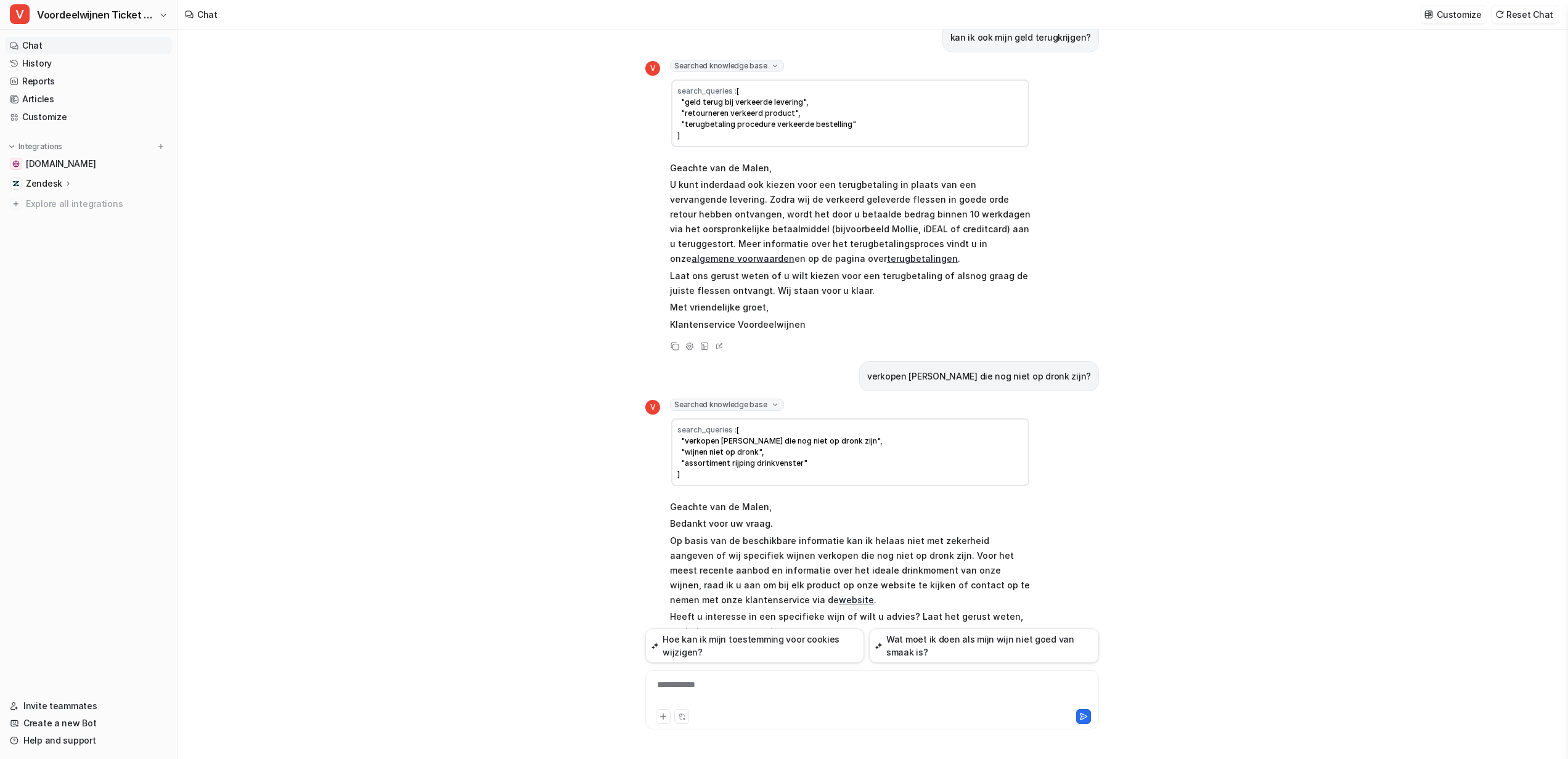
click at [699, 406] on span "Searched knowledge base" at bounding box center [727, 405] width 114 height 13
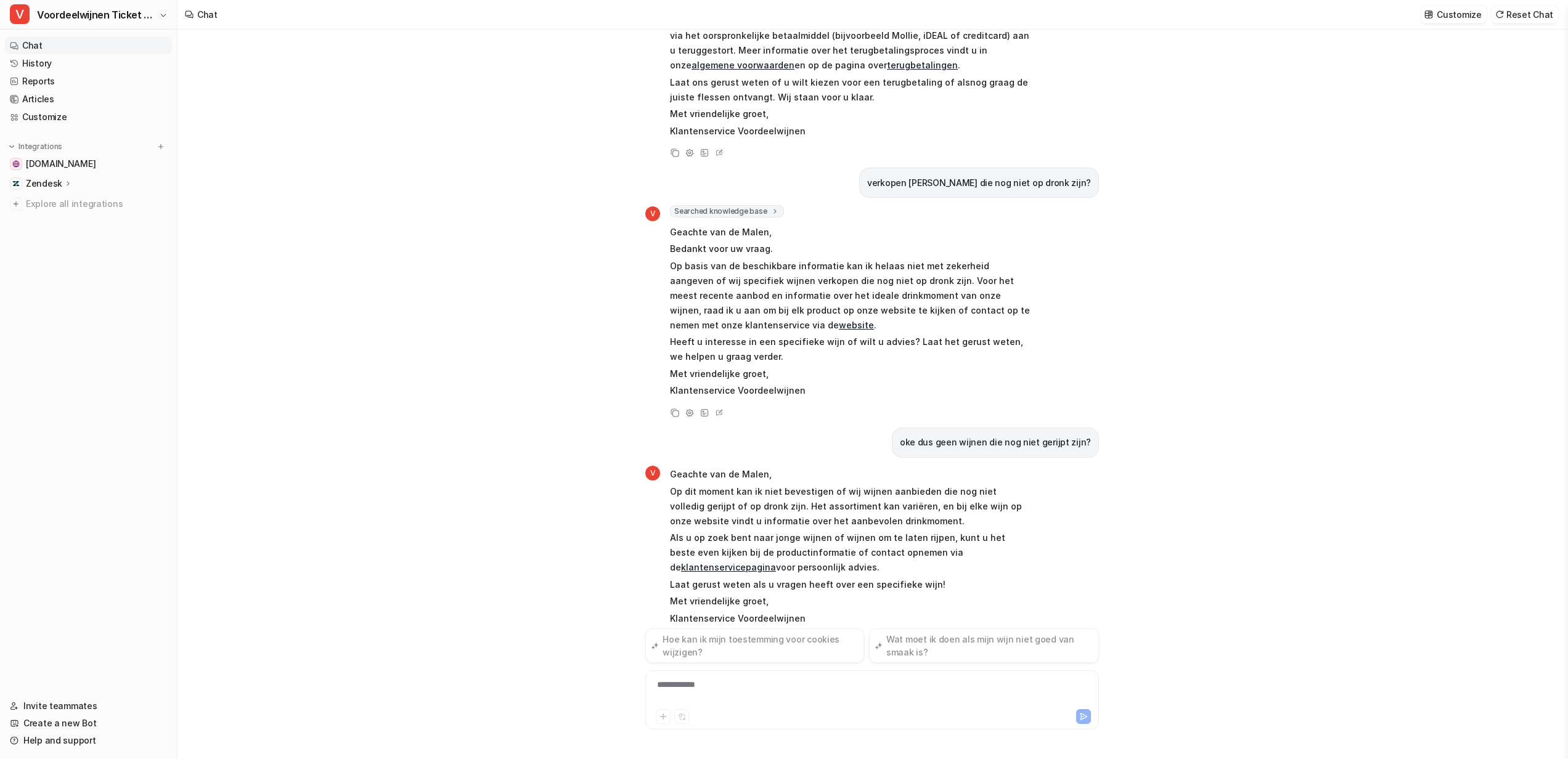
scroll to position [570, 0]
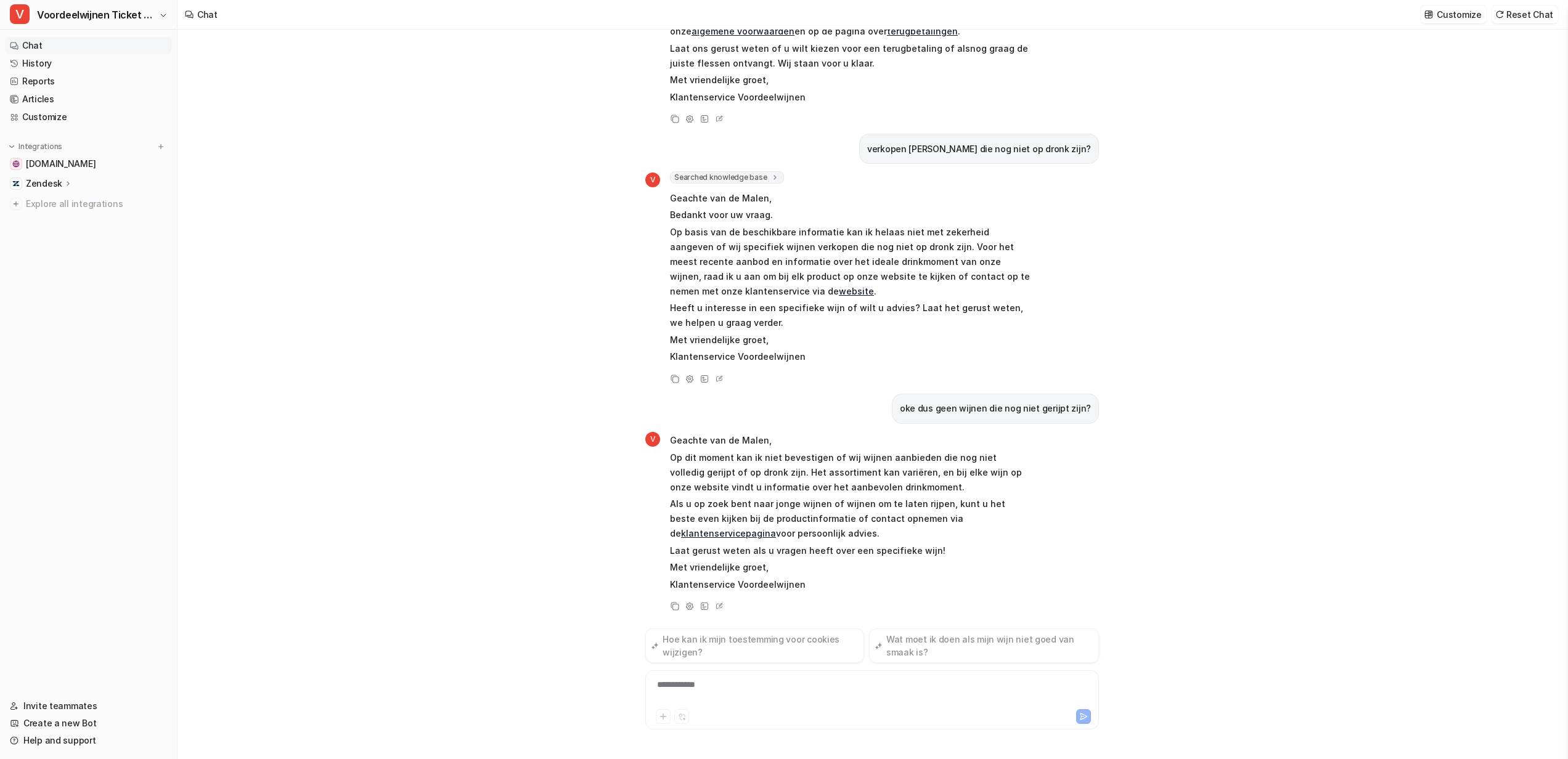
click at [711, 678] on div "**********" at bounding box center [872, 699] width 453 height 59
click at [722, 604] on icon at bounding box center [720, 605] width 4 height 4
click at [711, 609] on div "View Sources" at bounding box center [704, 606] width 15 height 15
click at [1552, 17] on icon at bounding box center [1550, 15] width 8 height 8
click at [716, 670] on div "**********" at bounding box center [872, 679] width 453 height 101
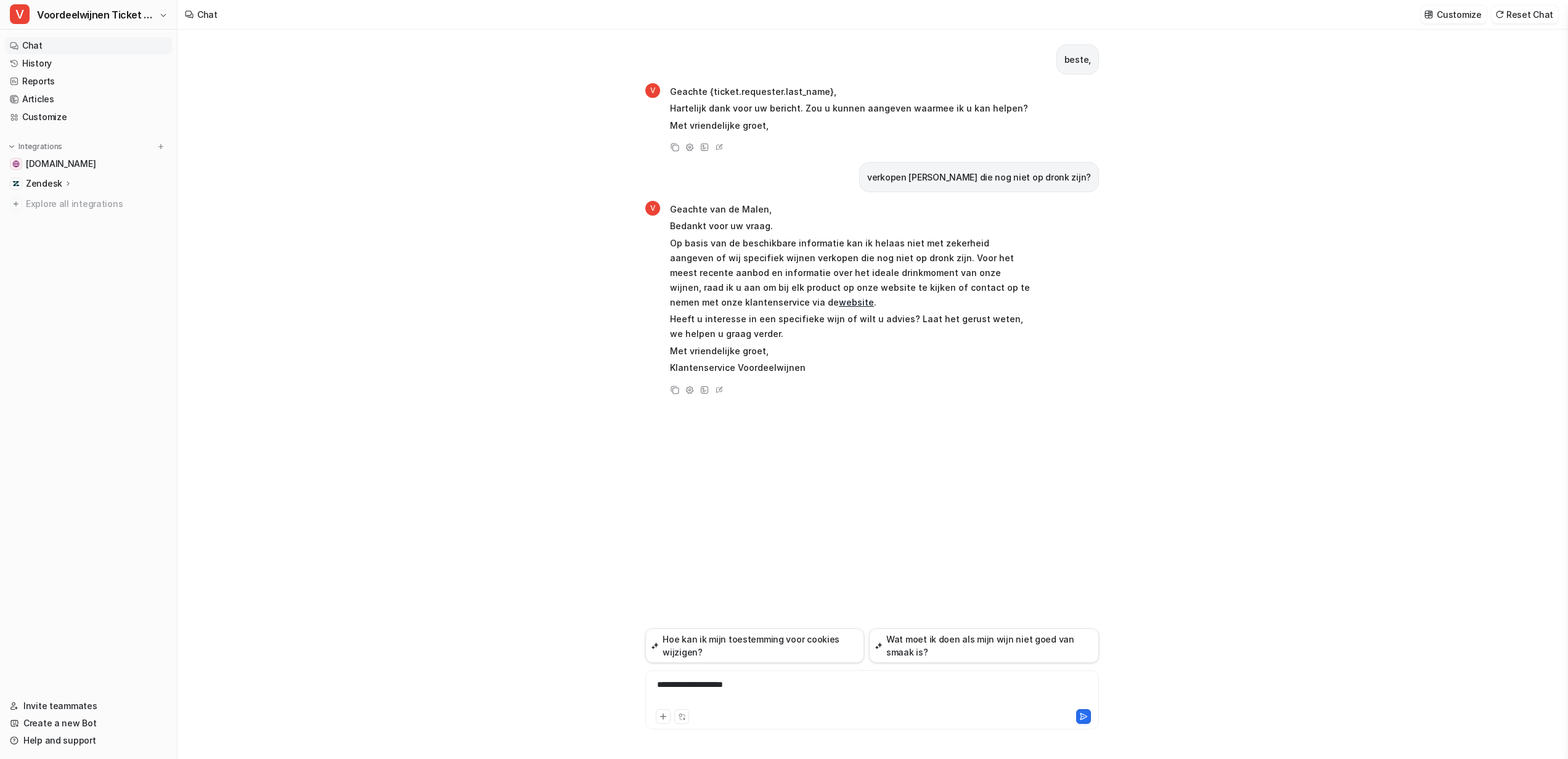
type textarea "**********"
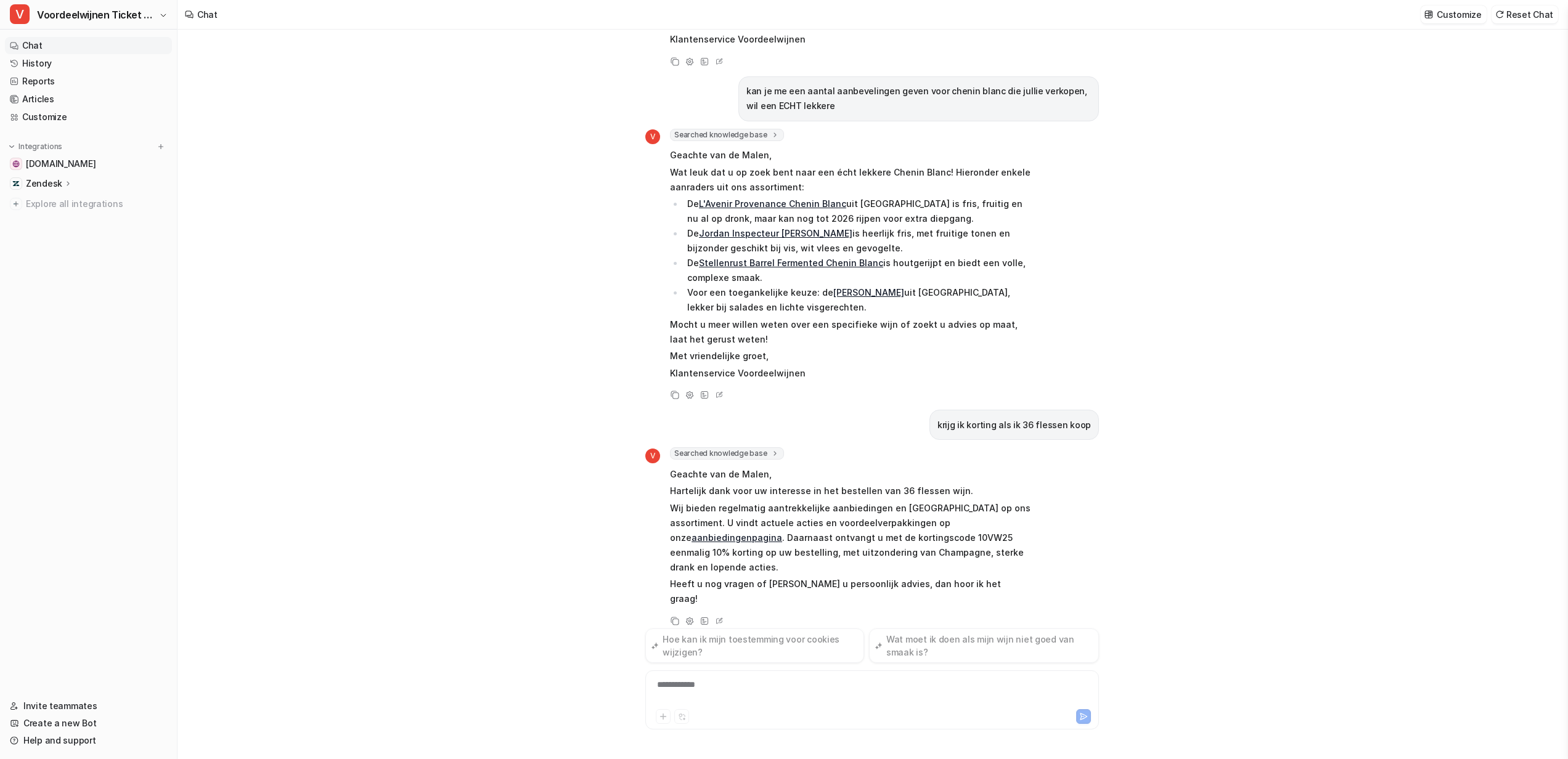
scroll to position [345, 0]
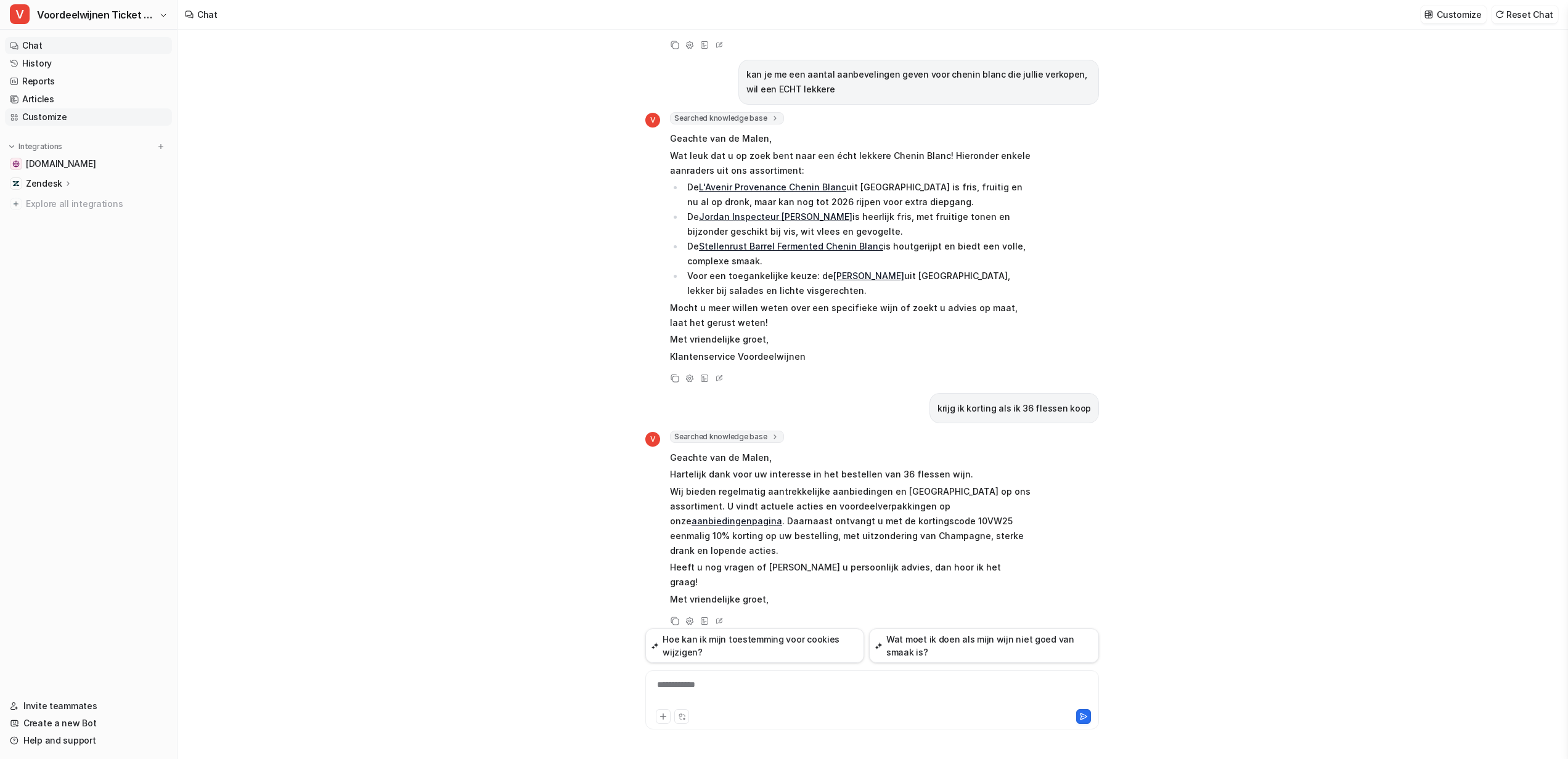
click at [48, 112] on link "Customize" at bounding box center [88, 117] width 167 height 18
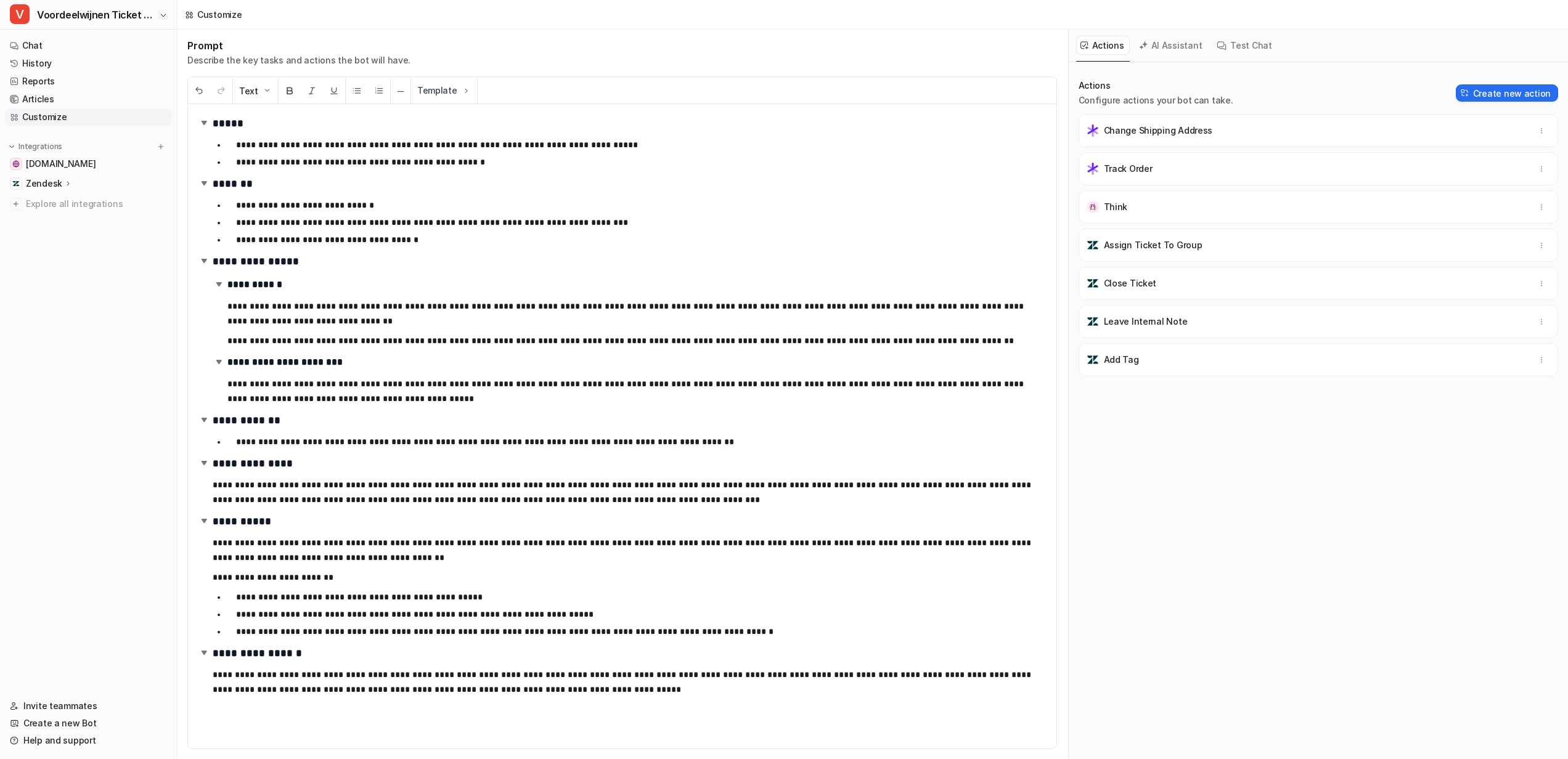
click at [1493, 82] on div "Actions Configure actions your bot can take. Create new action" at bounding box center [1318, 93] width 479 height 27
click at [1491, 88] on button "Create new action" at bounding box center [1507, 93] width 102 height 18
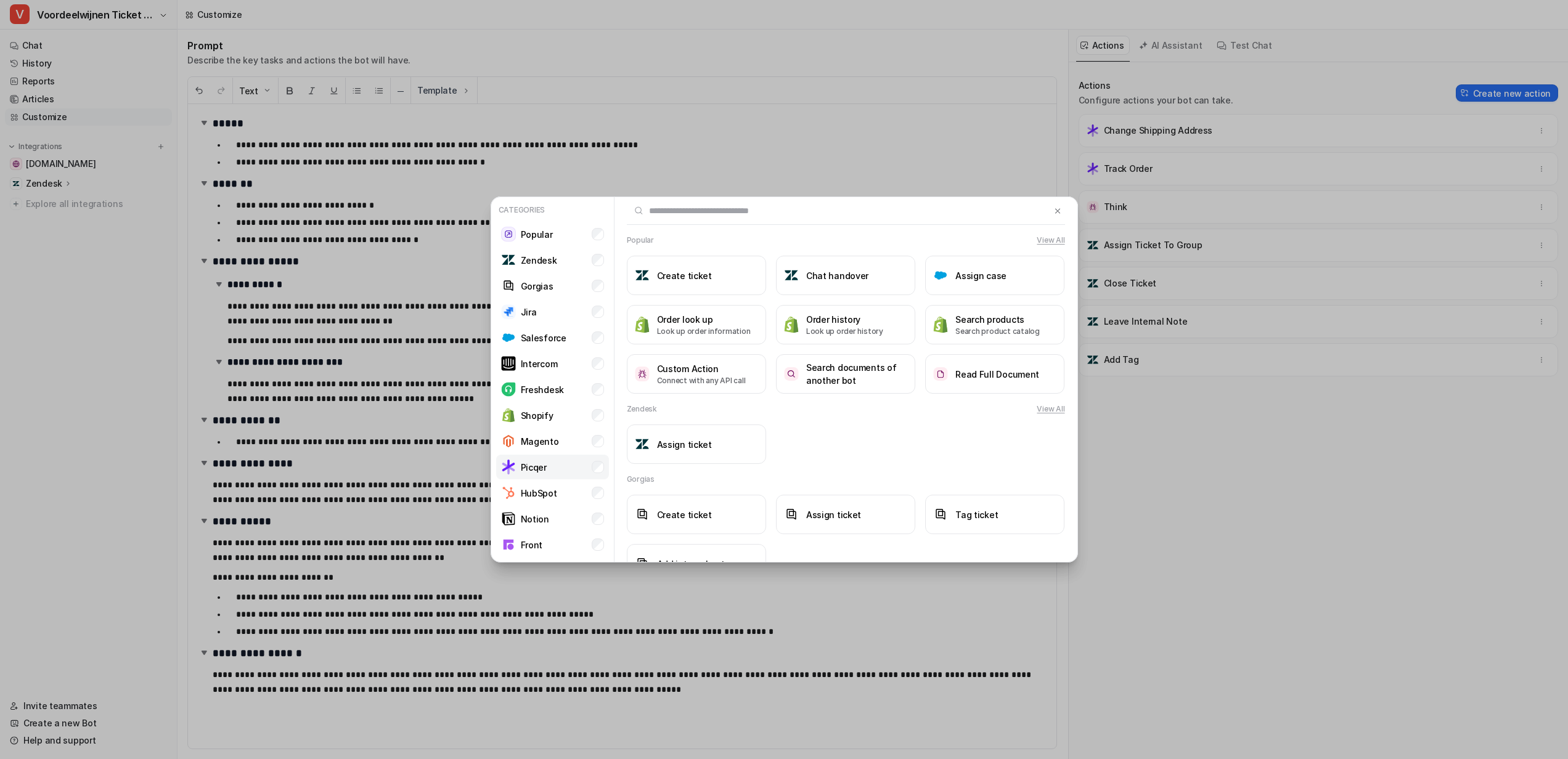
click at [538, 470] on p "Picqer" at bounding box center [533, 467] width 26 height 13
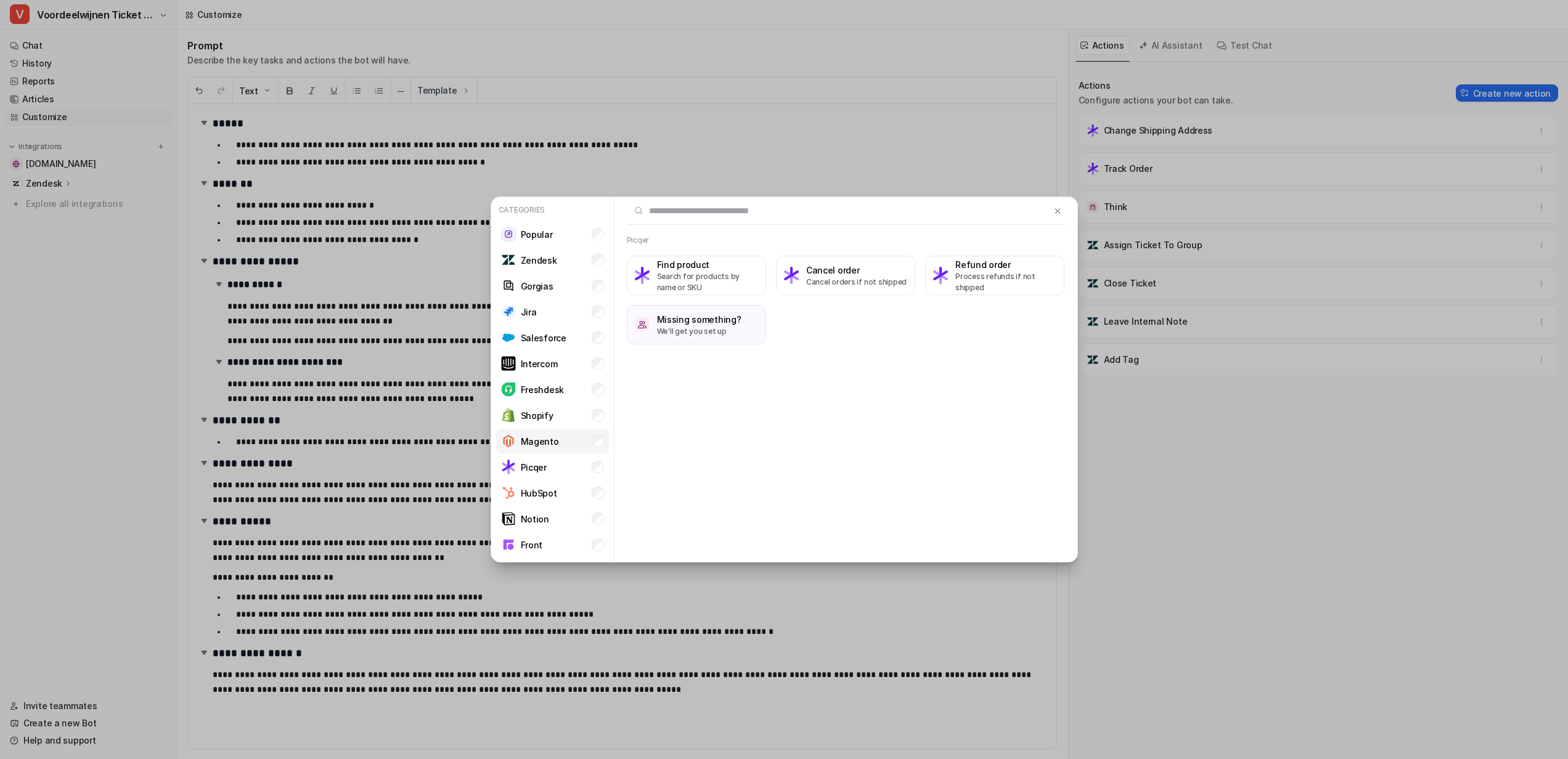
click at [566, 443] on li "Magento" at bounding box center [552, 441] width 113 height 25
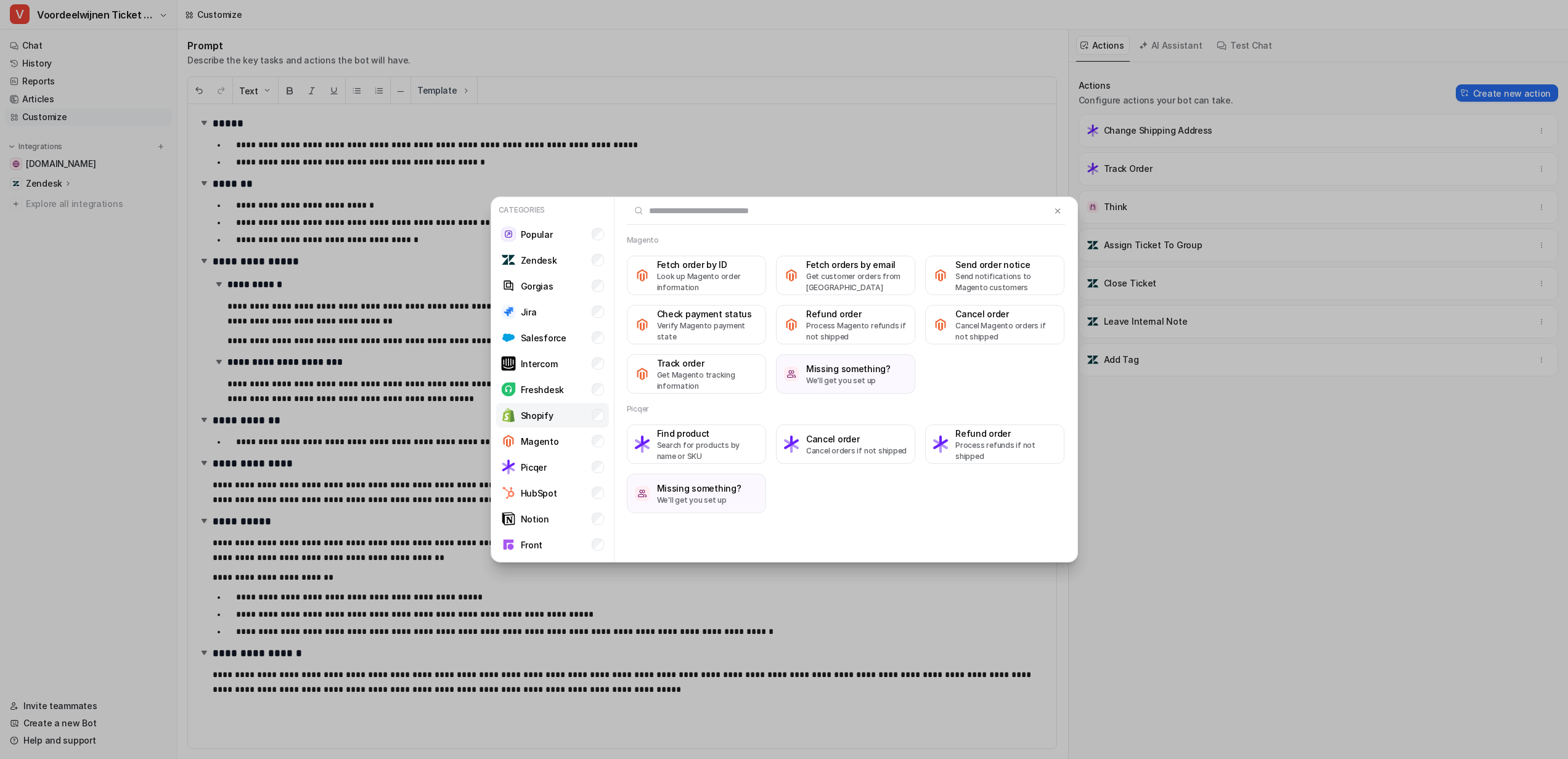
click at [574, 424] on li "Shopify" at bounding box center [552, 415] width 113 height 25
drag, startPoint x: 1050, startPoint y: 209, endPoint x: 1006, endPoint y: 213, distance: 44.2
click at [1054, 210] on img at bounding box center [1058, 209] width 8 height 9
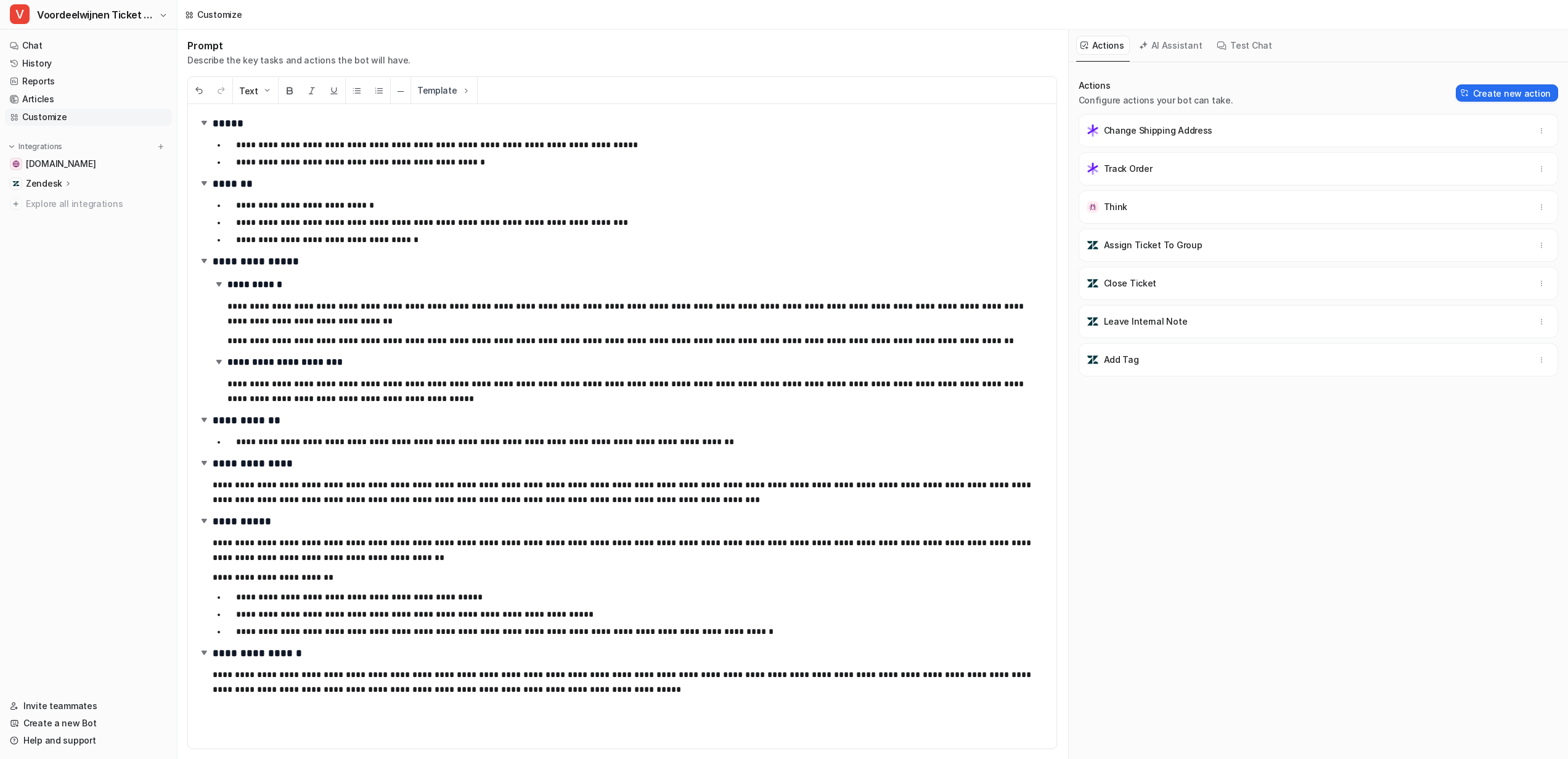
click at [388, 410] on div "**********" at bounding box center [622, 426] width 868 height 645
click at [375, 396] on p "**********" at bounding box center [632, 391] width 810 height 29
